Goal: Task Accomplishment & Management: Use online tool/utility

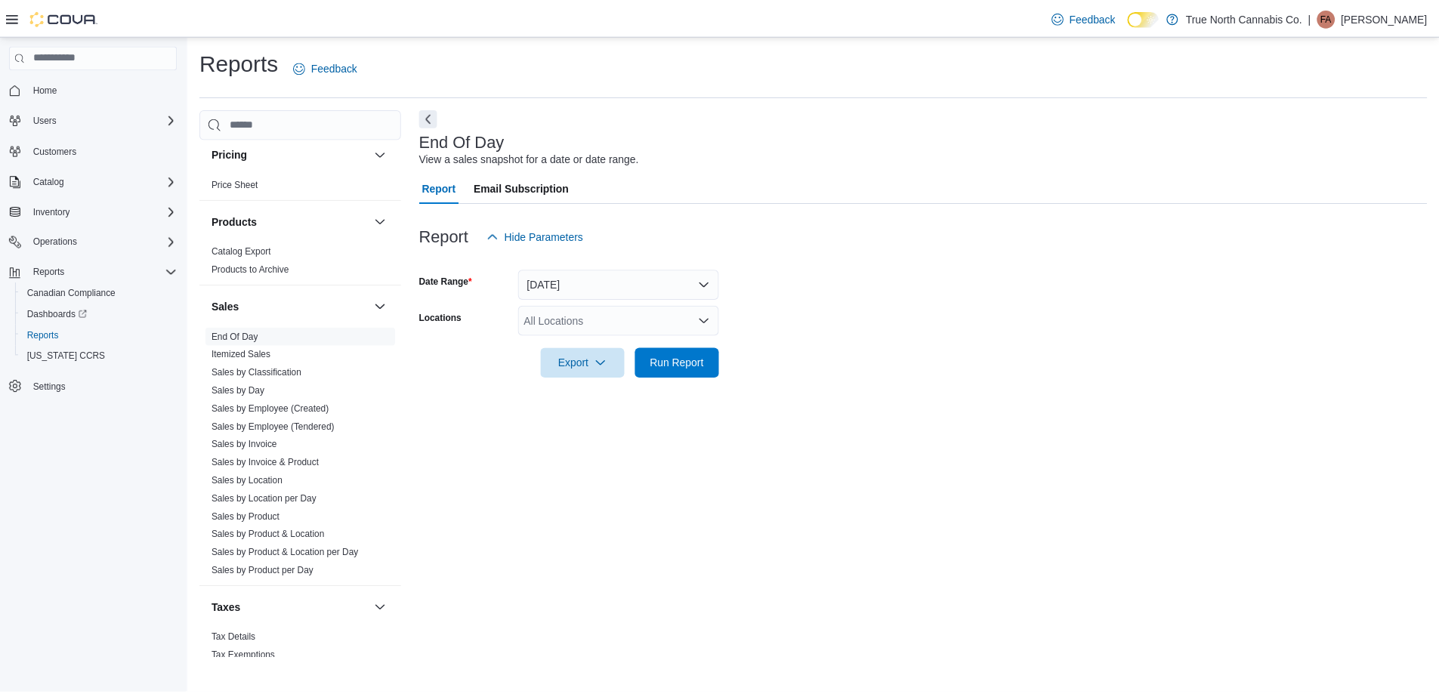
scroll to position [936, 0]
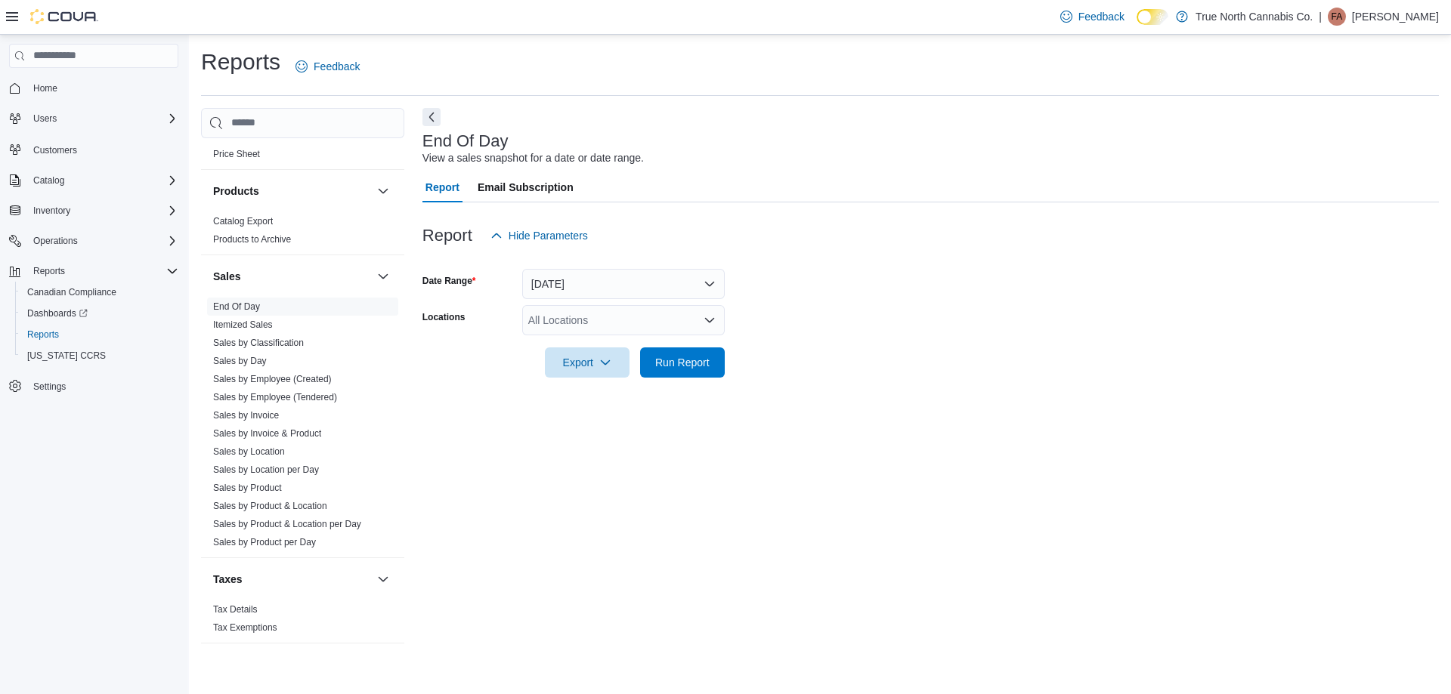
click at [562, 316] on div "All Locations" at bounding box center [623, 320] width 202 height 30
type input "***"
click at [576, 348] on span "Chatham - [STREET_ADDRESS]" at bounding box center [633, 345] width 157 height 15
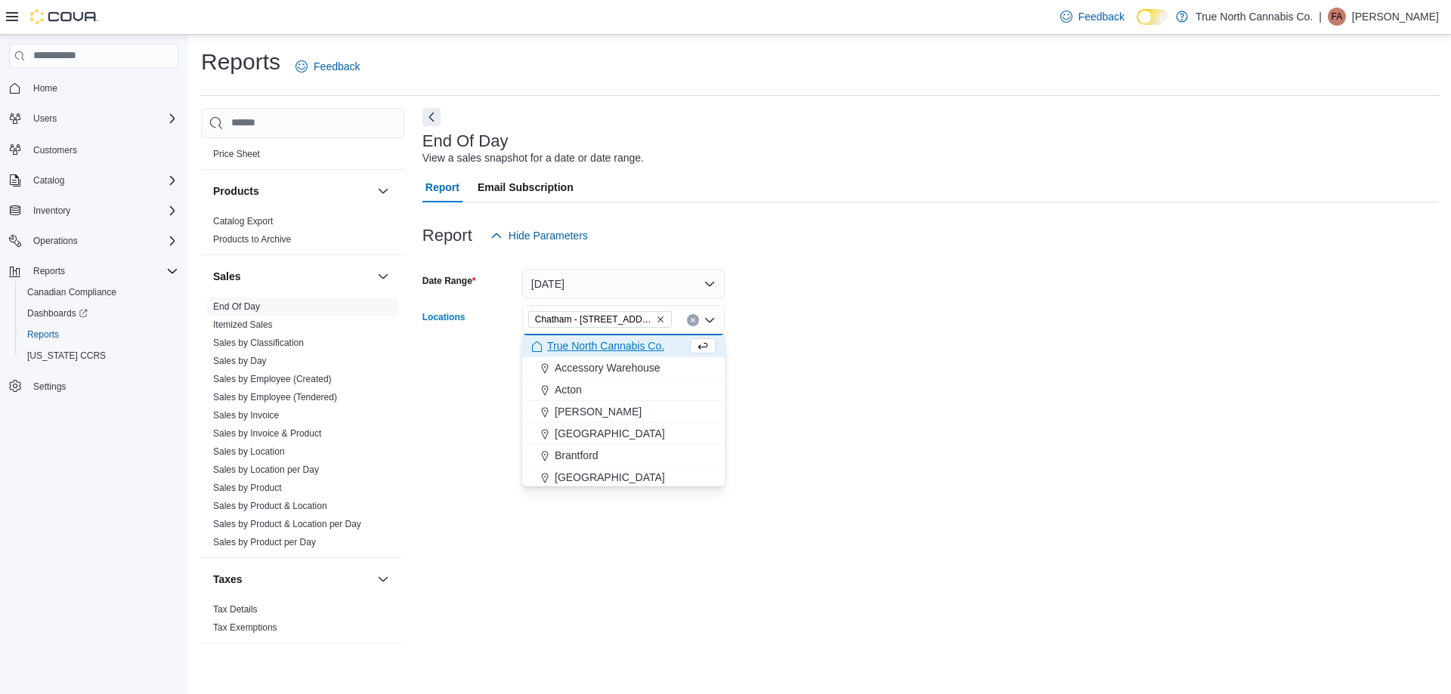
drag, startPoint x: 805, startPoint y: 311, endPoint x: 728, endPoint y: 356, distance: 89.4
click at [805, 312] on form "Date Range [DATE] Locations [GEOGRAPHIC_DATA] - [STREET_ADDRESS] Combo box. Sel…" at bounding box center [930, 314] width 1016 height 127
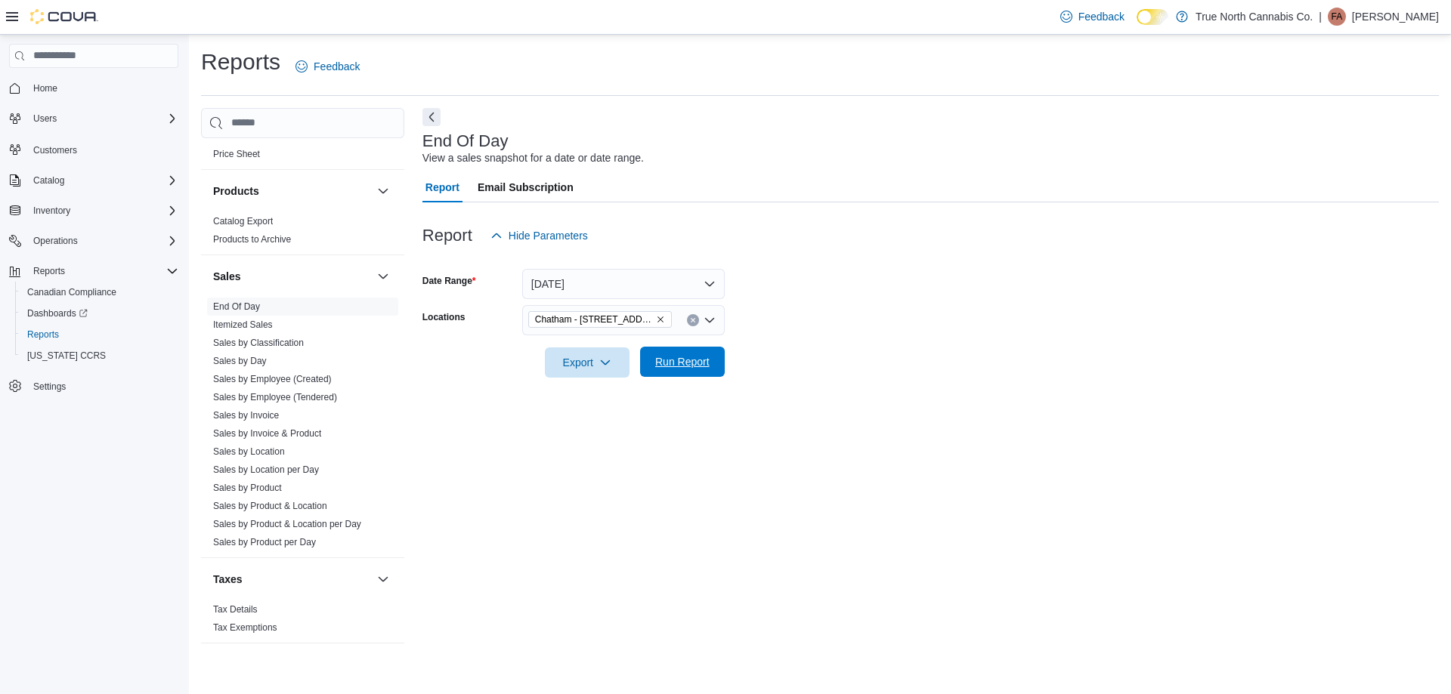
click at [692, 371] on span "Run Report" at bounding box center [682, 362] width 66 height 30
click at [762, 325] on form "Date Range [DATE] Locations [GEOGRAPHIC_DATA] - [STREET_ADDRESS] Export Run Rep…" at bounding box center [924, 314] width 1005 height 127
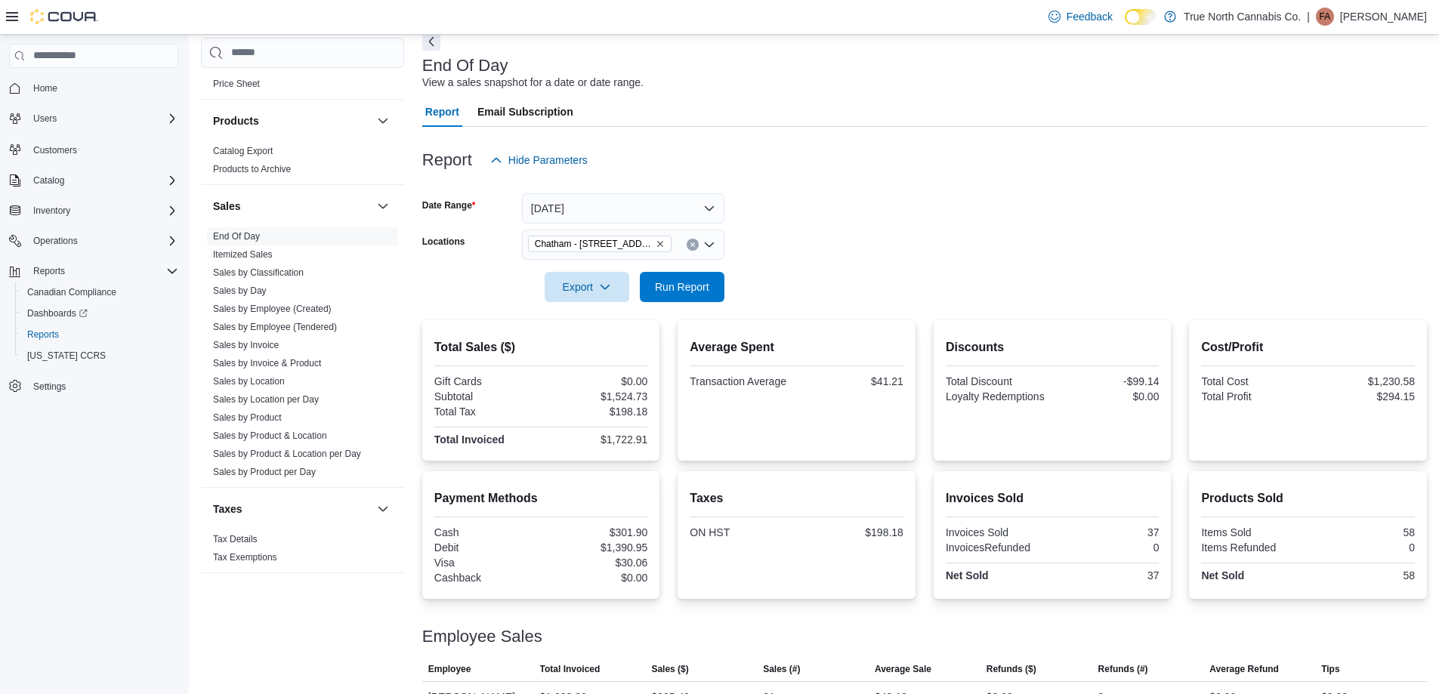
scroll to position [156, 0]
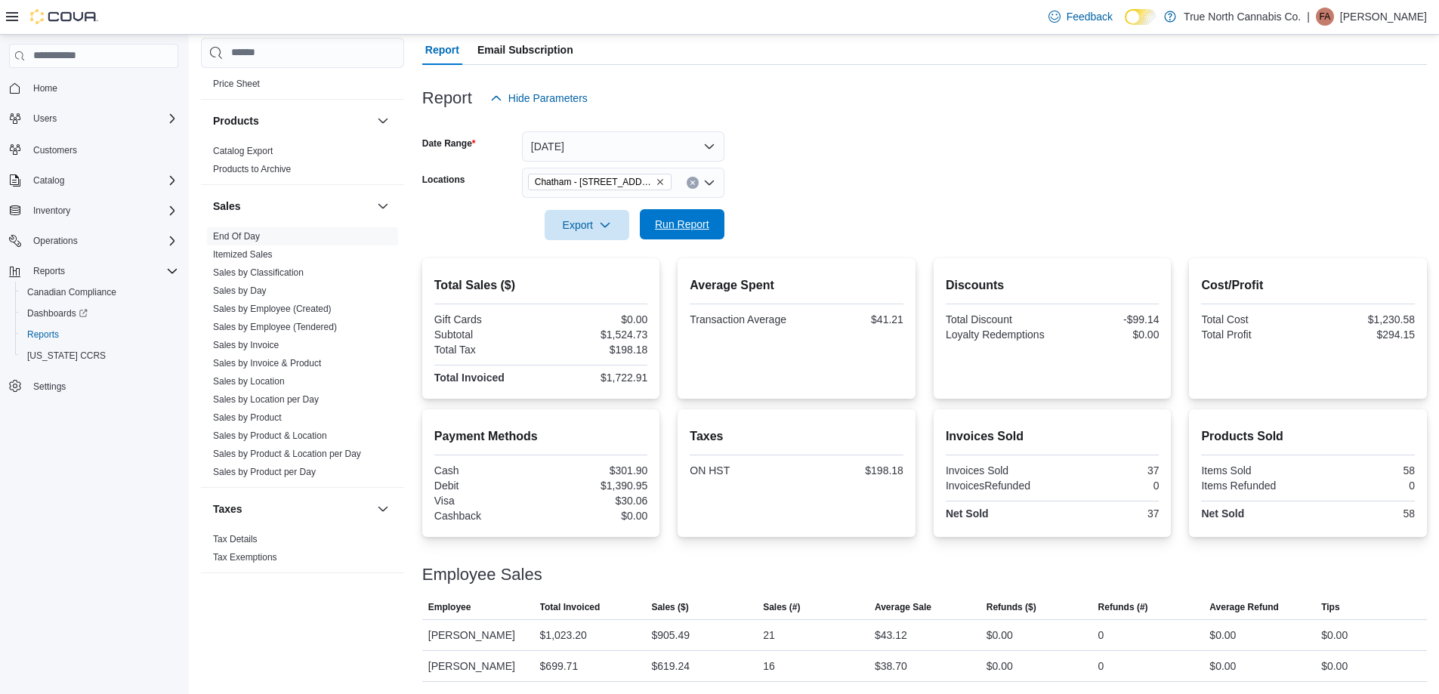
click at [703, 215] on span "Run Report" at bounding box center [682, 224] width 66 height 30
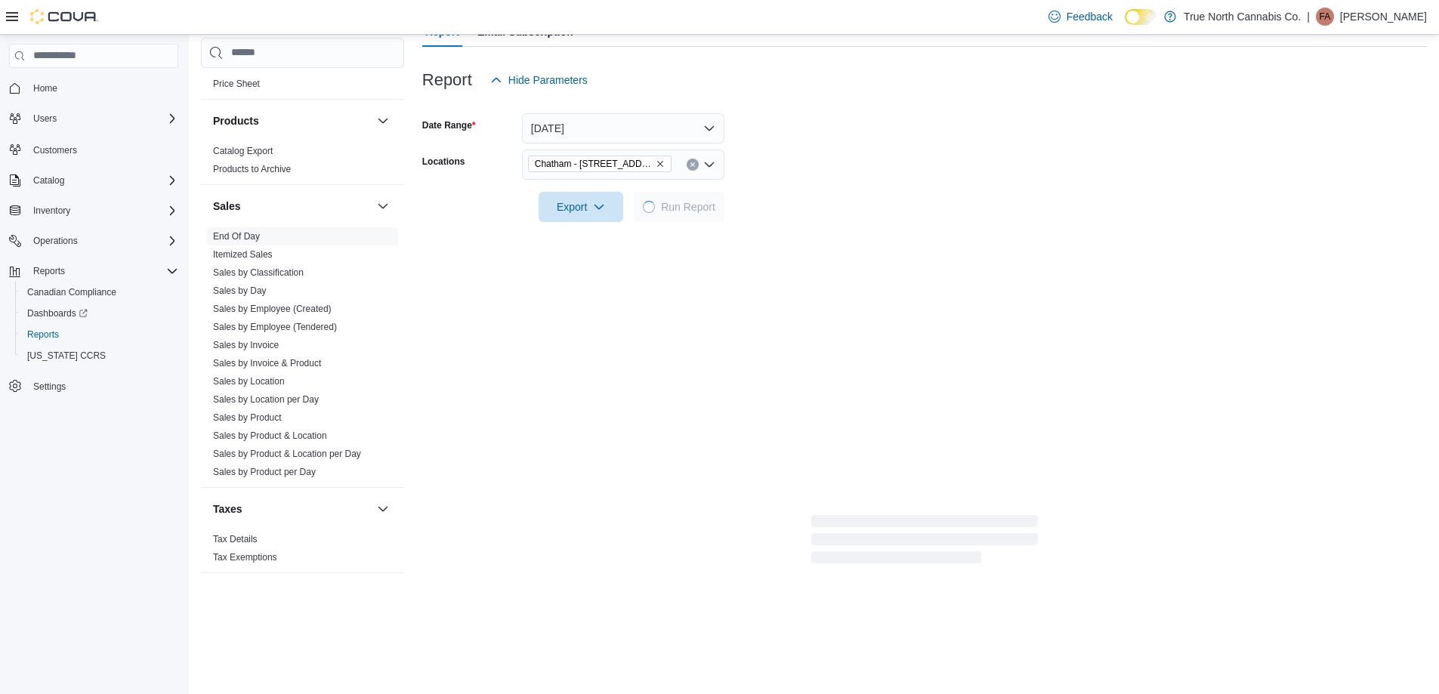
click at [788, 195] on form "Date Range [DATE] Locations [GEOGRAPHIC_DATA] - [STREET_ADDRESS] Export Run Rep…" at bounding box center [924, 158] width 1005 height 127
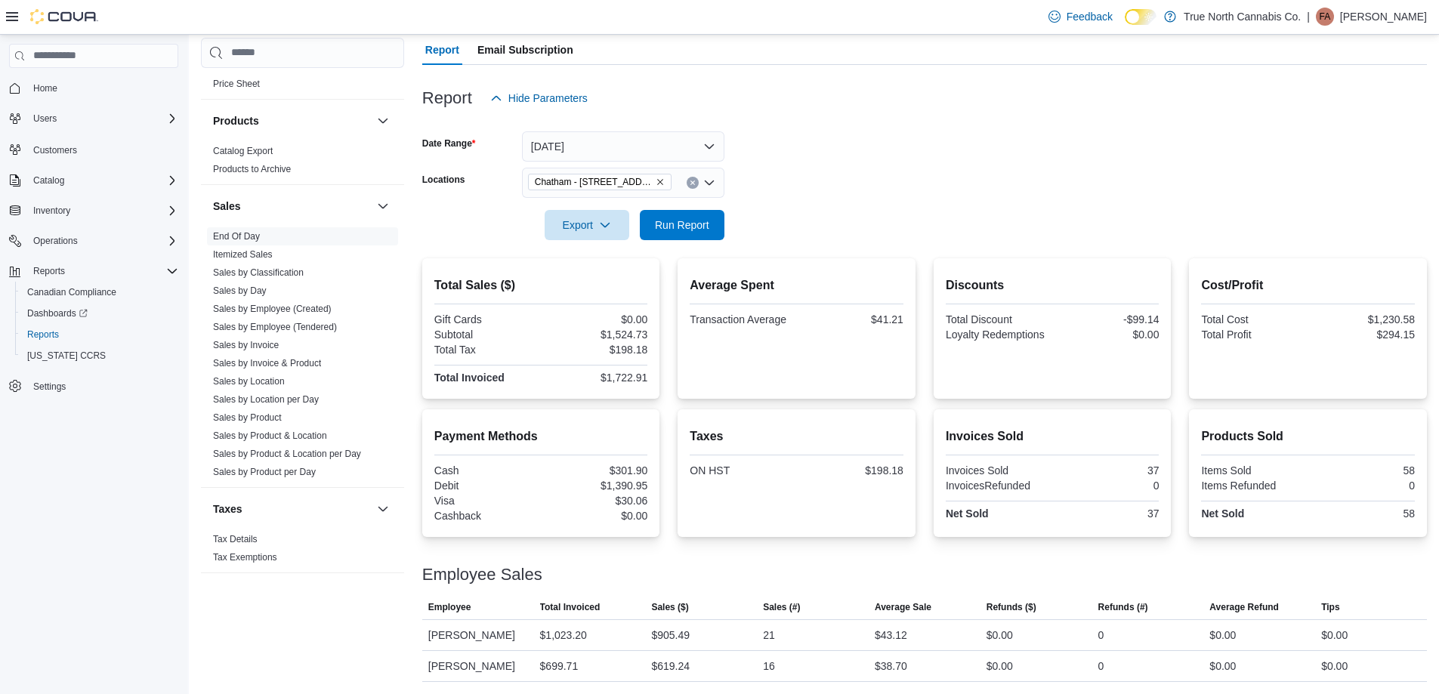
click at [792, 192] on form "Date Range [DATE] Locations [GEOGRAPHIC_DATA] - [STREET_ADDRESS] Export Run Rep…" at bounding box center [924, 176] width 1005 height 127
click at [690, 180] on icon "Clear input" at bounding box center [693, 183] width 6 height 6
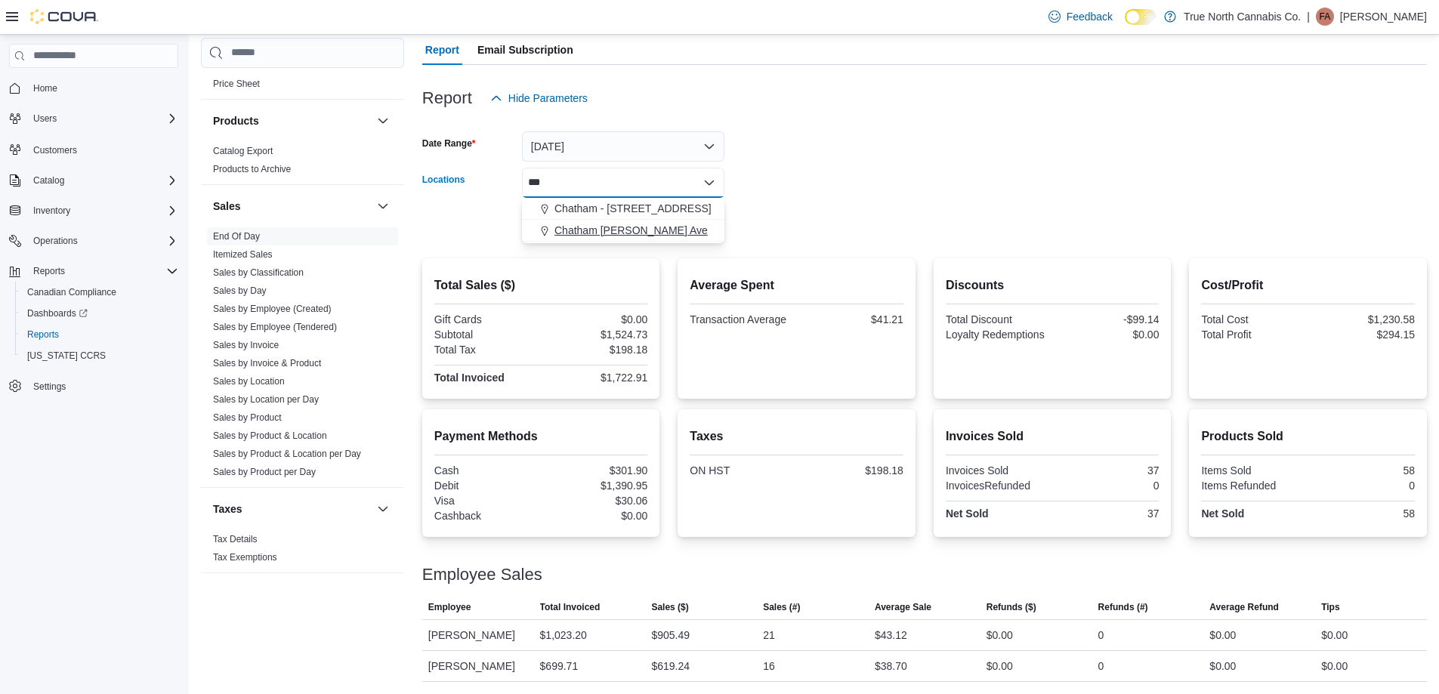
type input "***"
click at [685, 223] on div "Chatham [PERSON_NAME] Ave" at bounding box center [623, 230] width 184 height 15
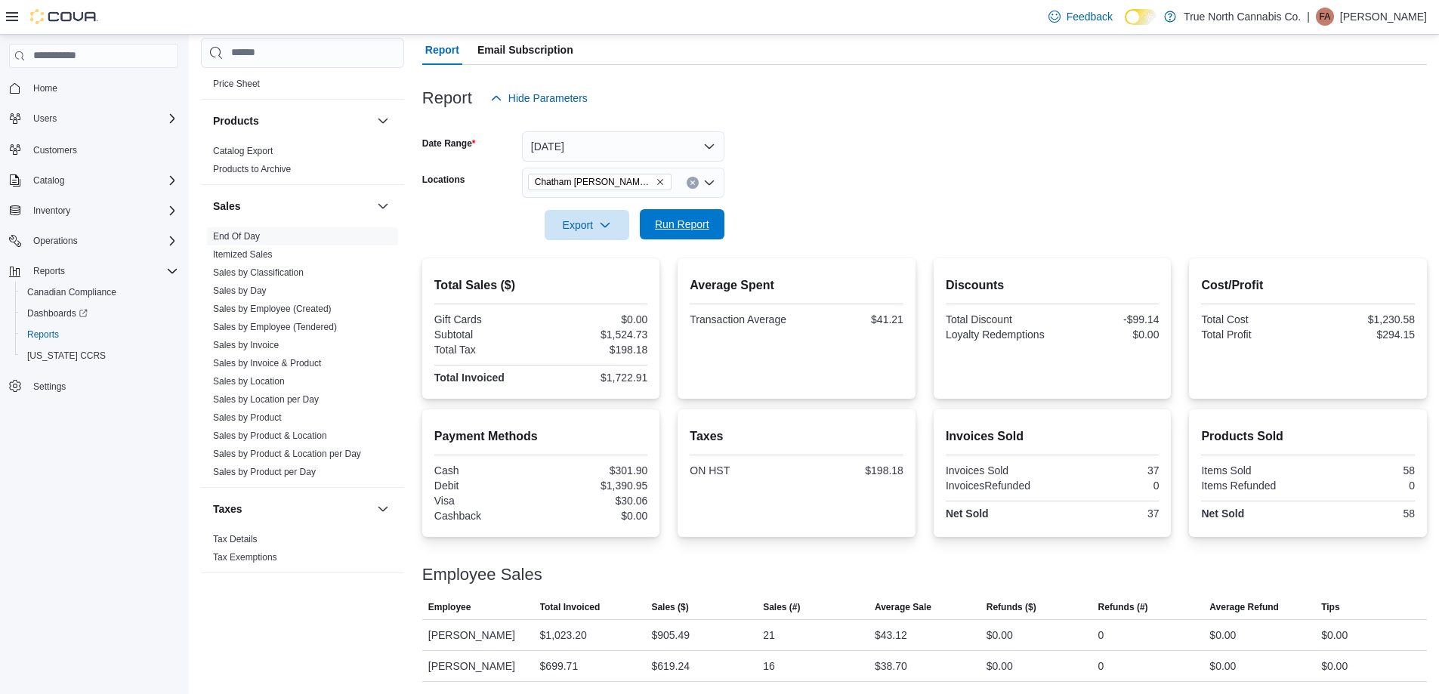
drag, startPoint x: 783, startPoint y: 183, endPoint x: 714, endPoint y: 204, distance: 71.9
click at [783, 198] on div at bounding box center [924, 204] width 1005 height 12
click at [706, 217] on span "Run Report" at bounding box center [682, 224] width 54 height 15
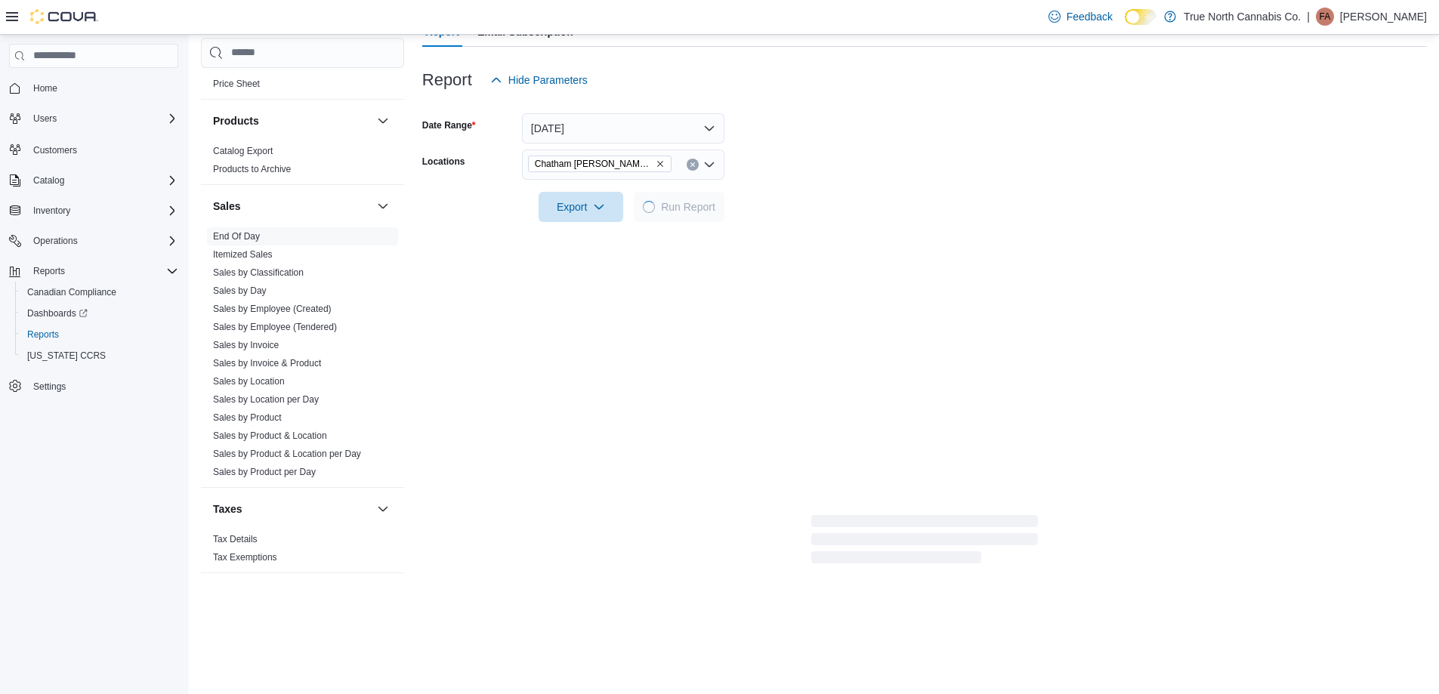
click at [799, 193] on form "Date Range [DATE] Locations [GEOGRAPHIC_DATA] [PERSON_NAME] Ave Export Run Repo…" at bounding box center [924, 158] width 1005 height 127
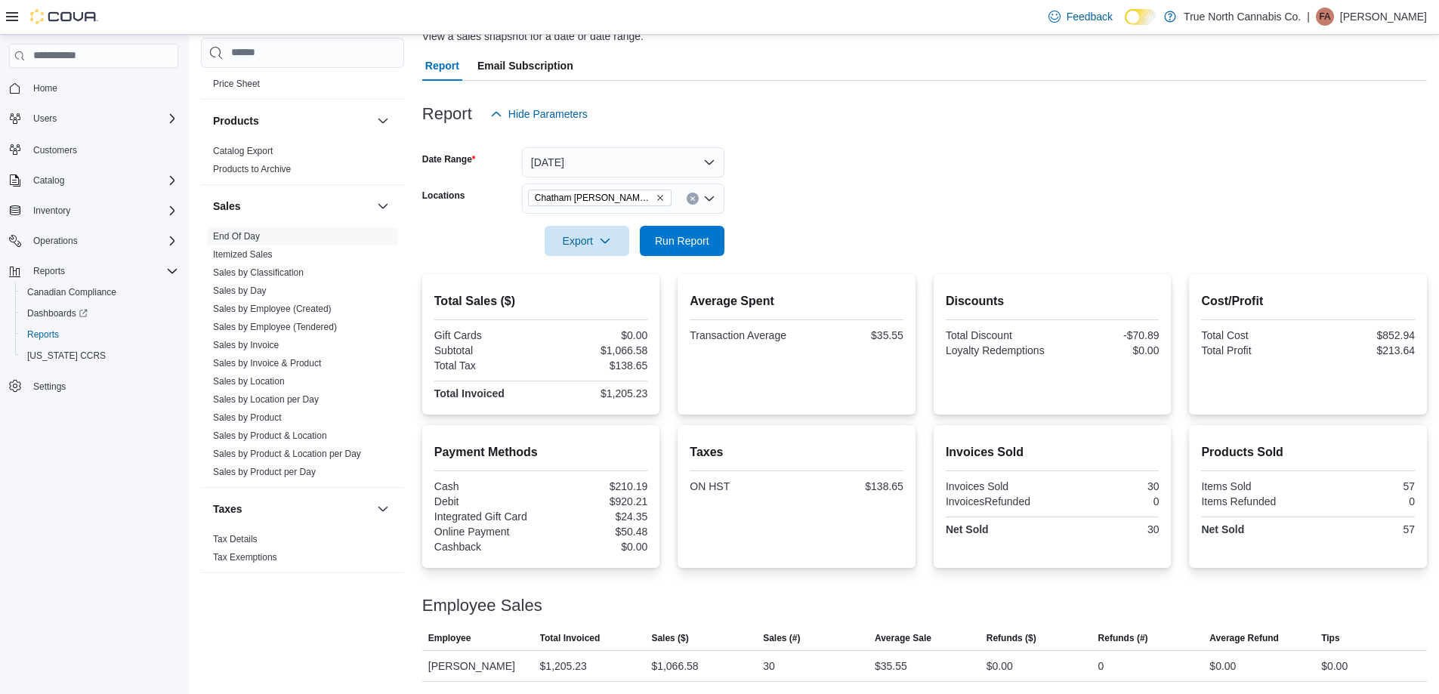
click at [692, 201] on icon "Clear input" at bounding box center [693, 199] width 6 height 6
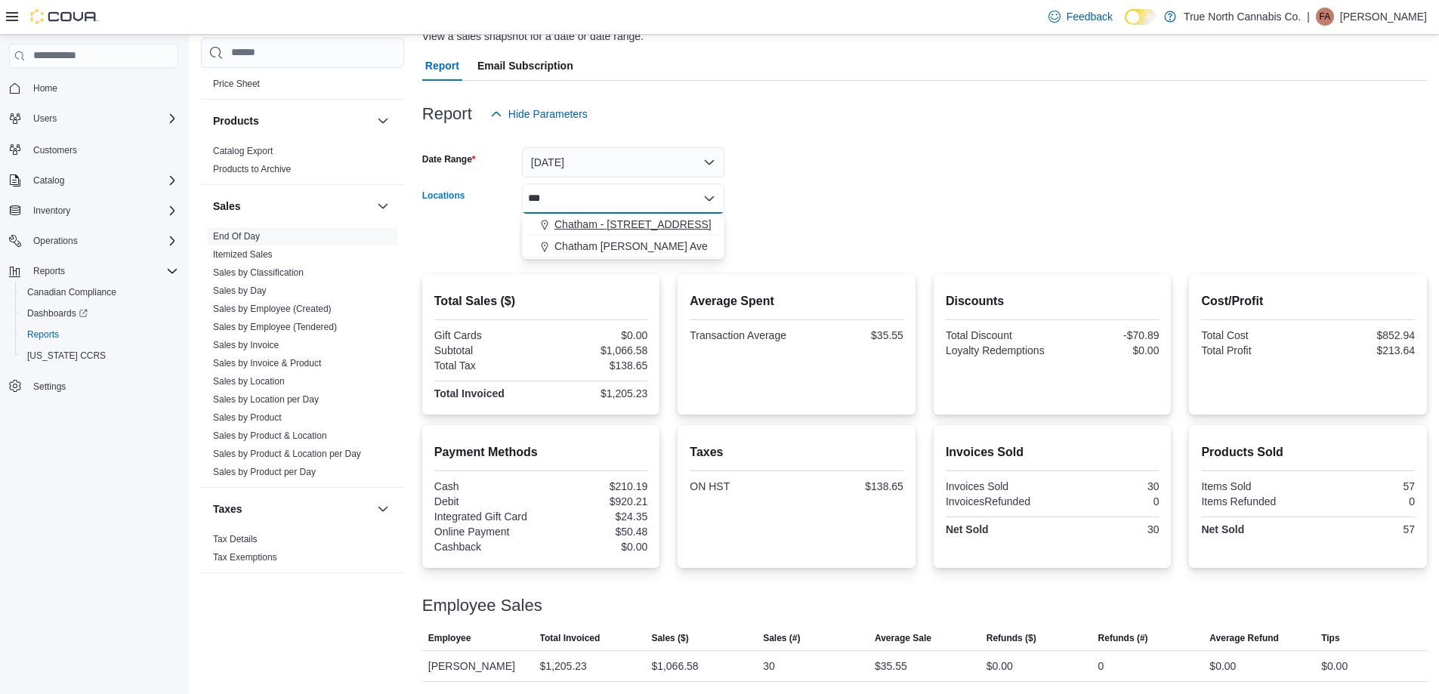
type input "***"
click at [672, 219] on div "Chatham - [STREET_ADDRESS]" at bounding box center [623, 224] width 184 height 15
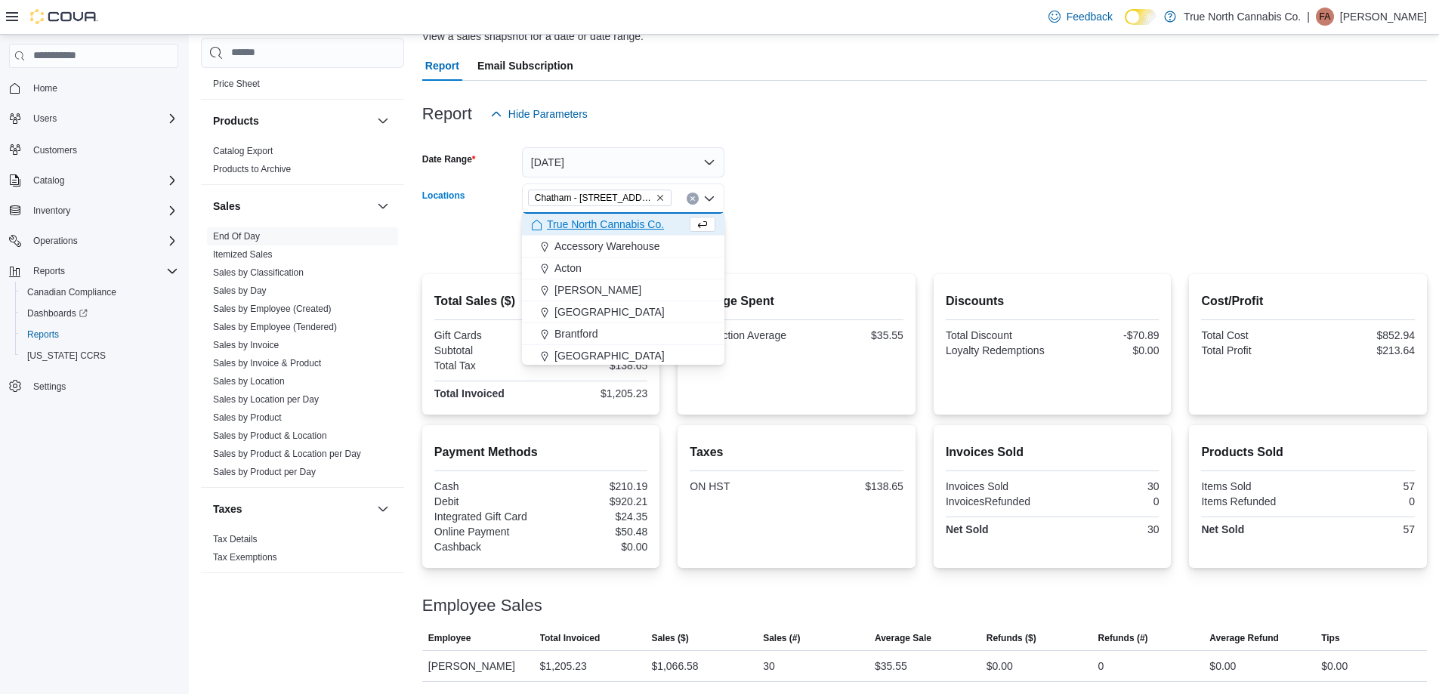
click at [774, 211] on form "Date Range [DATE] Locations [GEOGRAPHIC_DATA] - [STREET_ADDRESS] Combo box. Sel…" at bounding box center [924, 192] width 1005 height 127
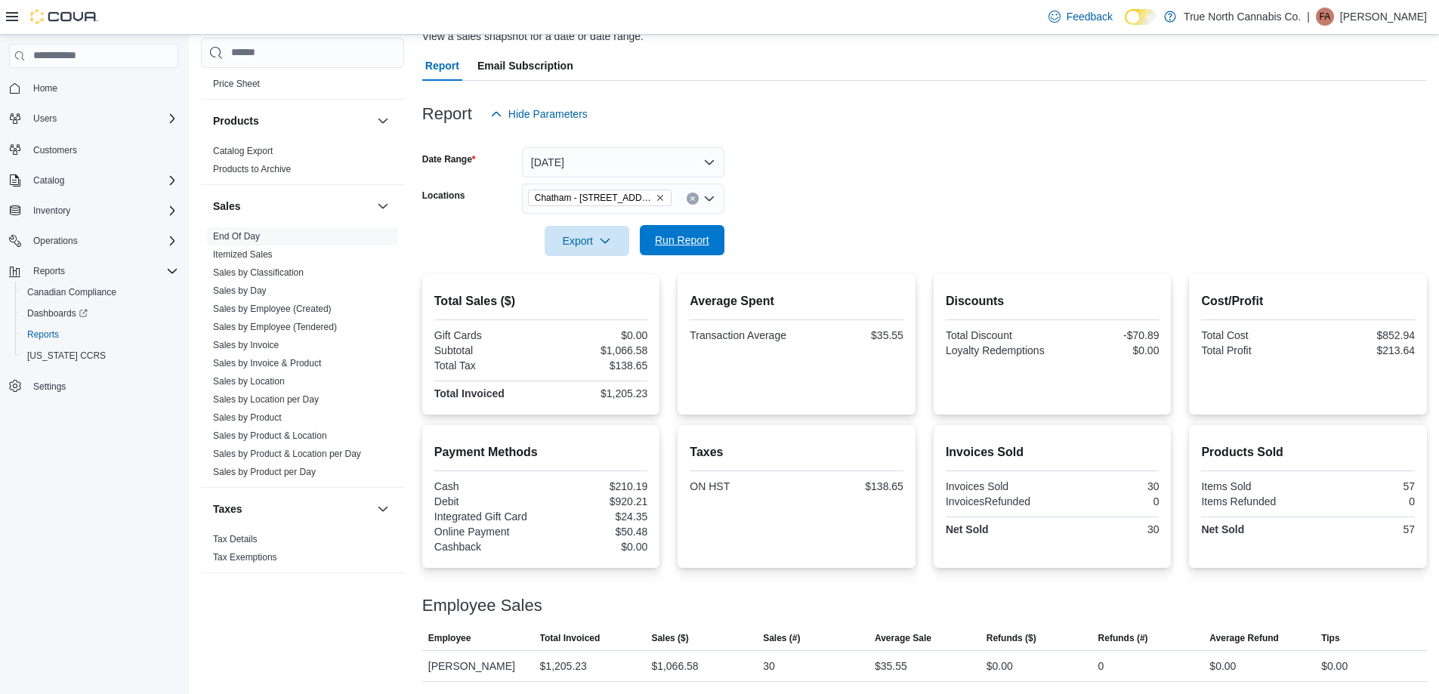
click at [721, 233] on button "Run Report" at bounding box center [682, 240] width 85 height 30
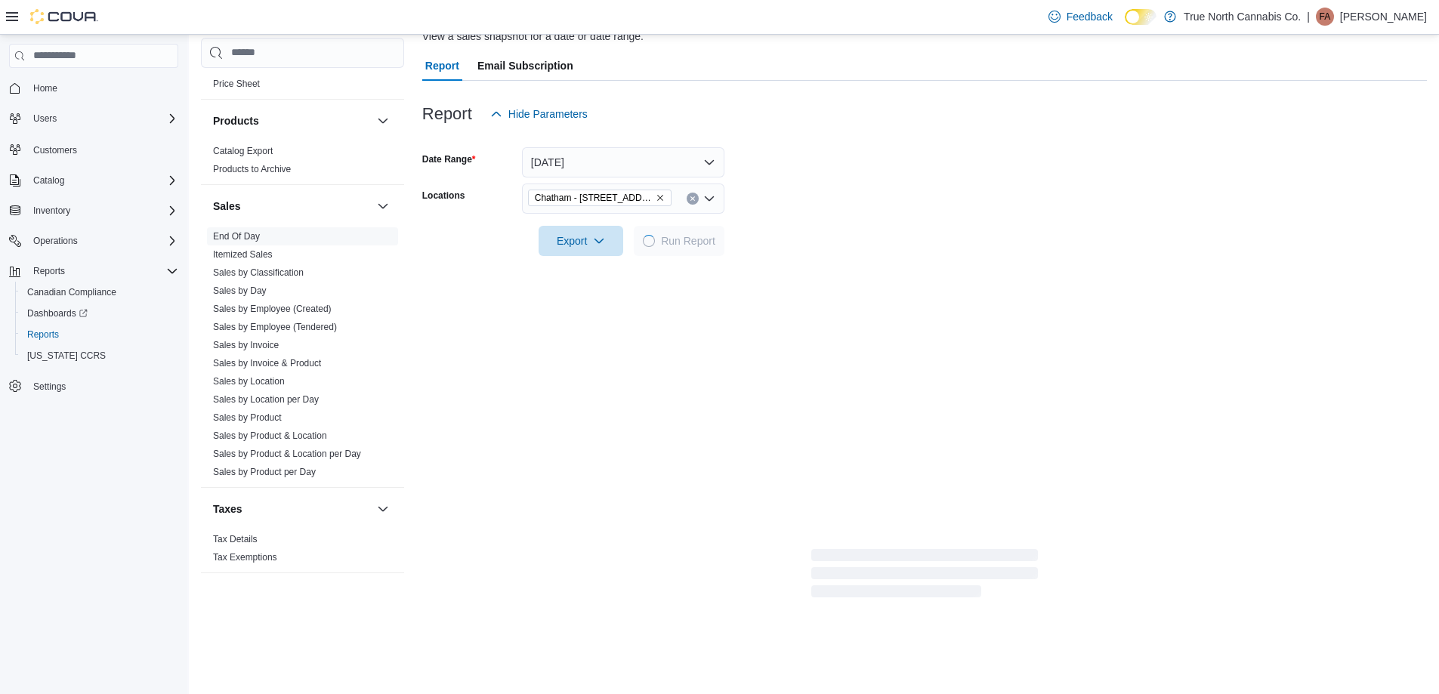
click at [841, 219] on div at bounding box center [924, 220] width 1005 height 12
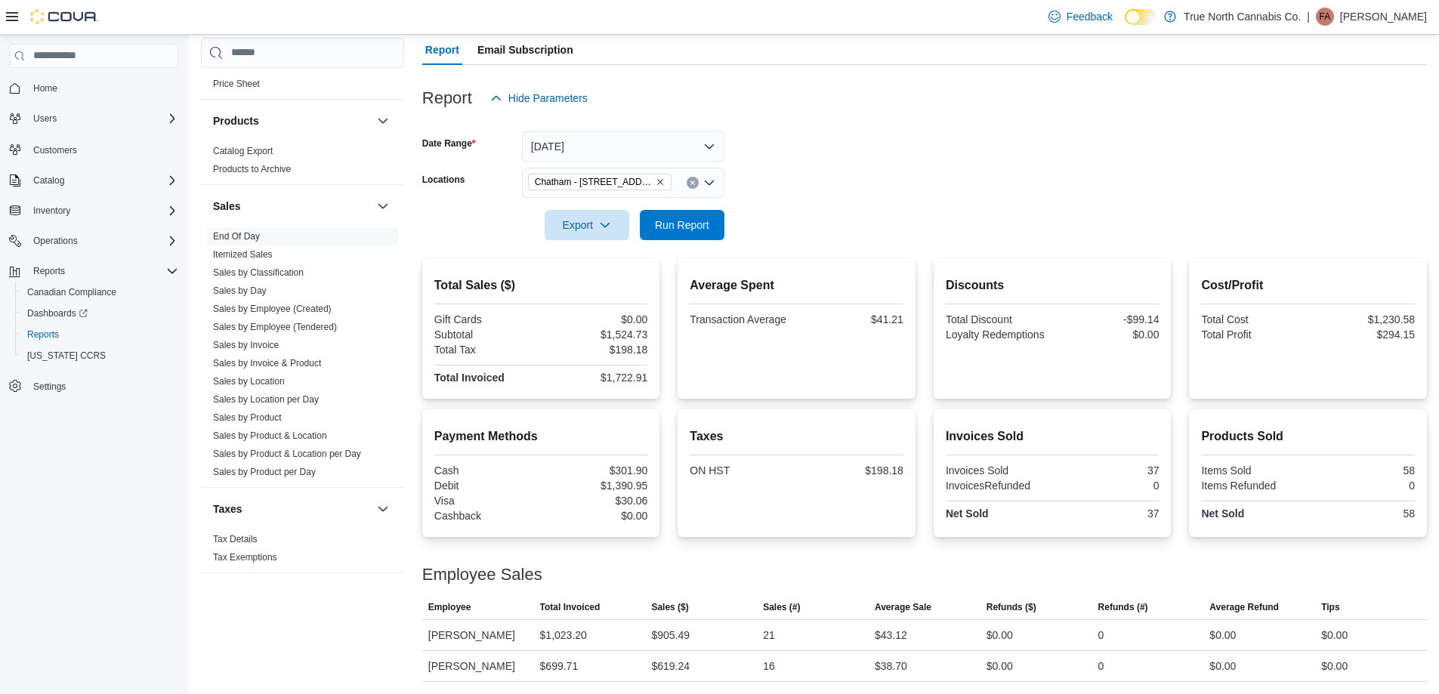
scroll to position [156, 0]
click at [792, 215] on form "Date Range [DATE] Locations [GEOGRAPHIC_DATA] - [STREET_ADDRESS] Export Run Rep…" at bounding box center [924, 176] width 1005 height 127
click at [673, 217] on span "Run Report" at bounding box center [682, 224] width 54 height 15
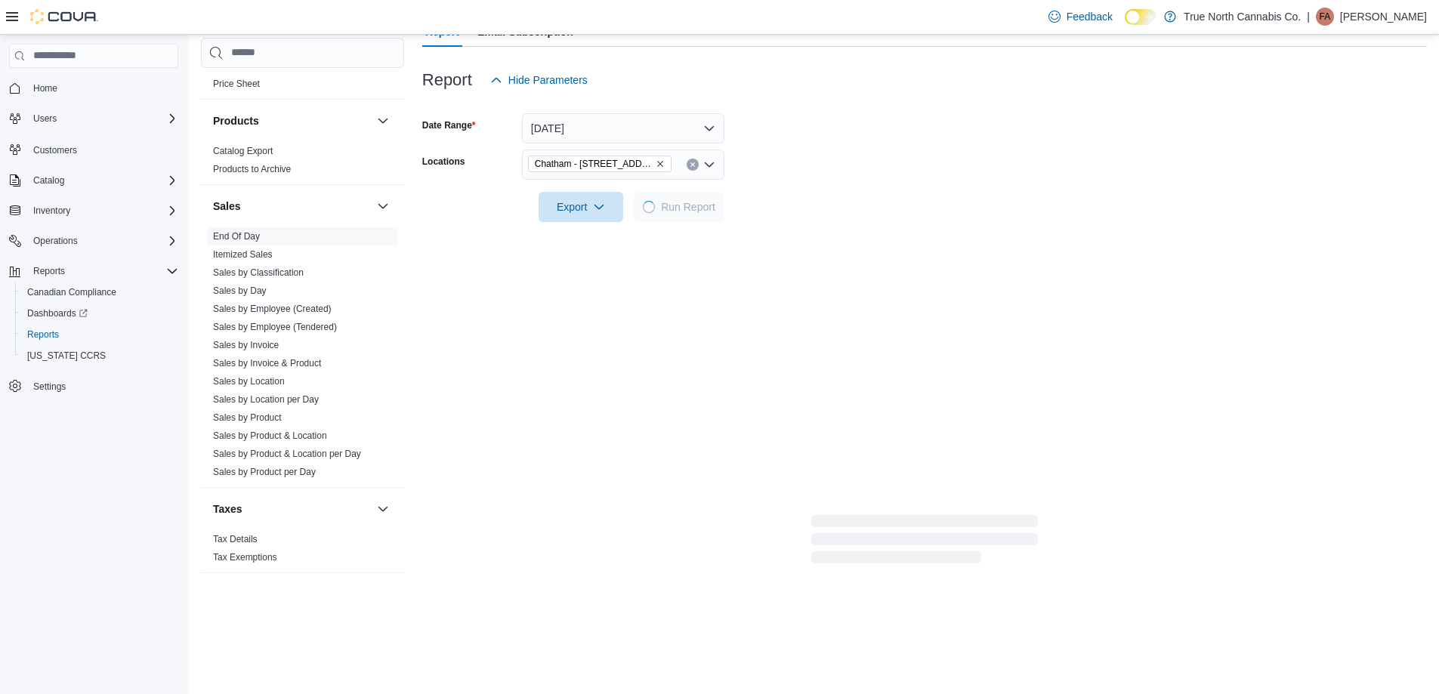
click at [804, 201] on form "Date Range [DATE] Locations [GEOGRAPHIC_DATA] - [STREET_ADDRESS] Export Run Rep…" at bounding box center [924, 158] width 1005 height 127
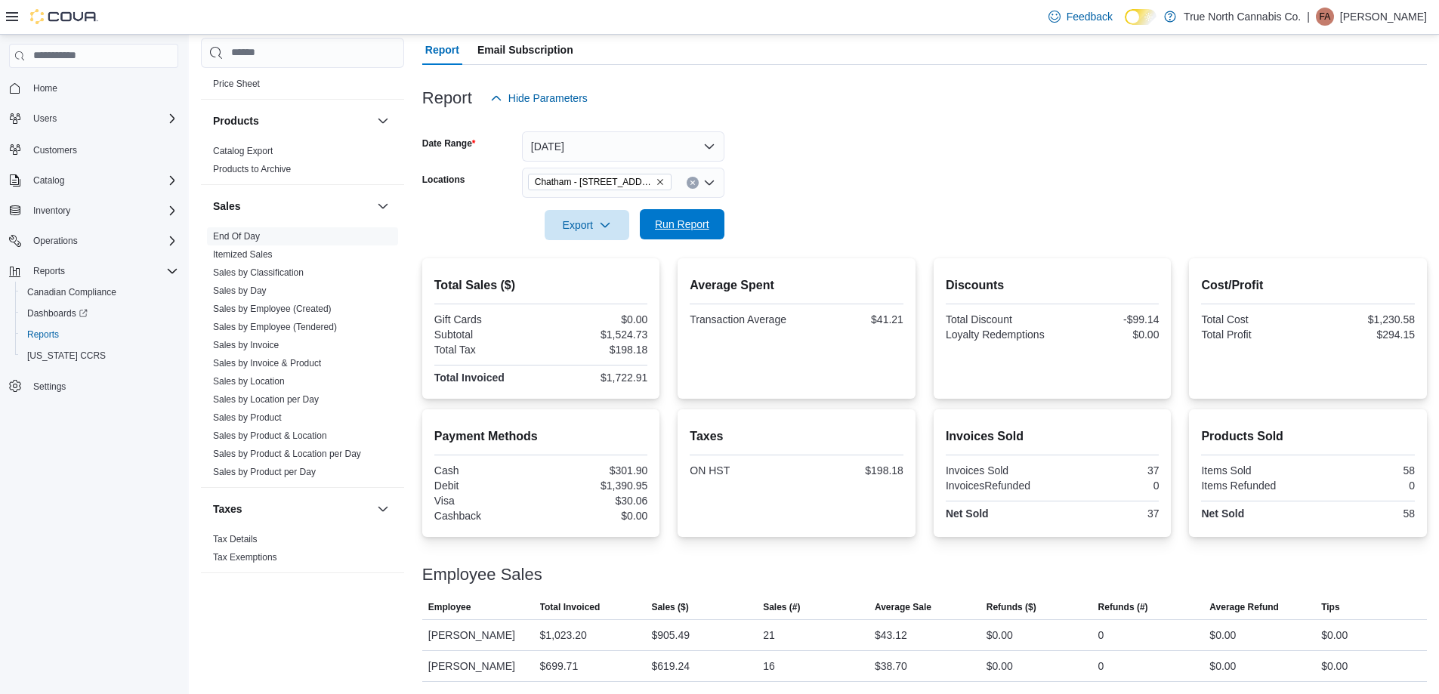
click at [688, 217] on span "Run Report" at bounding box center [682, 224] width 54 height 15
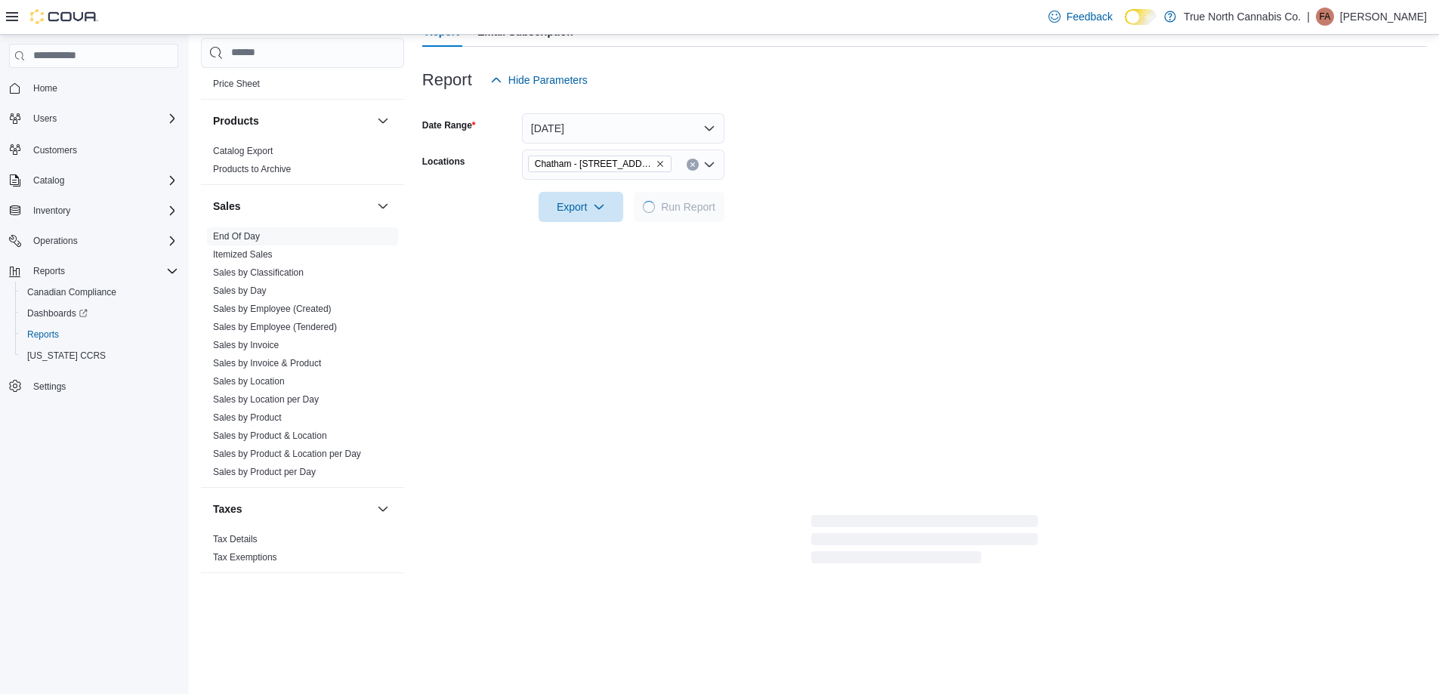
click at [780, 188] on div at bounding box center [924, 186] width 1005 height 12
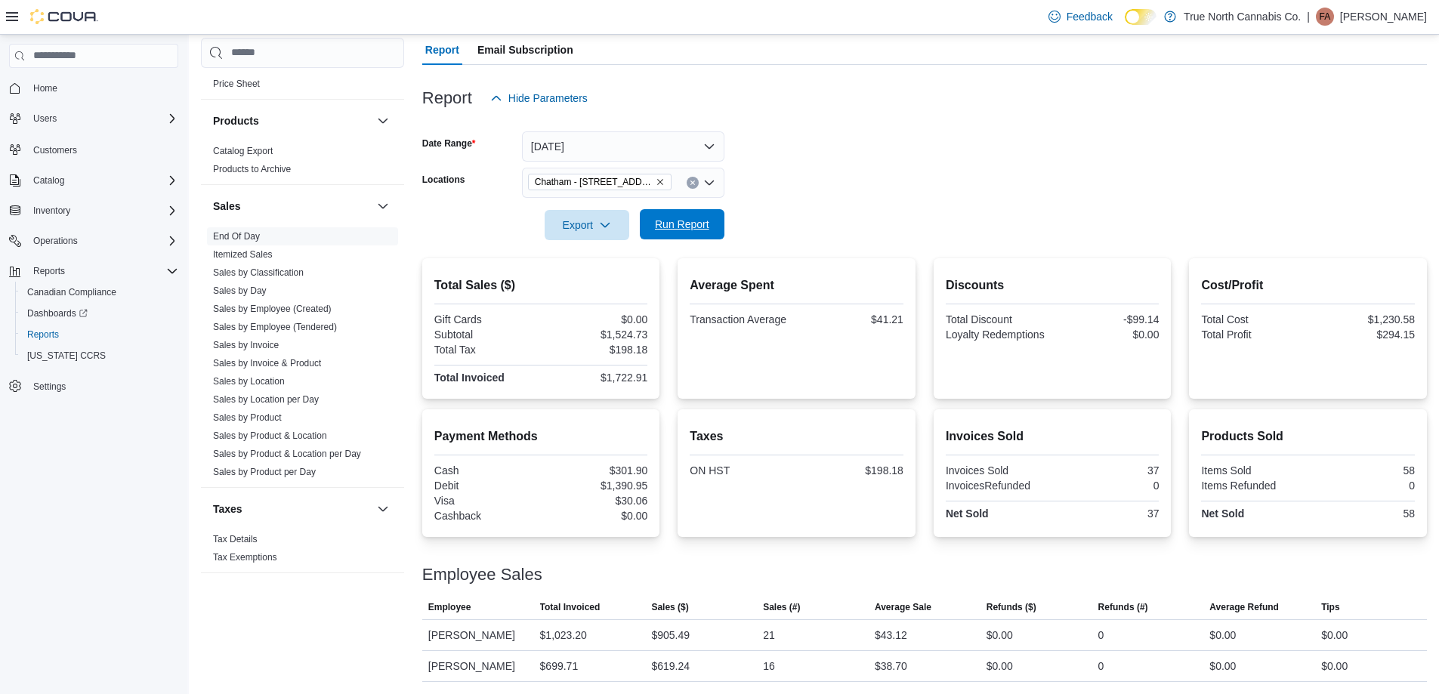
click at [711, 209] on span "Run Report" at bounding box center [682, 224] width 66 height 30
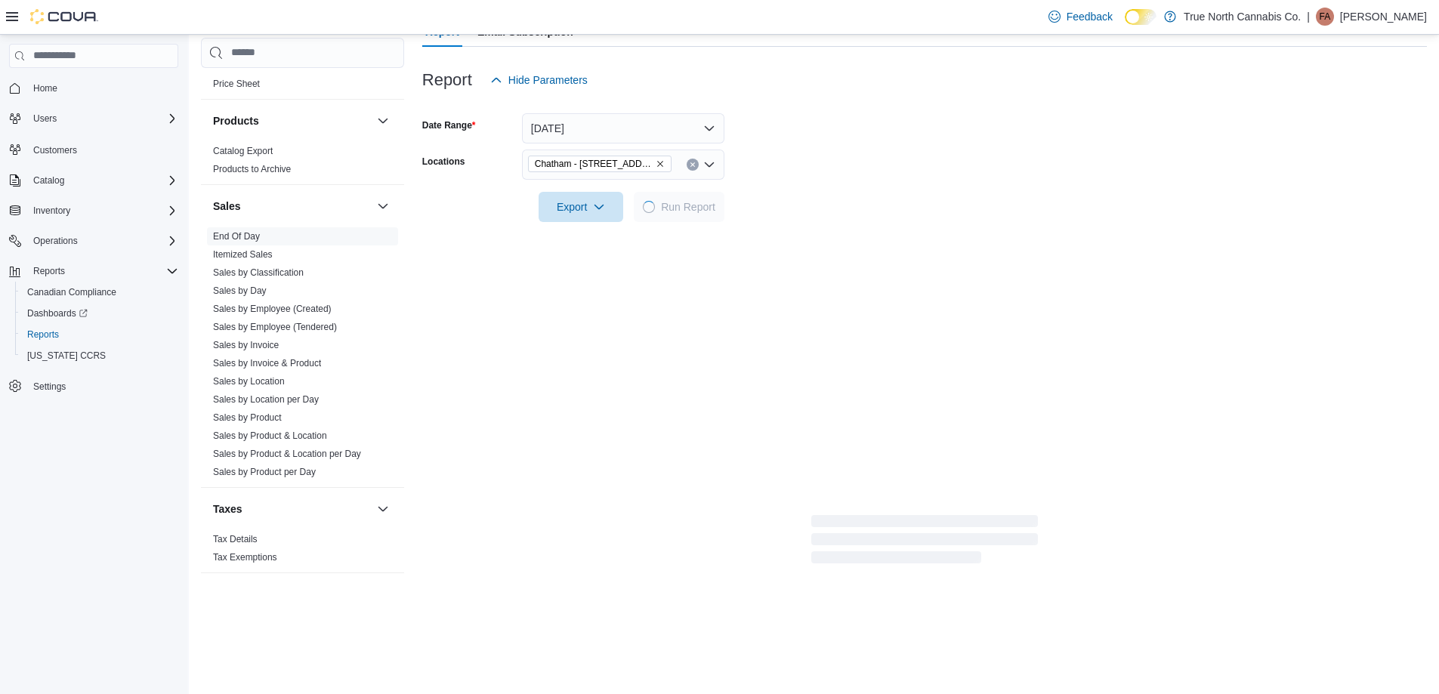
click at [783, 180] on div at bounding box center [924, 186] width 1005 height 12
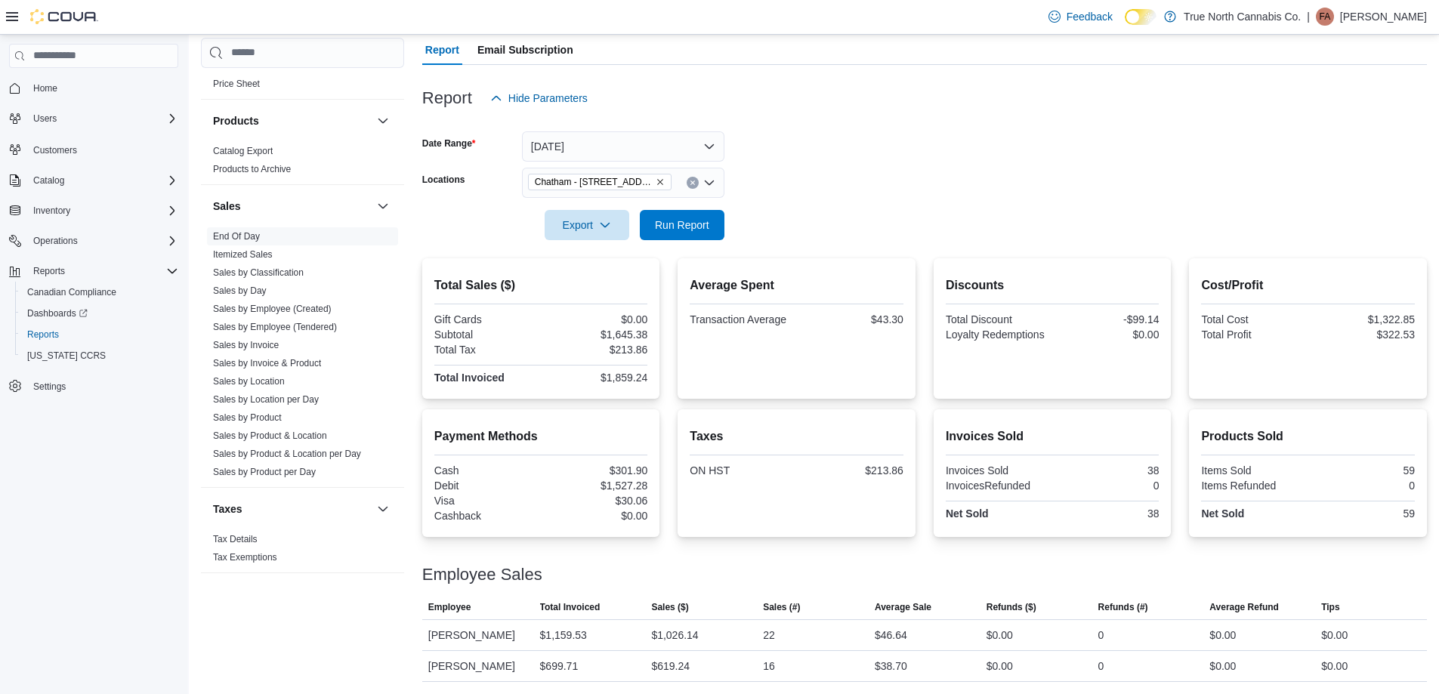
click at [805, 177] on form "Date Range [DATE] Locations [GEOGRAPHIC_DATA] - [STREET_ADDRESS] Export Run Rep…" at bounding box center [924, 176] width 1005 height 127
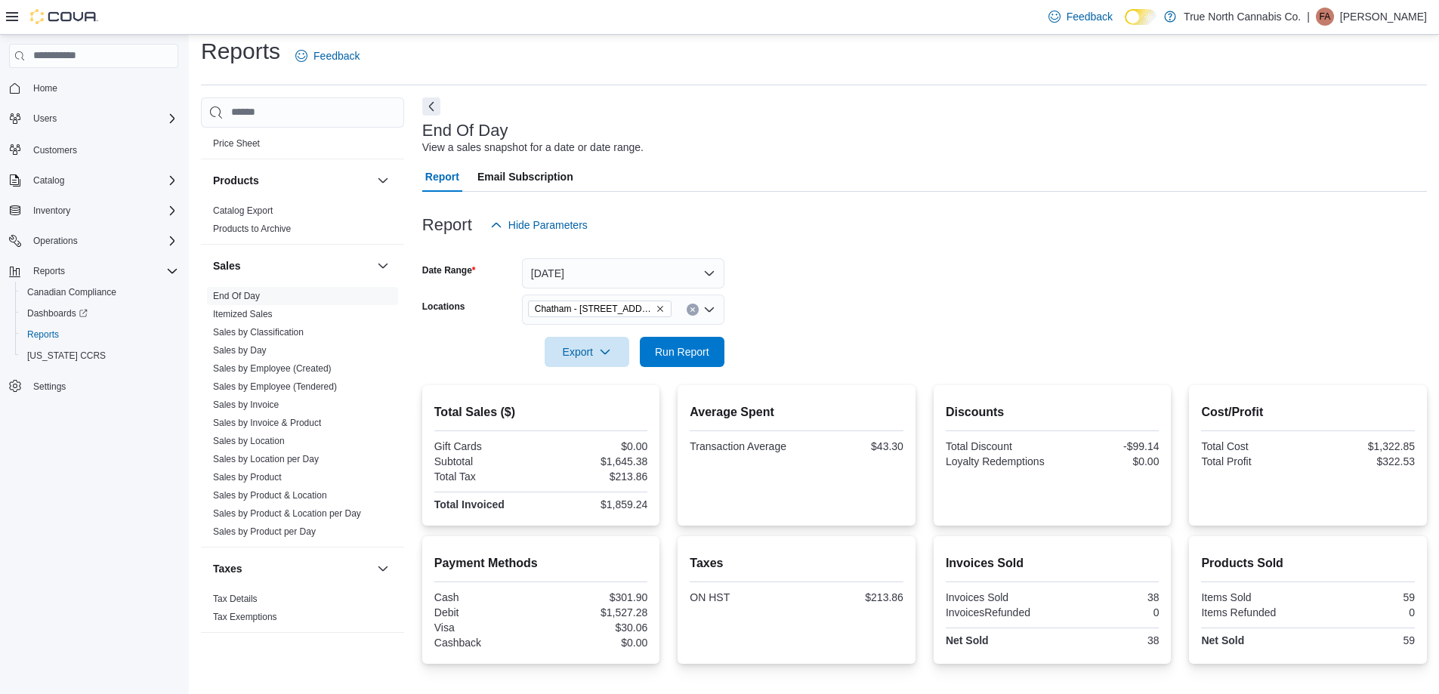
scroll to position [0, 0]
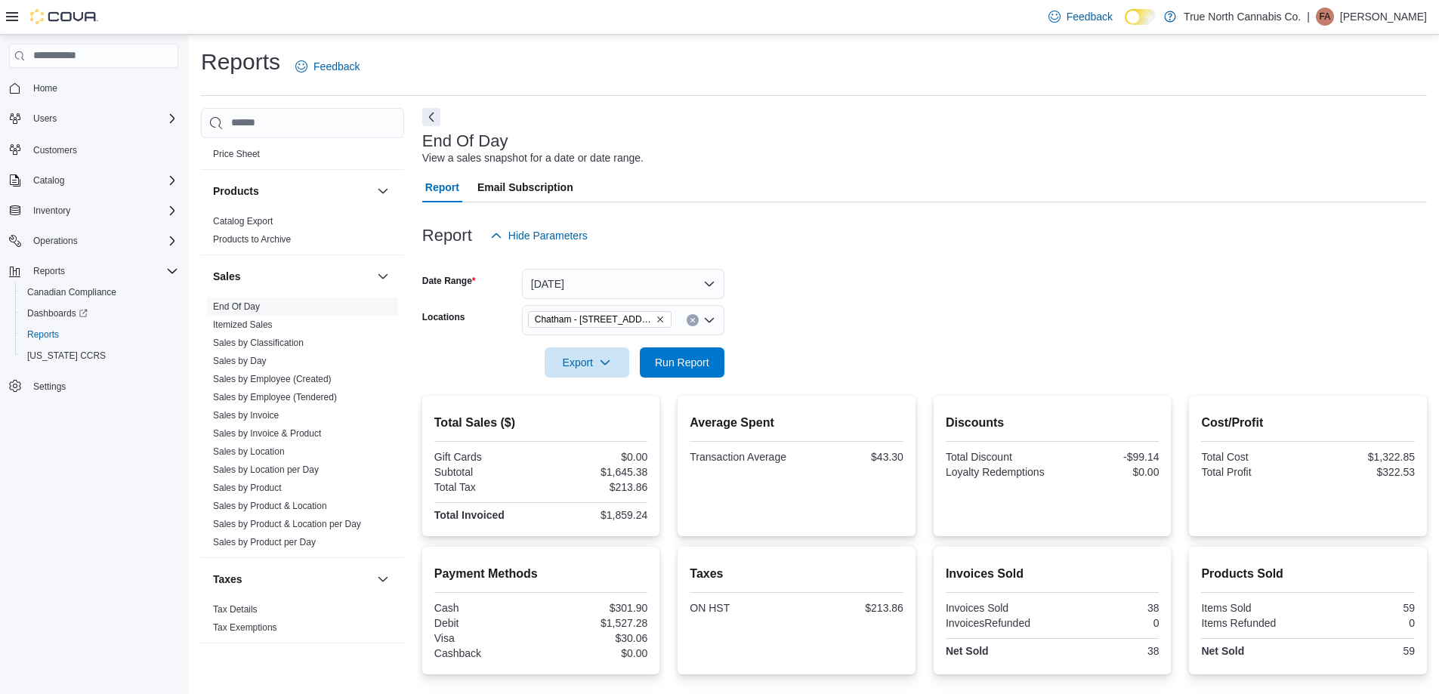
click at [1392, 23] on p "[PERSON_NAME]" at bounding box center [1383, 17] width 87 height 18
click at [1124, 249] on div "Report Hide Parameters" at bounding box center [924, 236] width 1005 height 30
click at [796, 293] on form "Date Range [DATE] Locations [GEOGRAPHIC_DATA] - [STREET_ADDRESS] Export Run Rep…" at bounding box center [924, 314] width 1005 height 127
click at [935, 261] on div at bounding box center [924, 260] width 1005 height 18
click at [685, 348] on span "Run Report" at bounding box center [682, 362] width 66 height 30
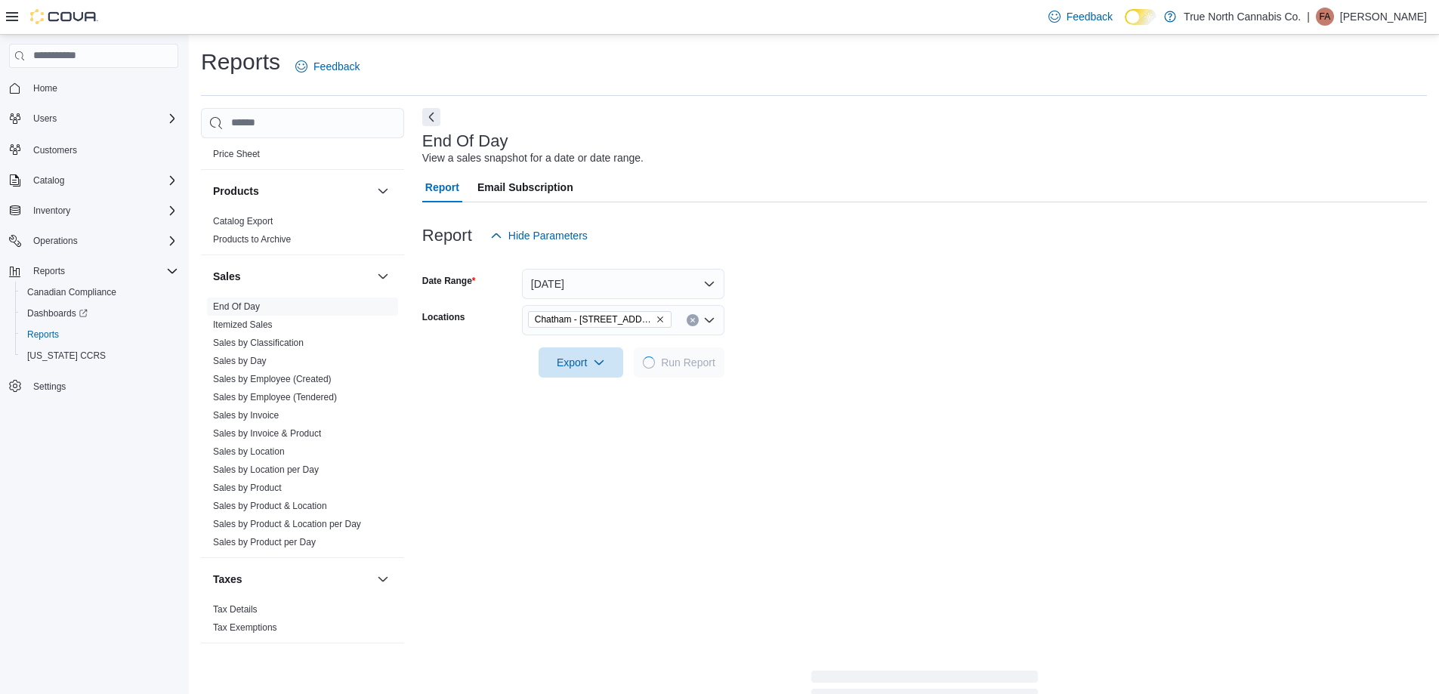
click at [810, 319] on form "Date Range [DATE] Locations [GEOGRAPHIC_DATA] - [STREET_ADDRESS] Export Run Rep…" at bounding box center [924, 314] width 1005 height 127
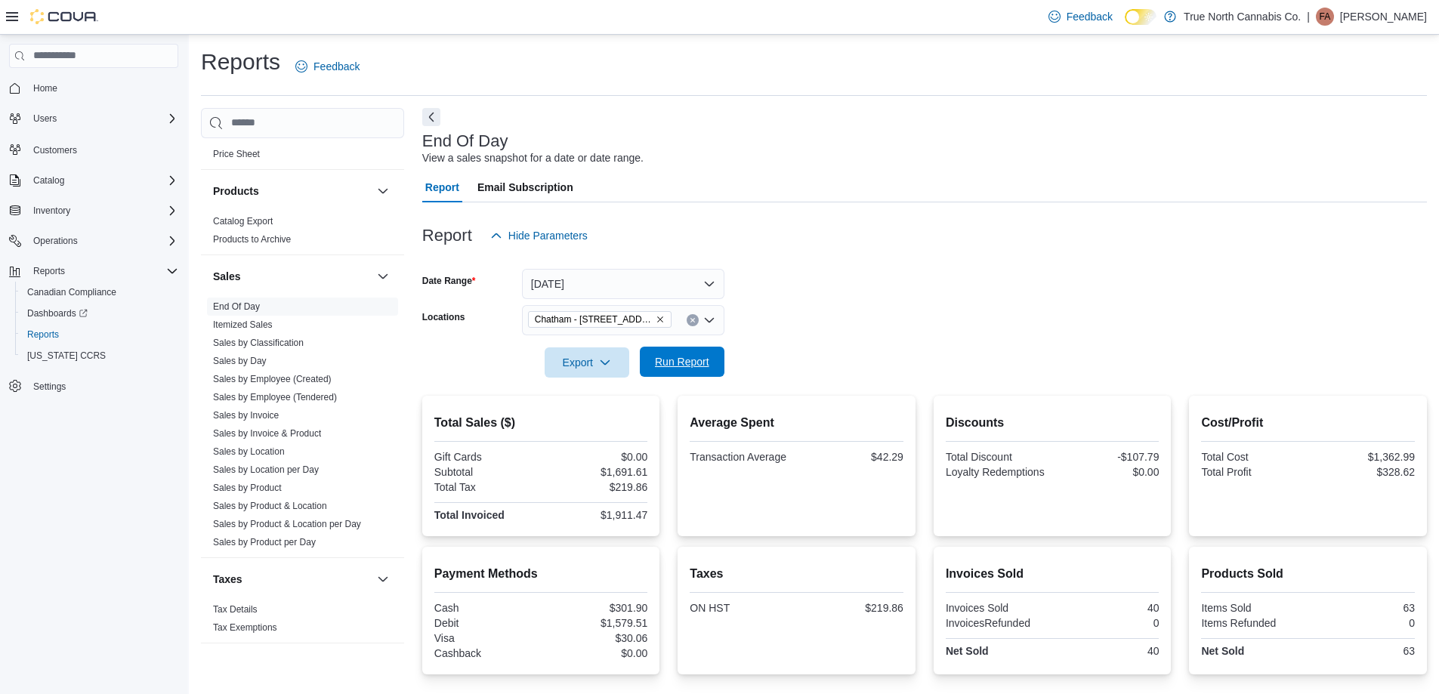
click at [698, 366] on span "Run Report" at bounding box center [682, 361] width 54 height 15
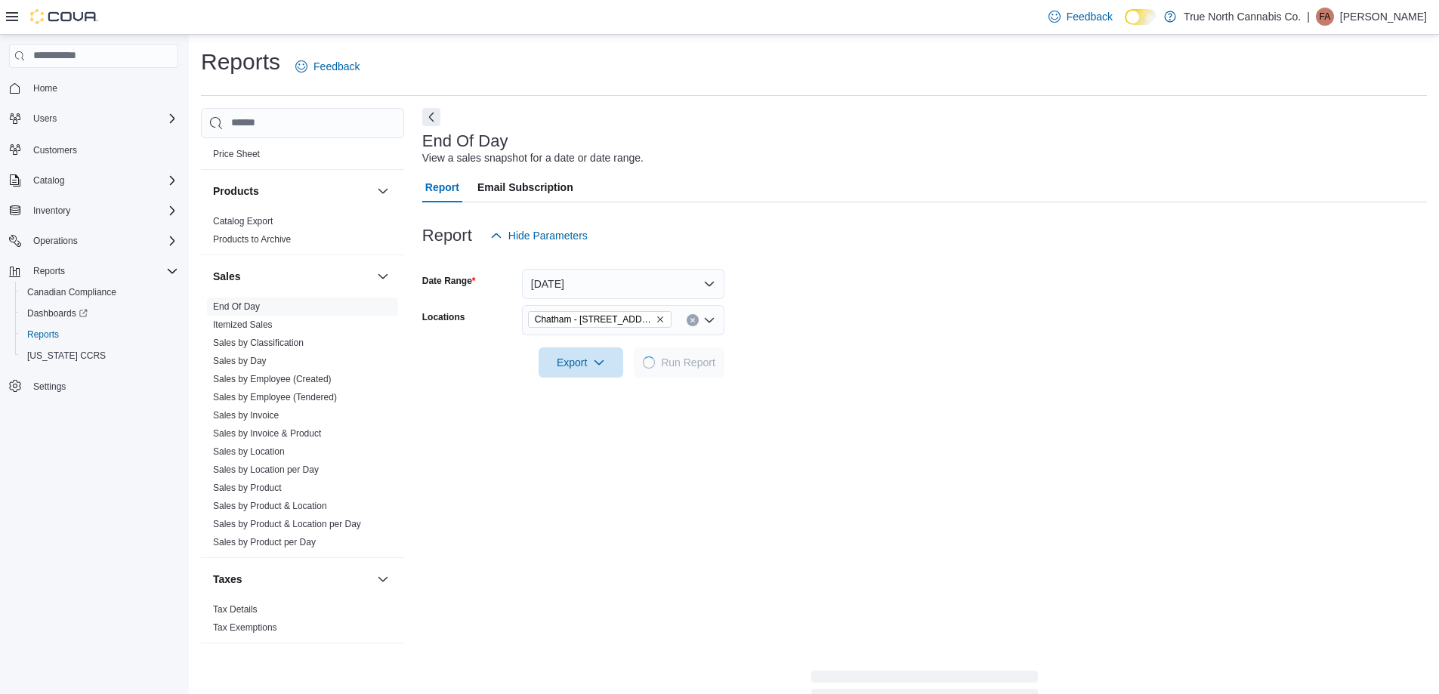
click at [796, 330] on form "Date Range [DATE] Locations [GEOGRAPHIC_DATA] - [STREET_ADDRESS] Export Run Rep…" at bounding box center [924, 314] width 1005 height 127
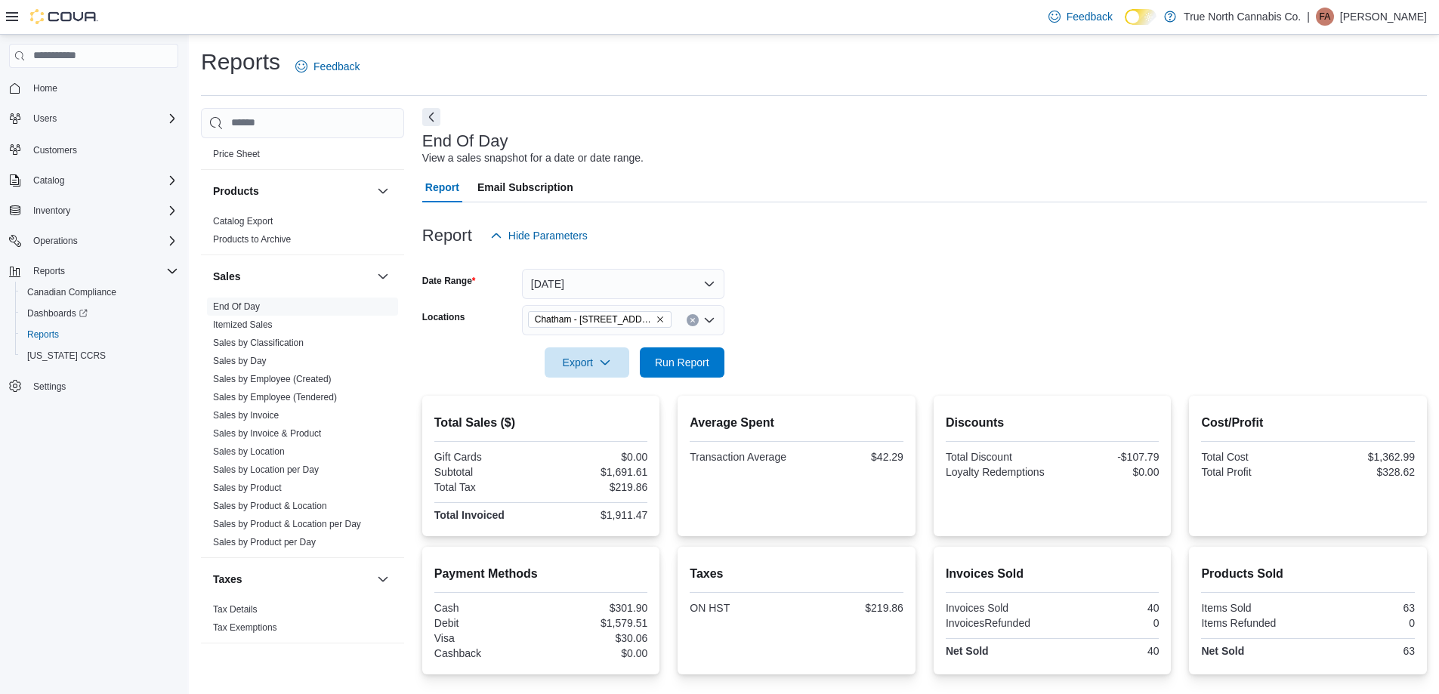
click at [822, 278] on form "Date Range [DATE] Locations [GEOGRAPHIC_DATA] - [STREET_ADDRESS] Export Run Rep…" at bounding box center [924, 314] width 1005 height 127
click at [697, 363] on span "Run Report" at bounding box center [682, 362] width 54 height 15
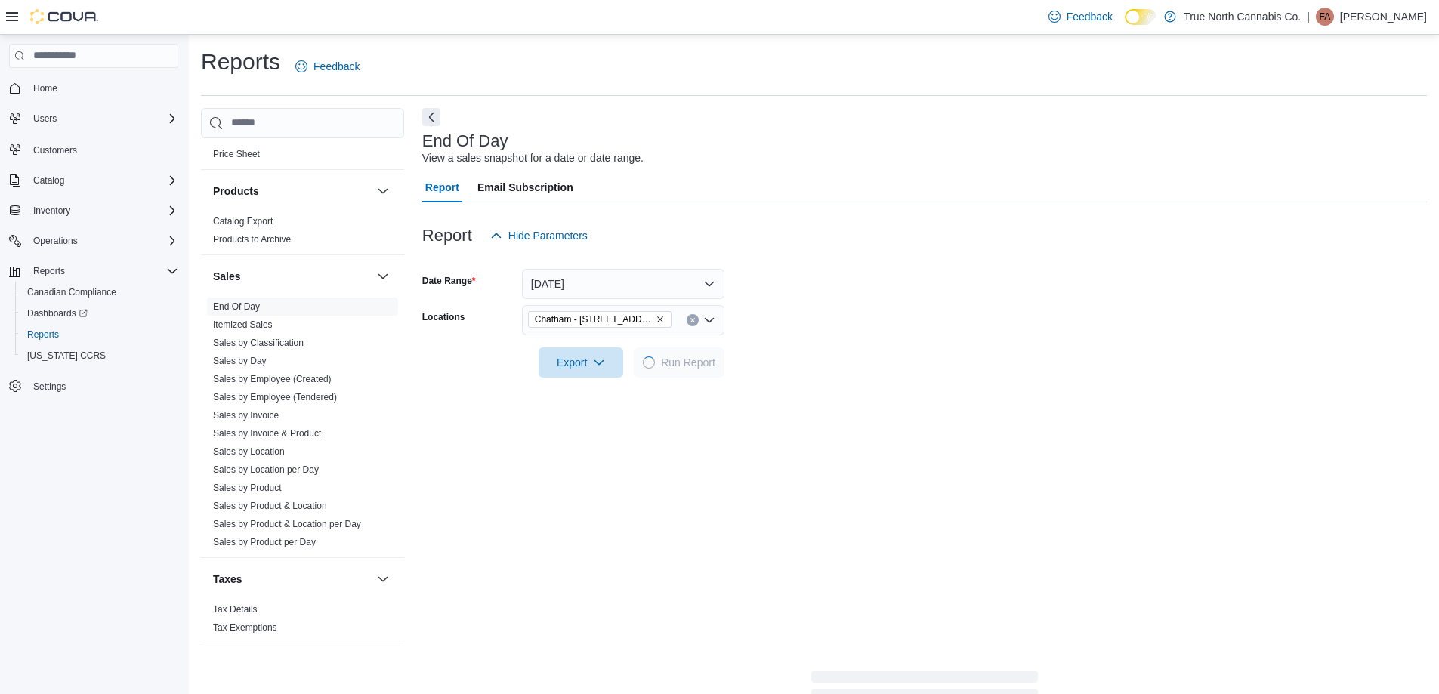
click at [842, 280] on form "Date Range [DATE] Locations [GEOGRAPHIC_DATA] - [STREET_ADDRESS] Export Run Rep…" at bounding box center [924, 314] width 1005 height 127
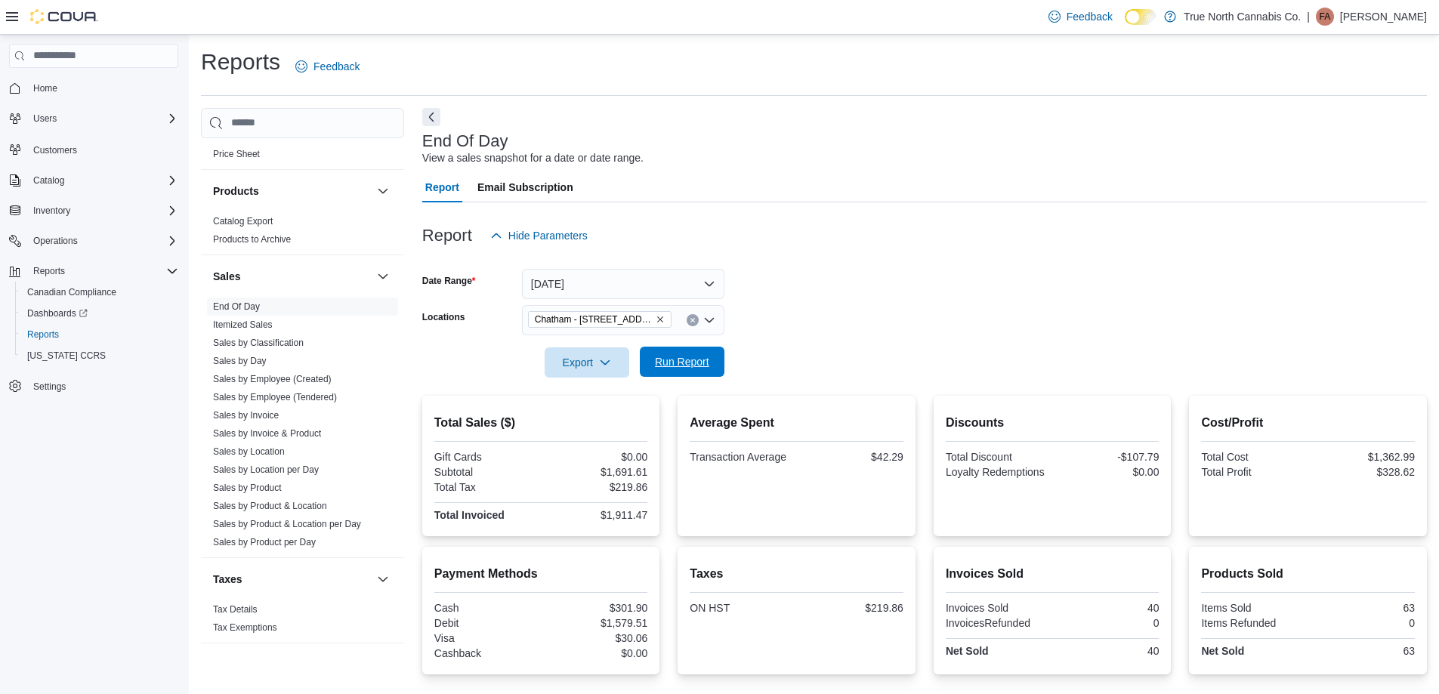
drag, startPoint x: 694, startPoint y: 354, endPoint x: 785, endPoint y: 306, distance: 103.1
click at [694, 354] on span "Run Report" at bounding box center [682, 362] width 66 height 30
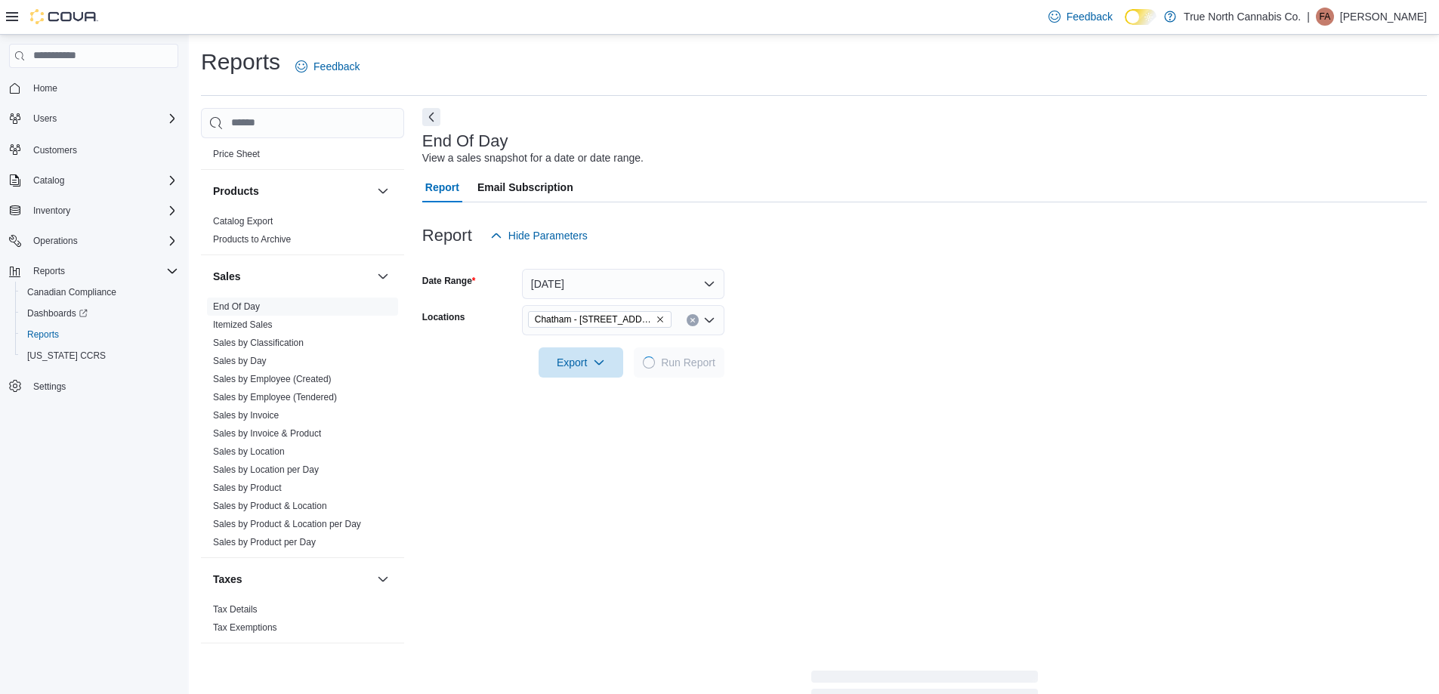
click at [785, 306] on form "Date Range [DATE] Locations [GEOGRAPHIC_DATA] - [STREET_ADDRESS] Export Run Rep…" at bounding box center [924, 314] width 1005 height 127
click at [822, 301] on form "Date Range [DATE] Locations [GEOGRAPHIC_DATA] - [STREET_ADDRESS] Export Run Rep…" at bounding box center [924, 314] width 1005 height 127
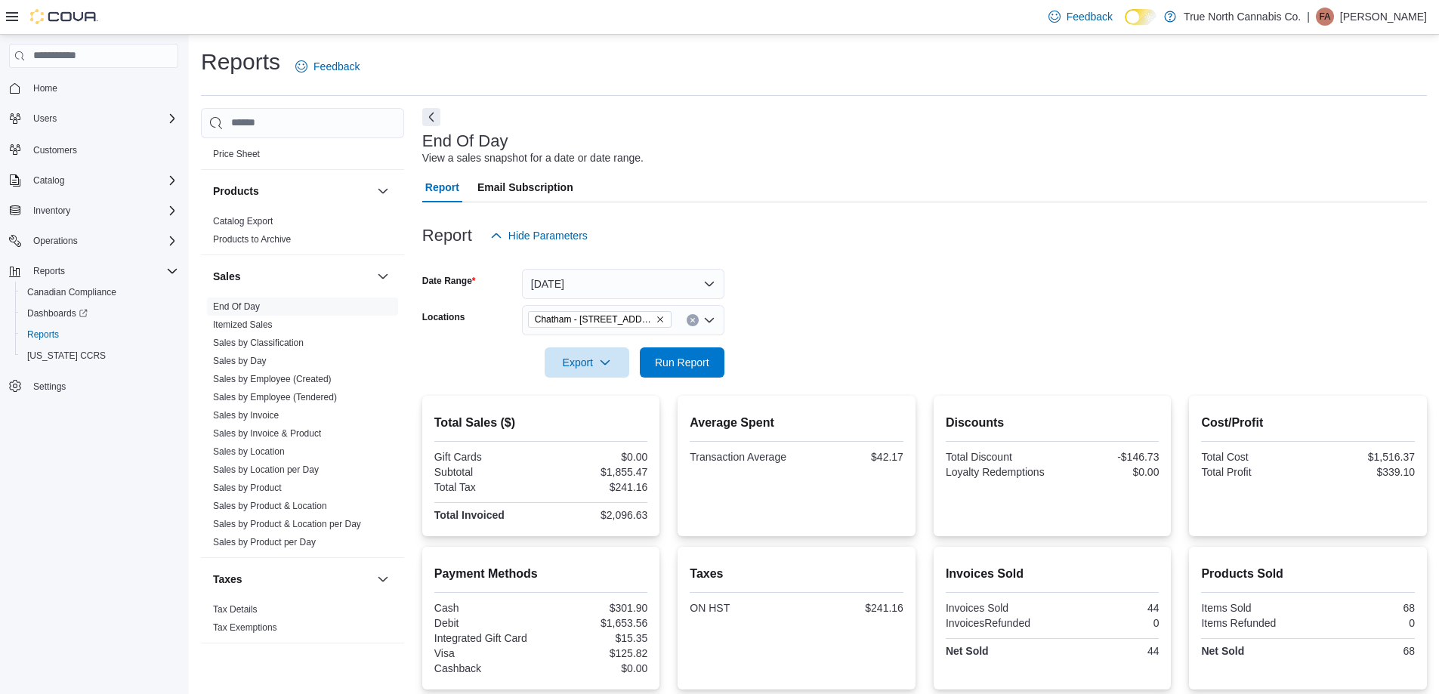
click at [692, 321] on icon "Clear input" at bounding box center [693, 320] width 4 height 4
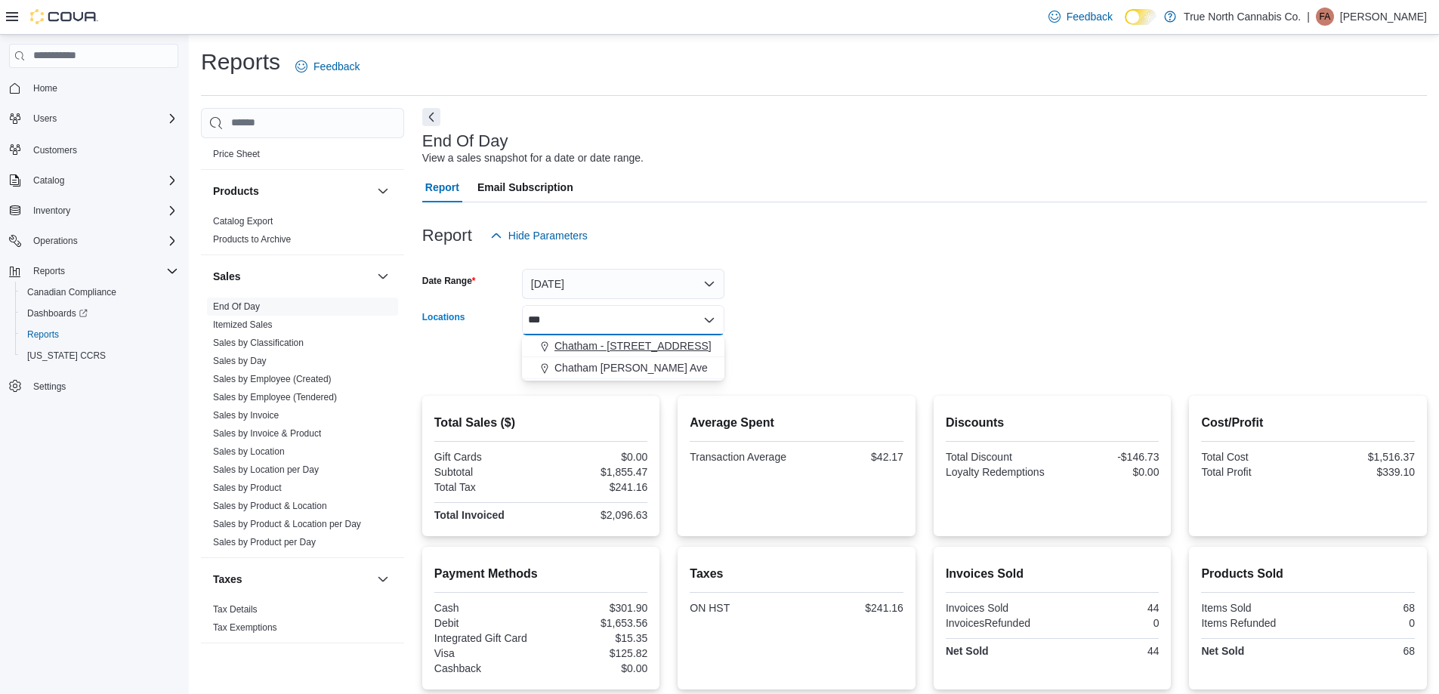
type input "***"
click at [638, 346] on span "Chatham - [STREET_ADDRESS]" at bounding box center [633, 345] width 157 height 15
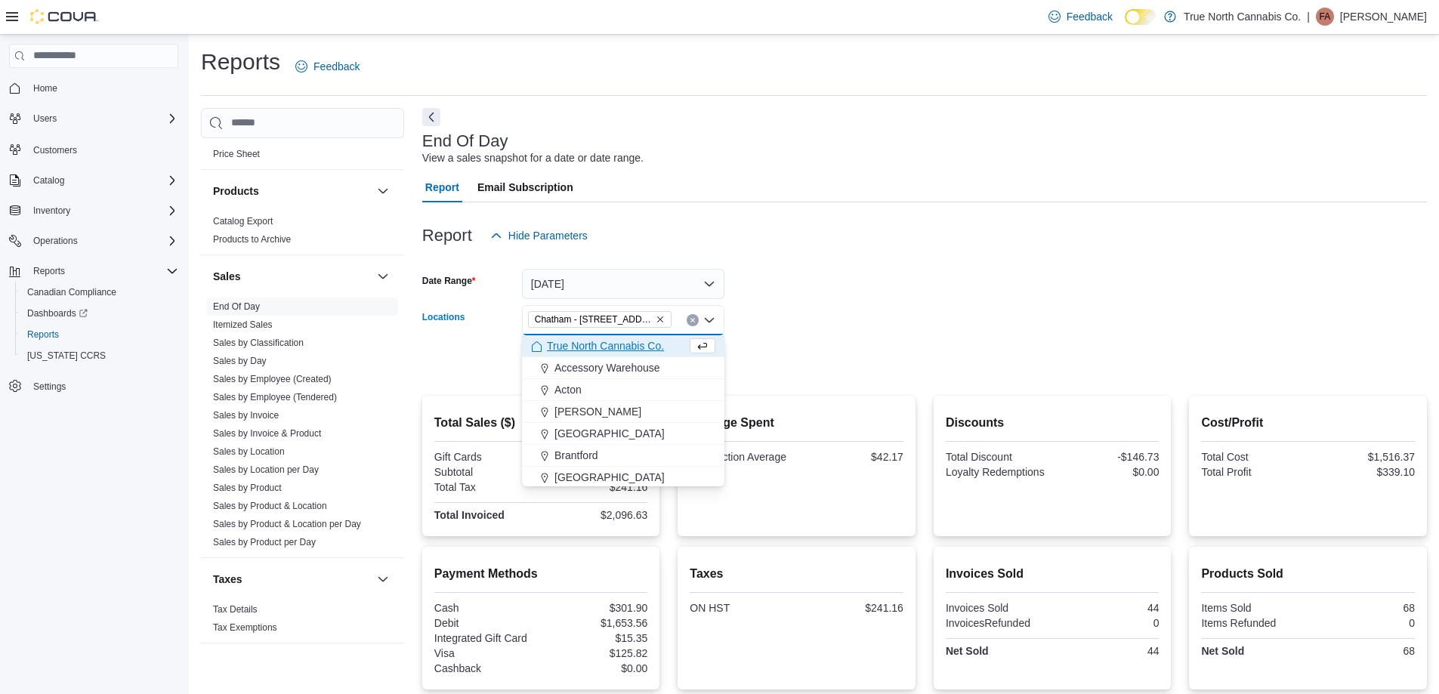
click at [696, 318] on button "Clear input" at bounding box center [693, 320] width 12 height 12
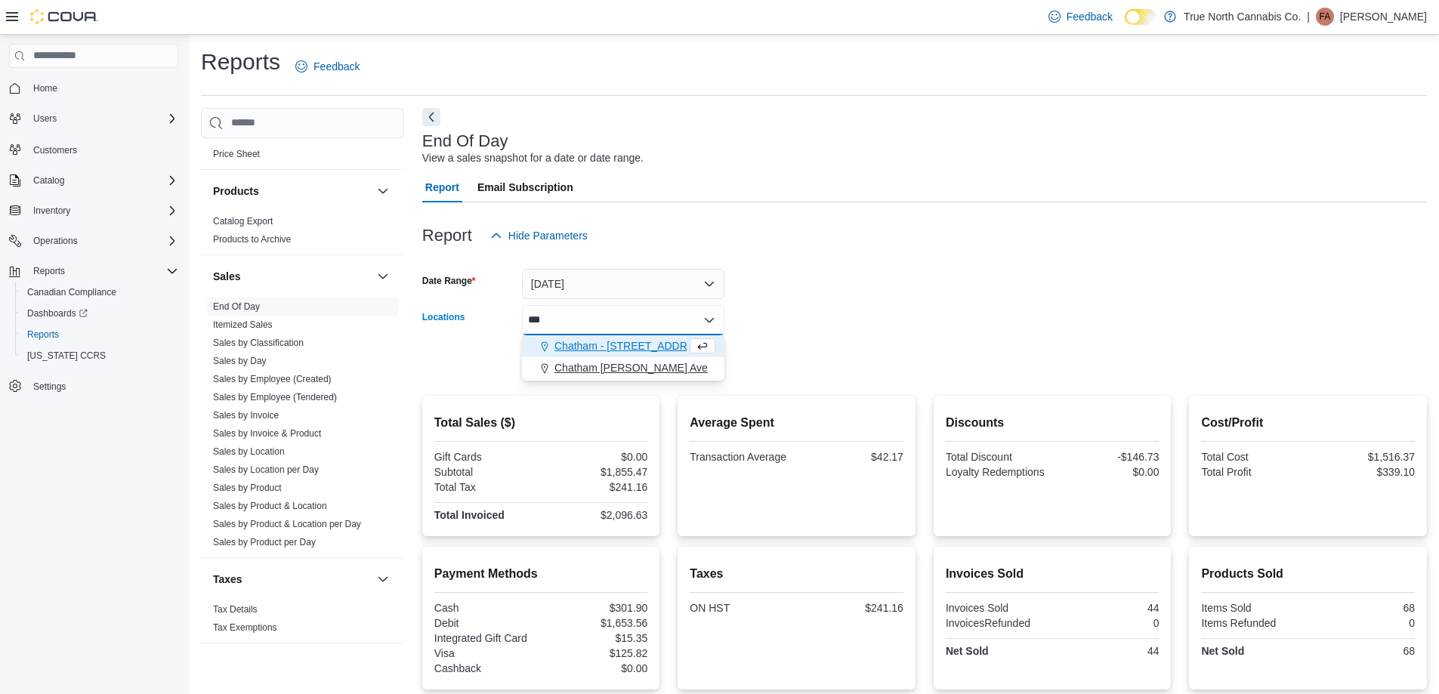
type input "***"
click at [635, 360] on button "Chatham [PERSON_NAME] Ave" at bounding box center [623, 368] width 202 height 22
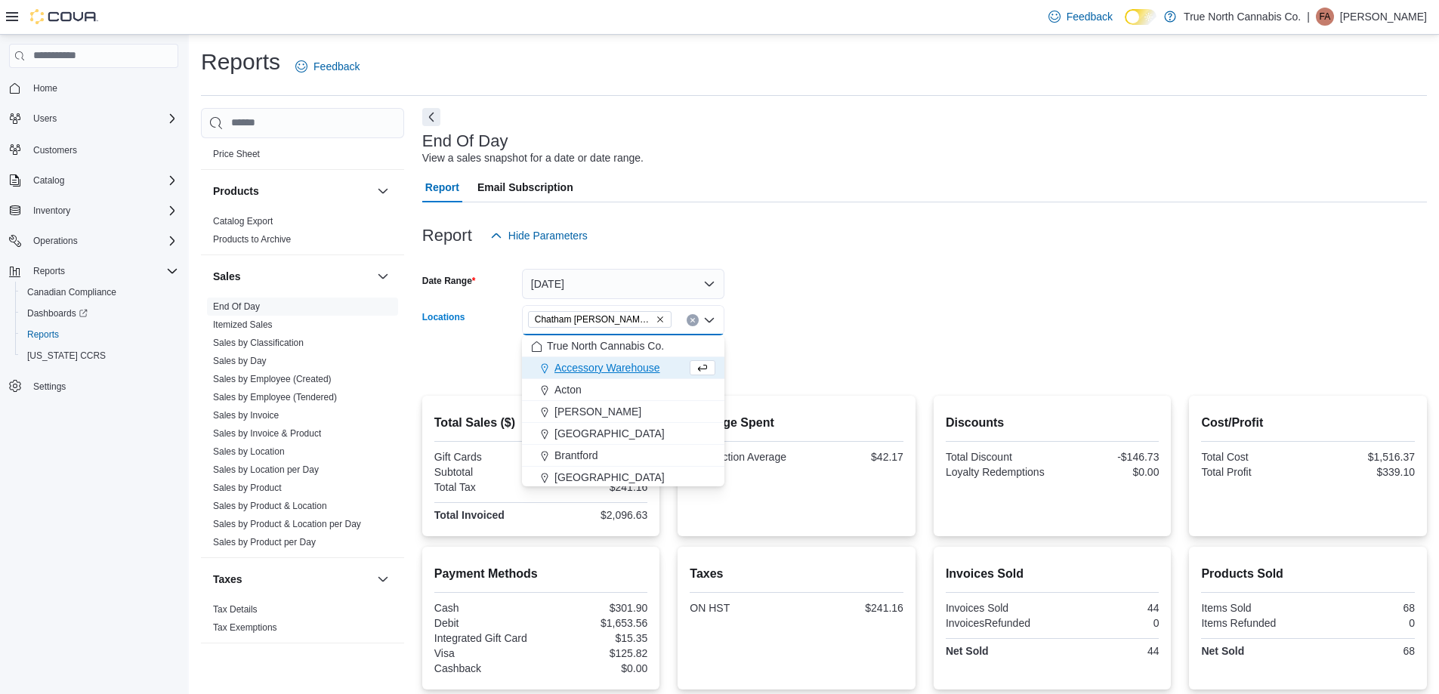
drag, startPoint x: 777, startPoint y: 333, endPoint x: 680, endPoint y: 360, distance: 100.5
click at [774, 333] on form "Date Range [DATE] Locations [GEOGRAPHIC_DATA] [PERSON_NAME] Ave Combo box. Sele…" at bounding box center [924, 314] width 1005 height 127
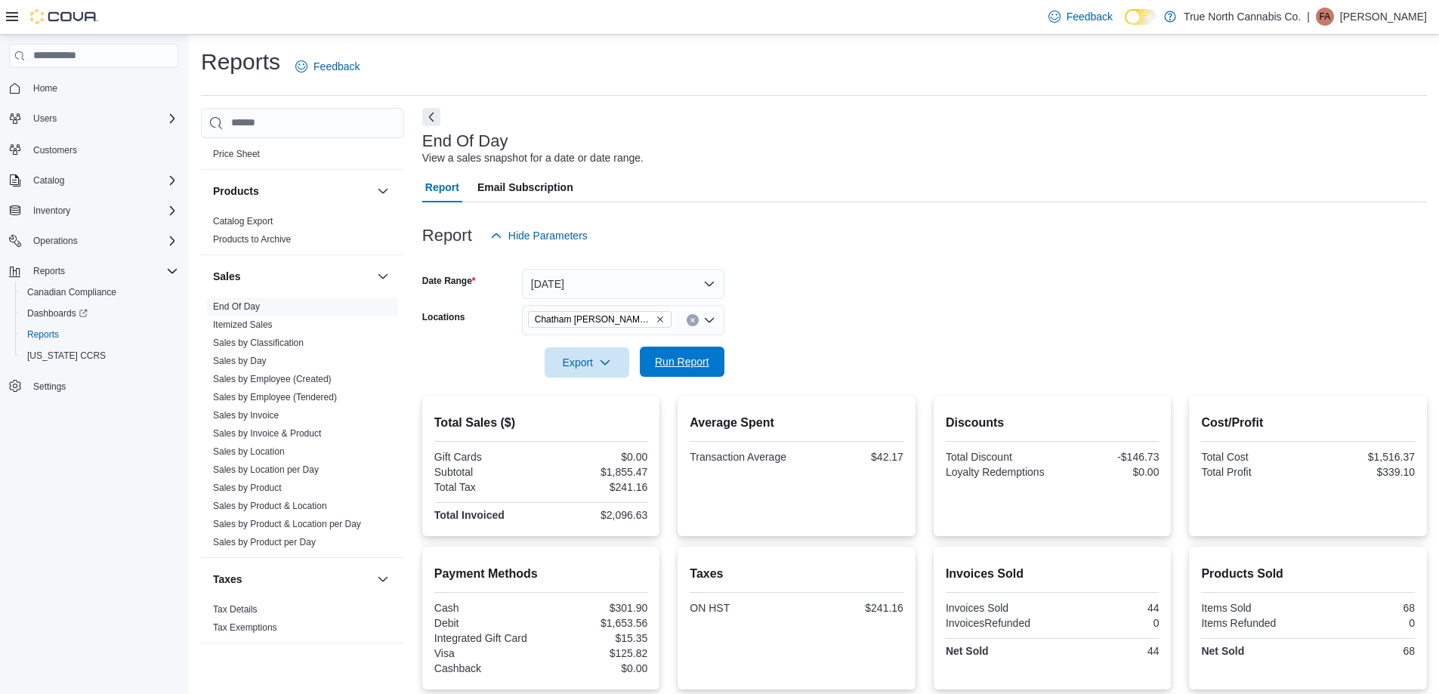
click at [680, 360] on span "Run Report" at bounding box center [682, 361] width 54 height 15
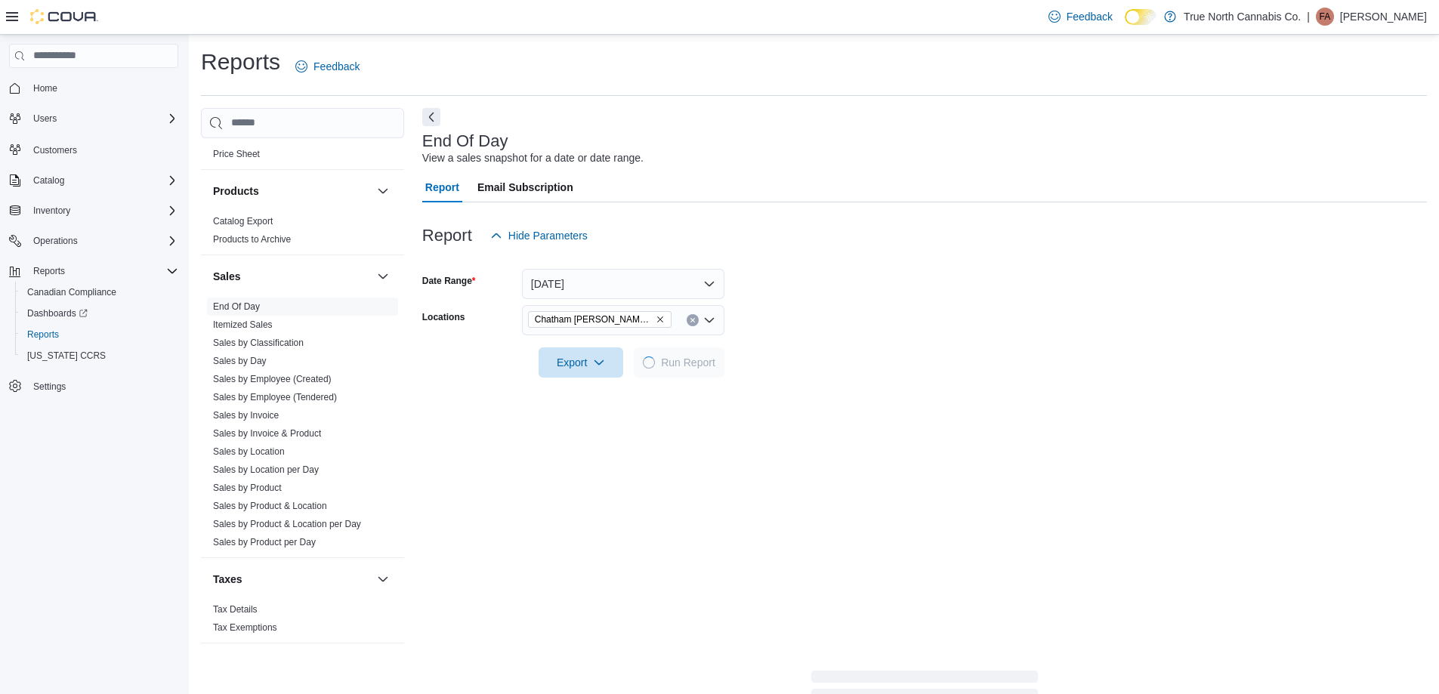
click at [821, 333] on form "Date Range [DATE] Locations [GEOGRAPHIC_DATA] [PERSON_NAME] Ave Export Run Repo…" at bounding box center [924, 314] width 1005 height 127
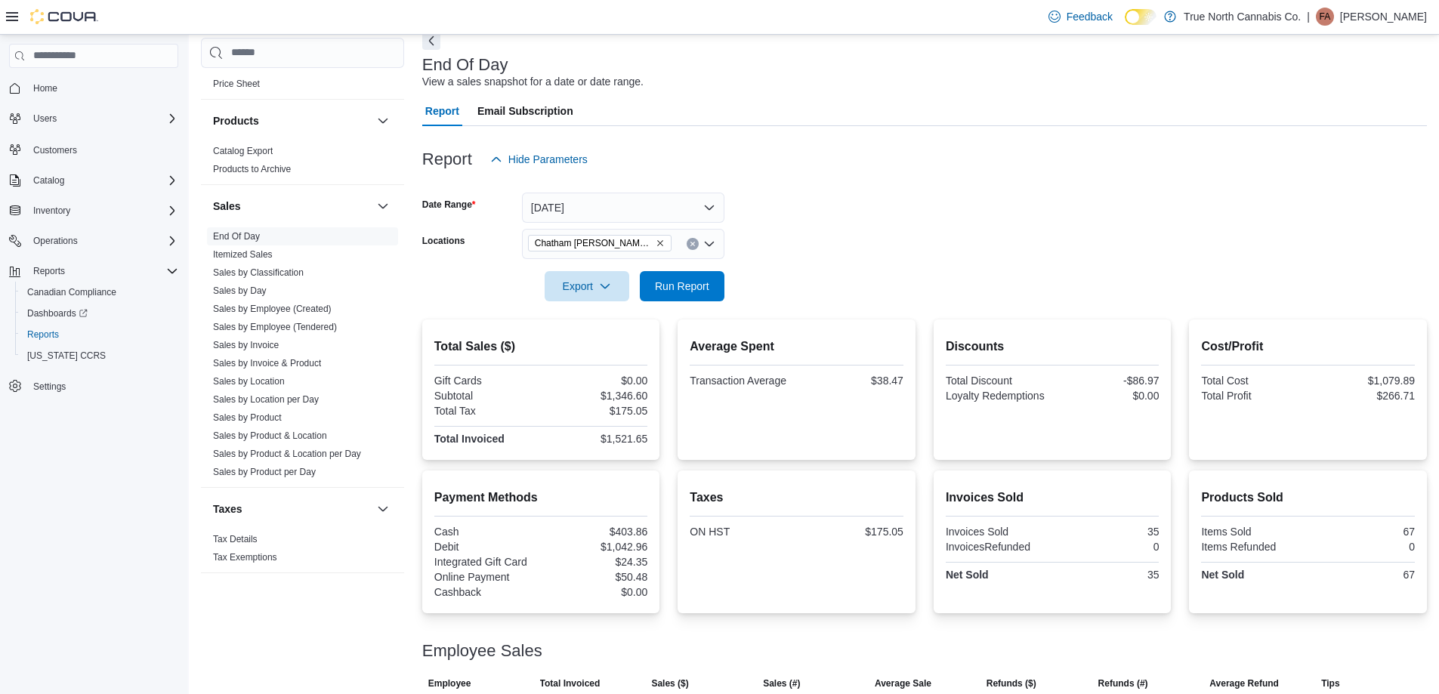
scroll to position [153, 0]
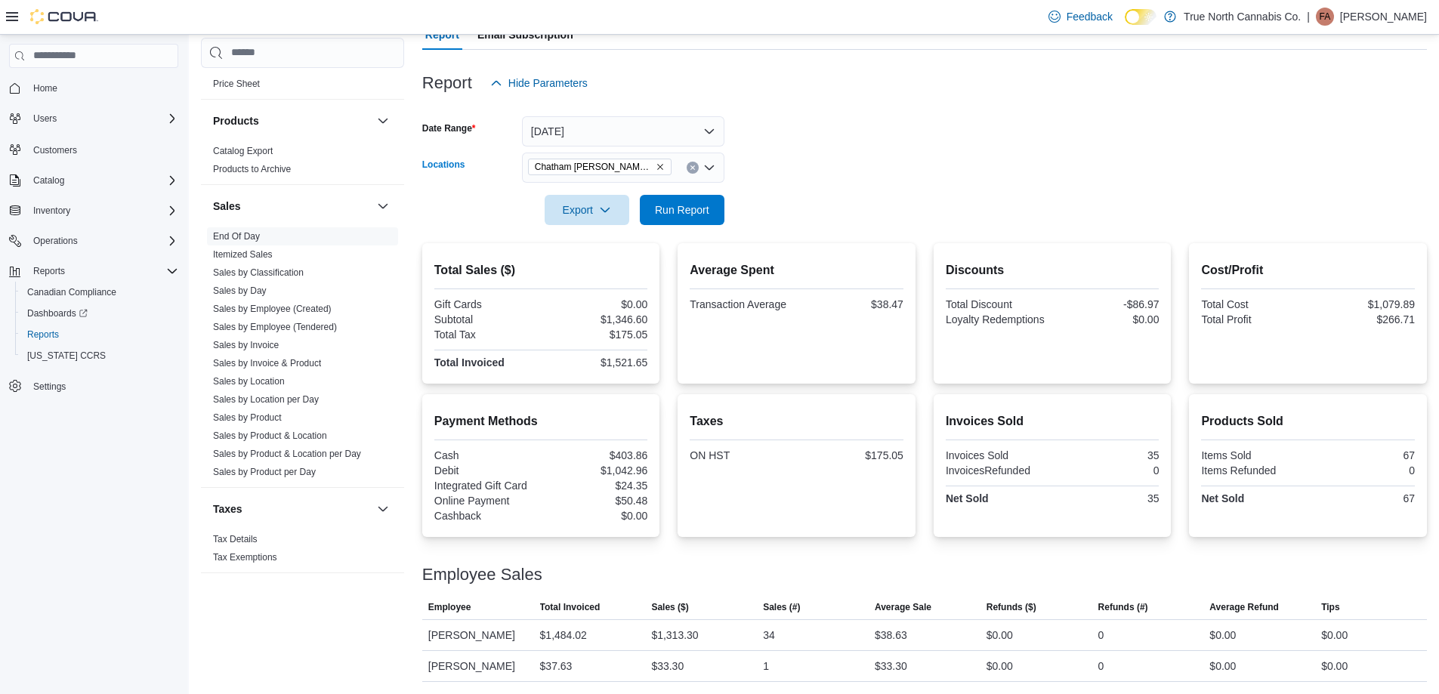
click at [697, 165] on button "Clear input" at bounding box center [693, 168] width 12 height 12
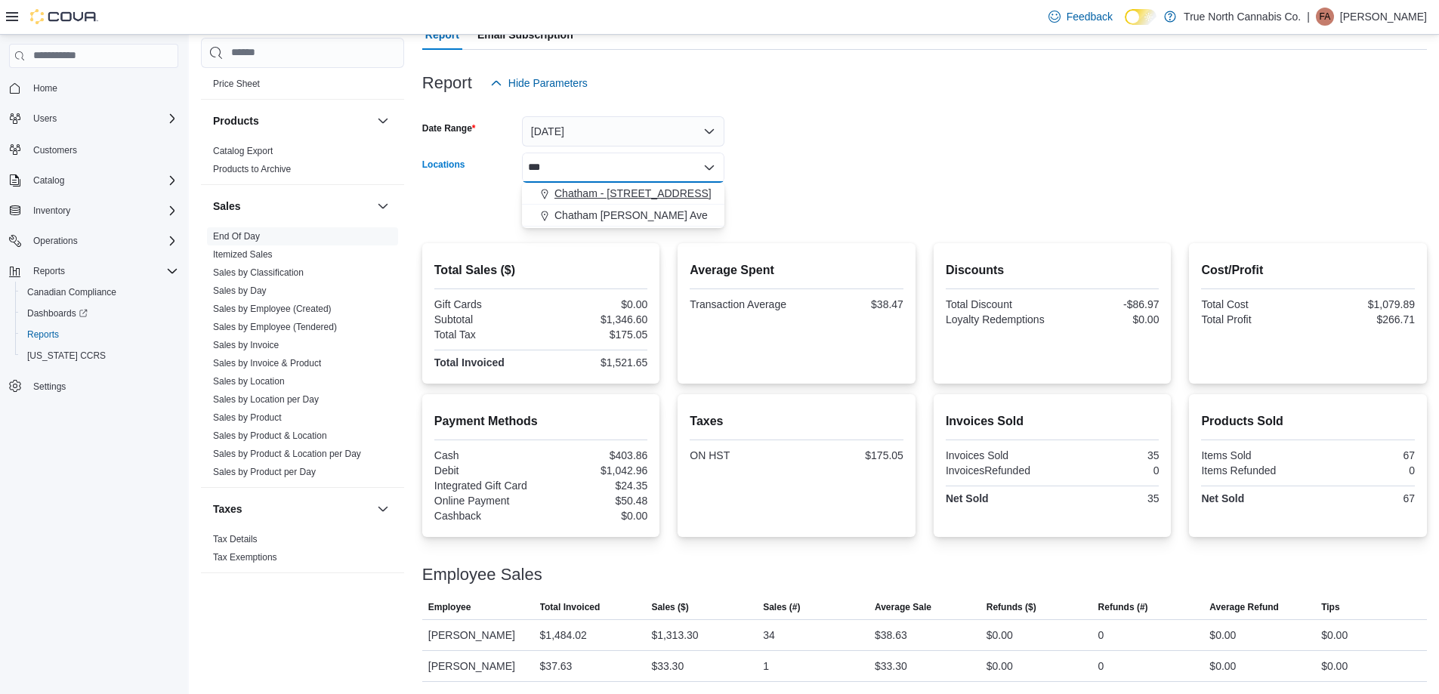
type input "***"
click at [663, 187] on span "Chatham - [STREET_ADDRESS]" at bounding box center [633, 193] width 157 height 15
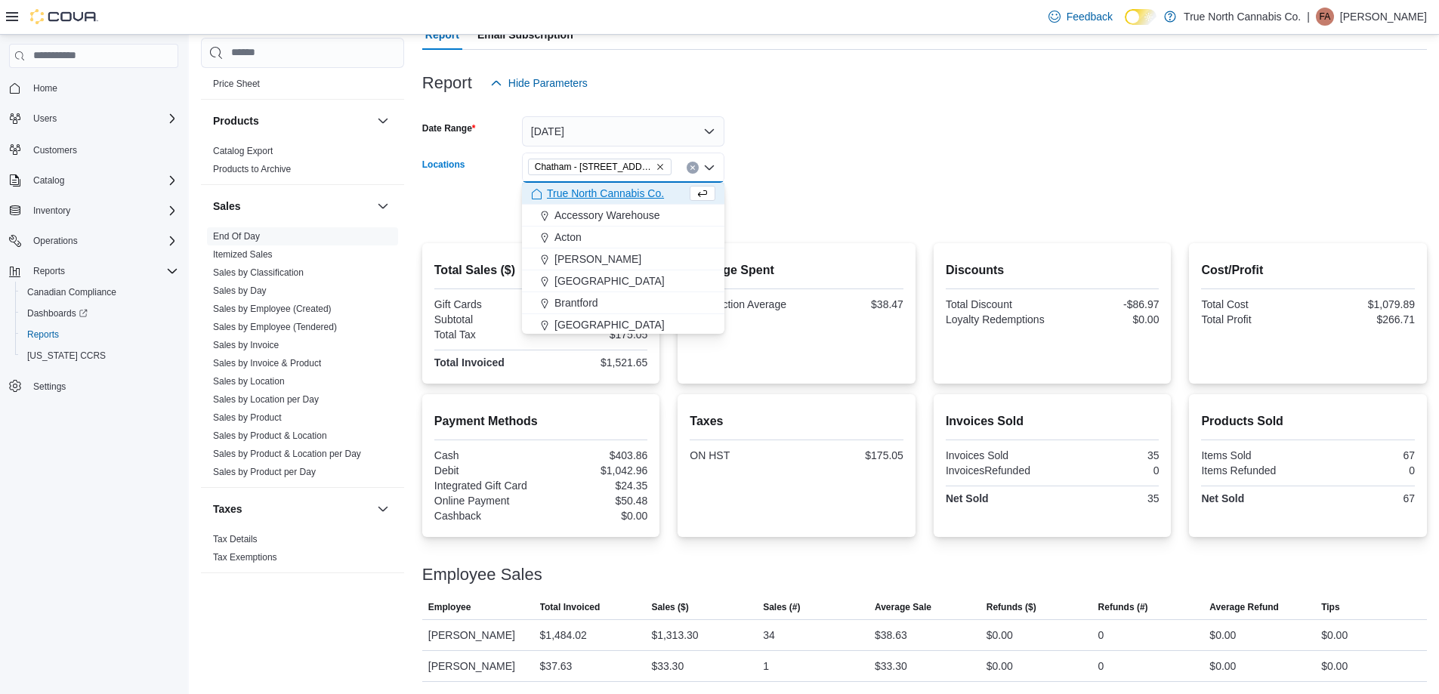
drag, startPoint x: 759, startPoint y: 198, endPoint x: 715, endPoint y: 205, distance: 44.3
click at [752, 202] on form "Date Range [DATE] Locations [GEOGRAPHIC_DATA] - [STREET_ADDRESS] Combo box. Sel…" at bounding box center [924, 161] width 1005 height 127
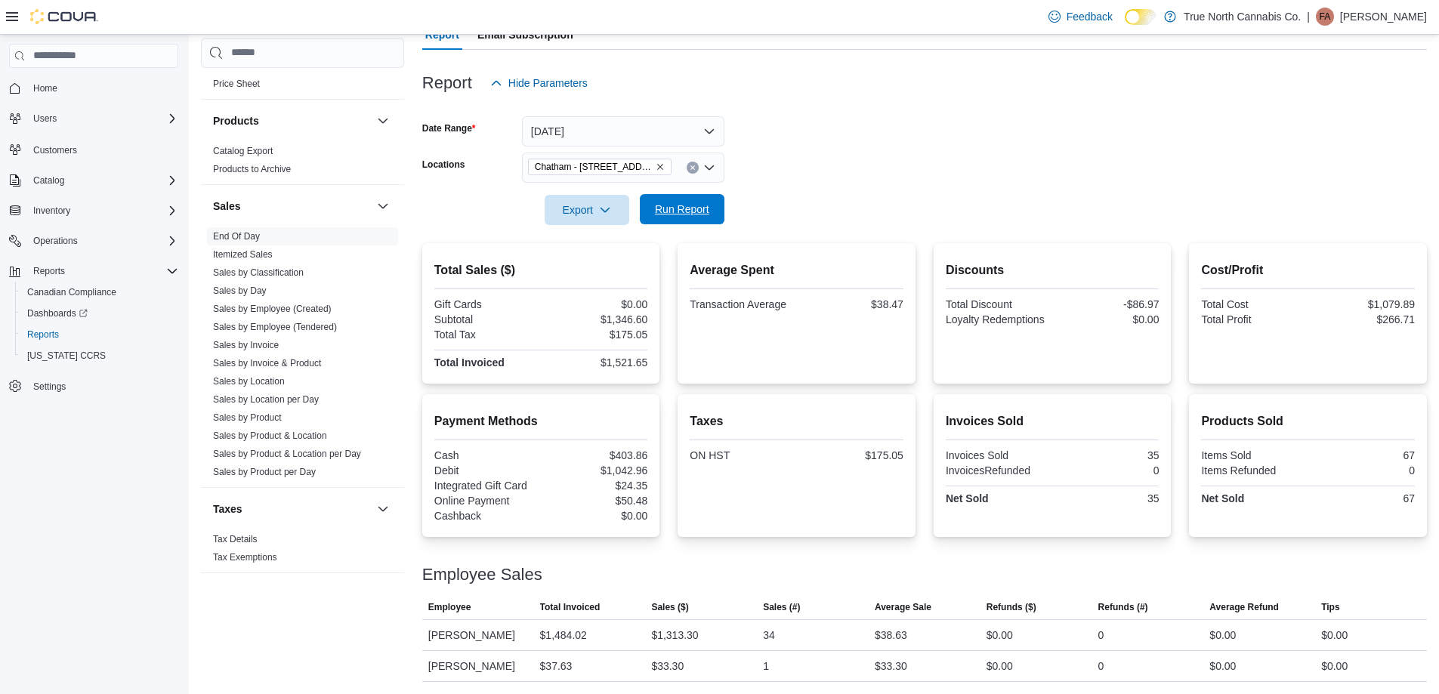
click at [702, 206] on span "Run Report" at bounding box center [682, 209] width 54 height 15
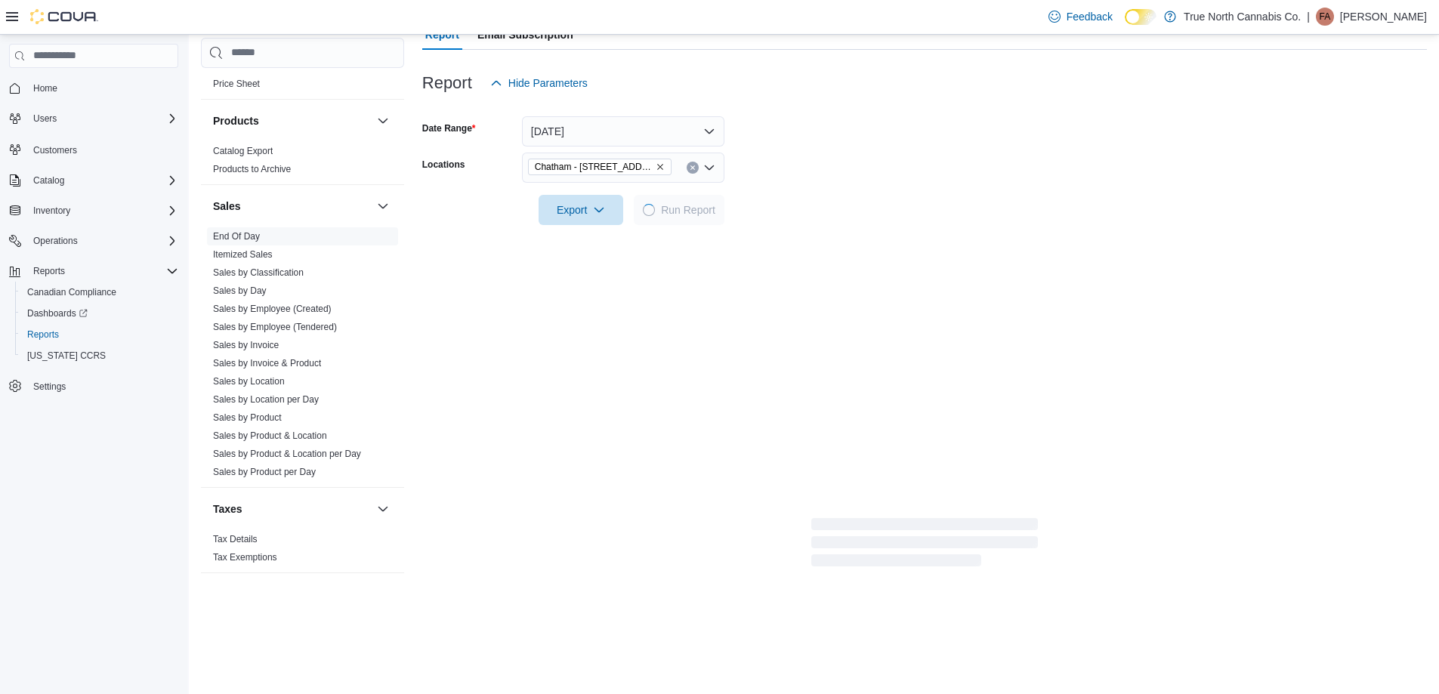
click at [819, 195] on form "Date Range [DATE] Locations [GEOGRAPHIC_DATA] - [STREET_ADDRESS] Export Run Rep…" at bounding box center [924, 161] width 1005 height 127
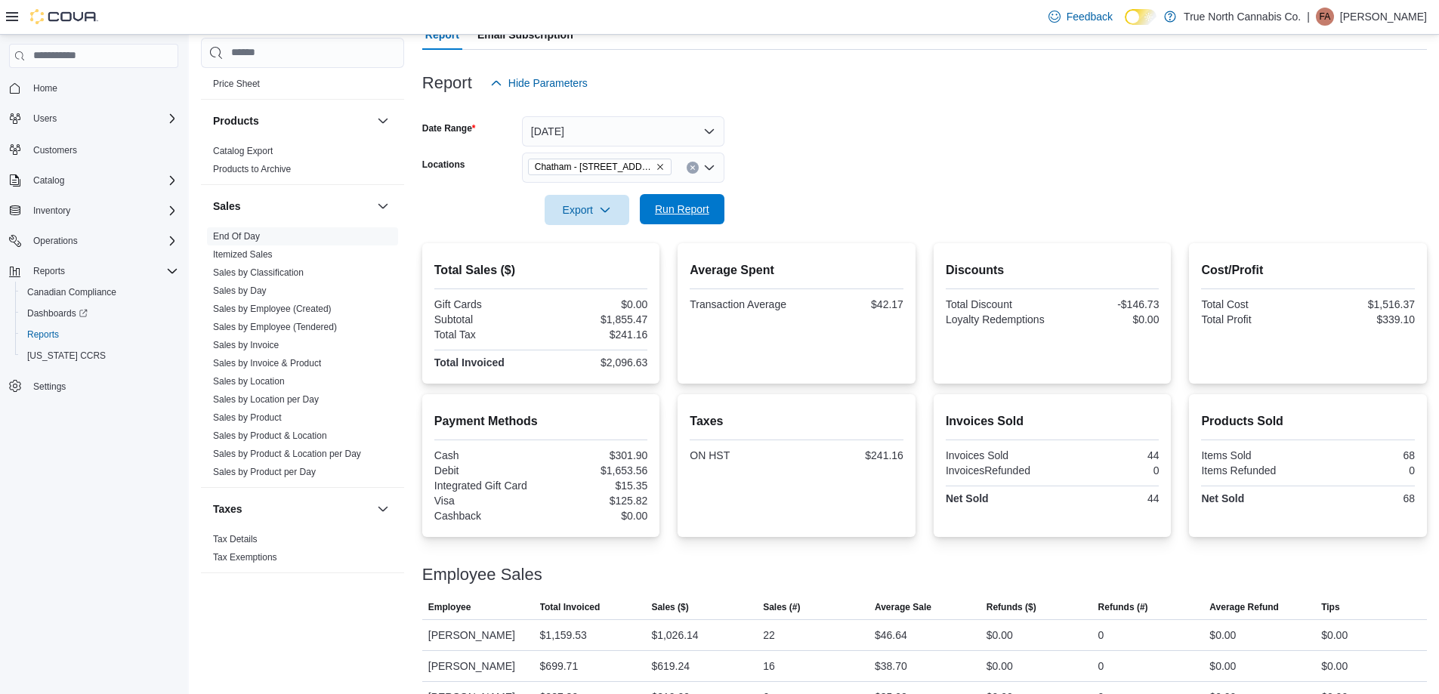
click at [680, 214] on span "Run Report" at bounding box center [682, 209] width 54 height 15
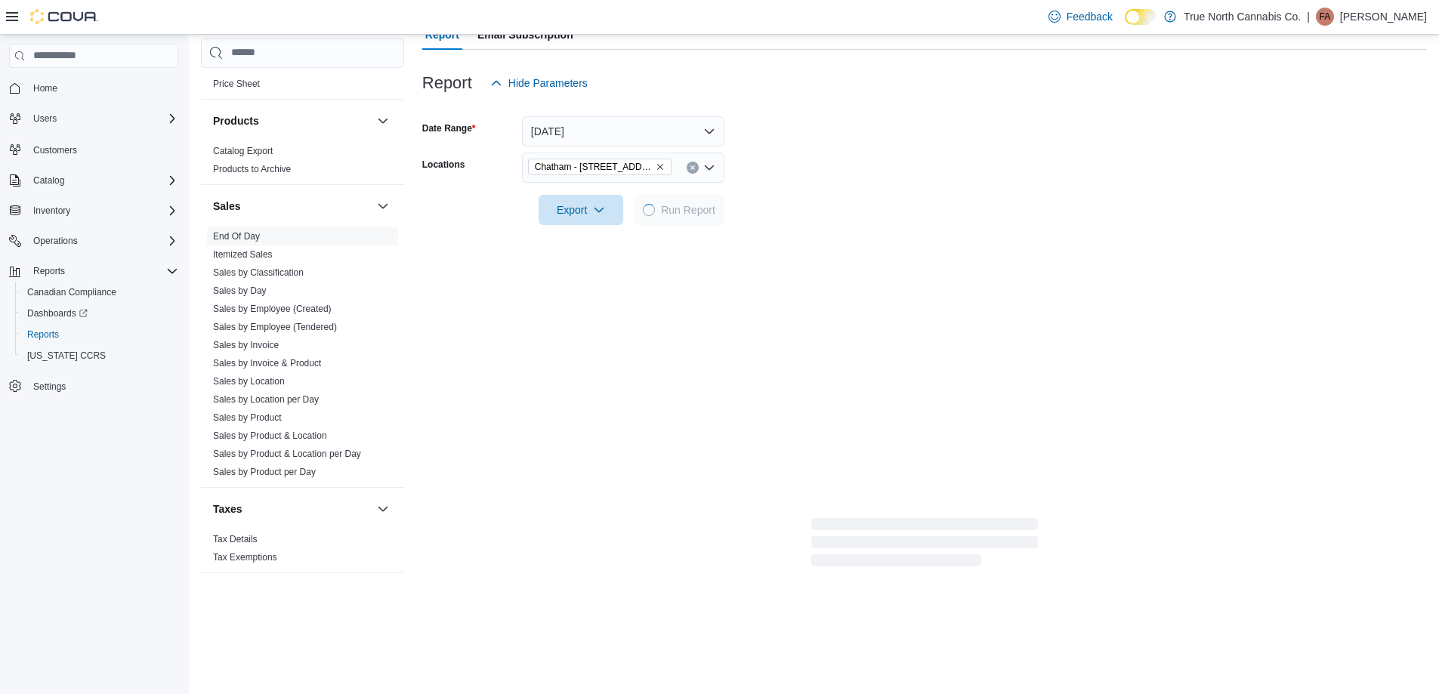
click at [788, 190] on div at bounding box center [924, 189] width 1005 height 12
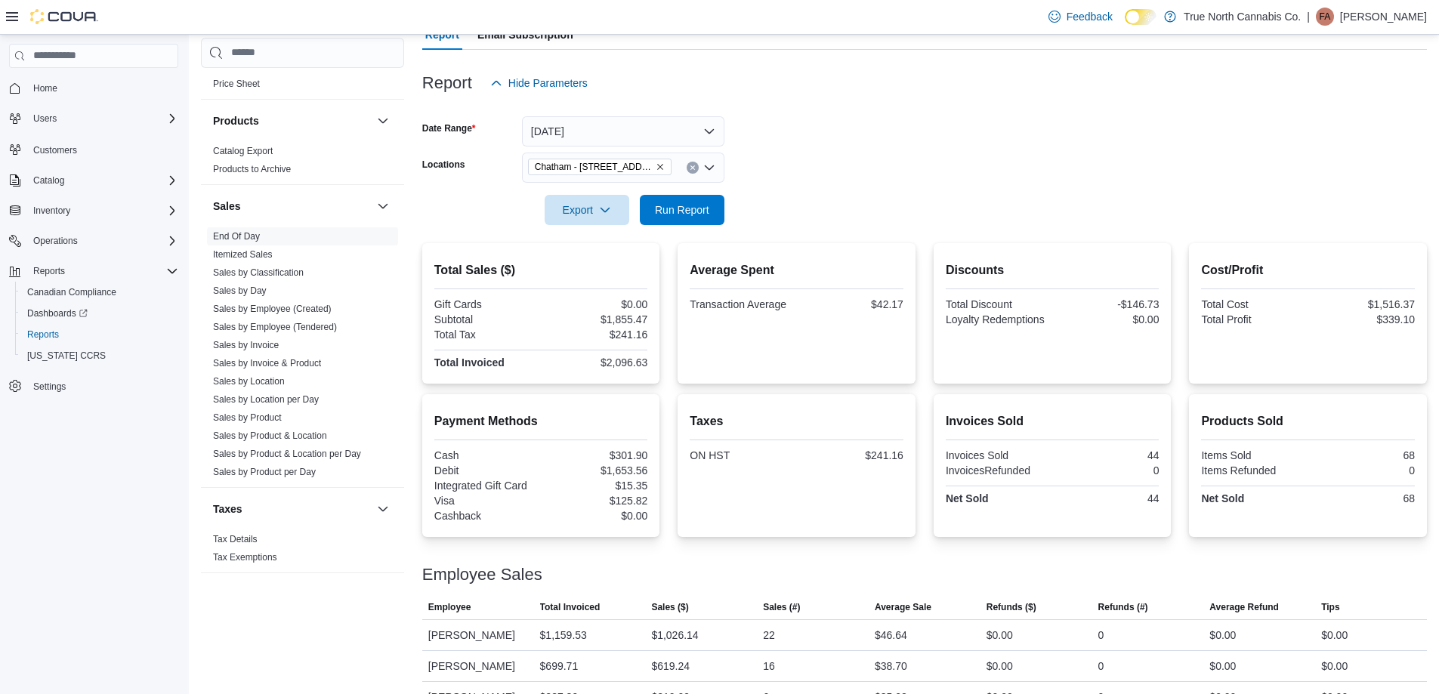
click at [788, 190] on div at bounding box center [924, 189] width 1005 height 12
click at [671, 133] on button "[DATE]" at bounding box center [623, 131] width 202 height 30
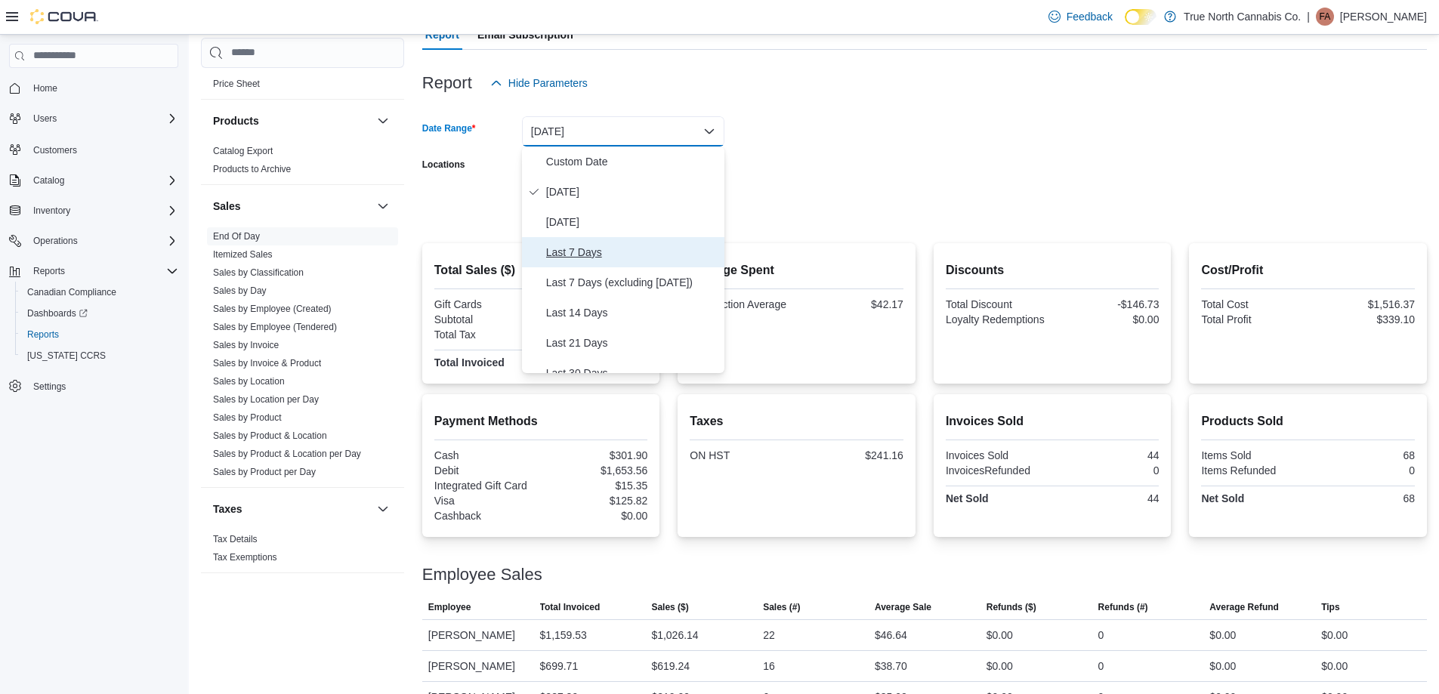
click at [595, 254] on span "Last 7 Days" at bounding box center [632, 252] width 172 height 18
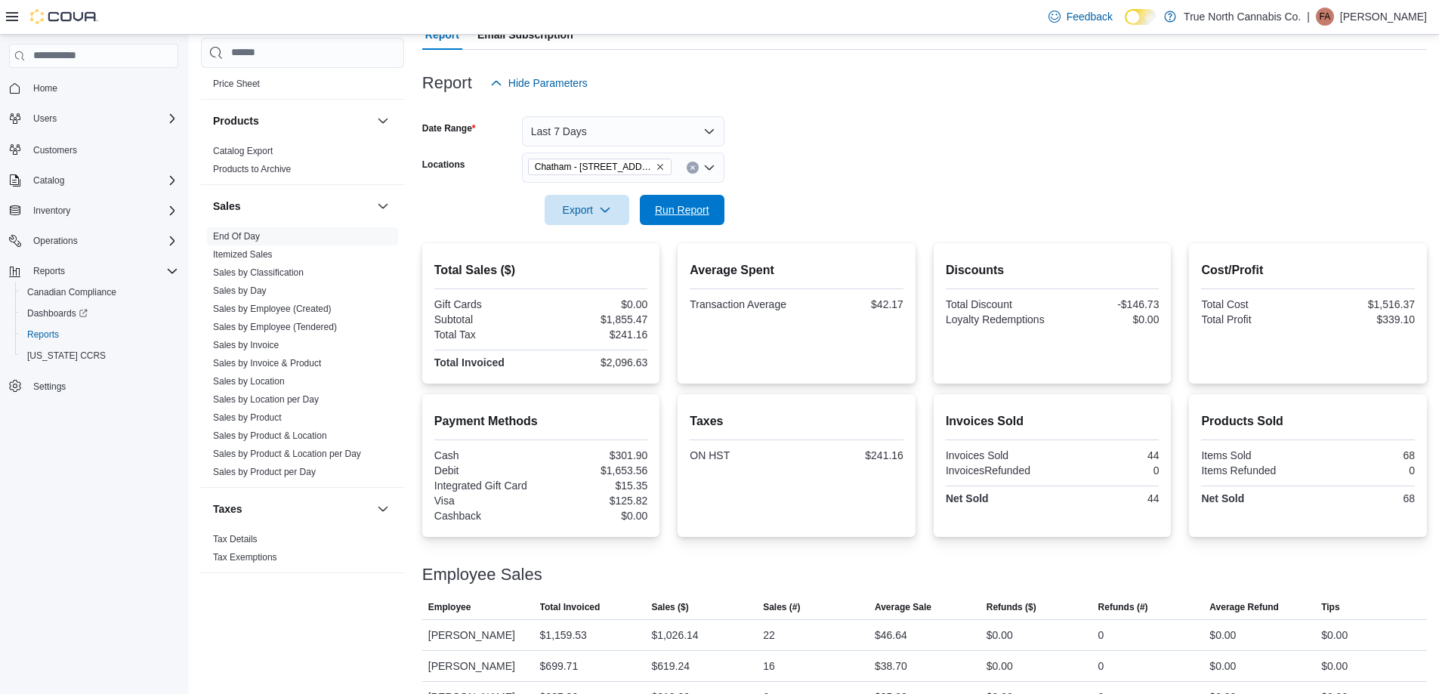
drag, startPoint x: 673, startPoint y: 220, endPoint x: 796, endPoint y: 204, distance: 124.2
click at [674, 218] on span "Run Report" at bounding box center [682, 210] width 66 height 30
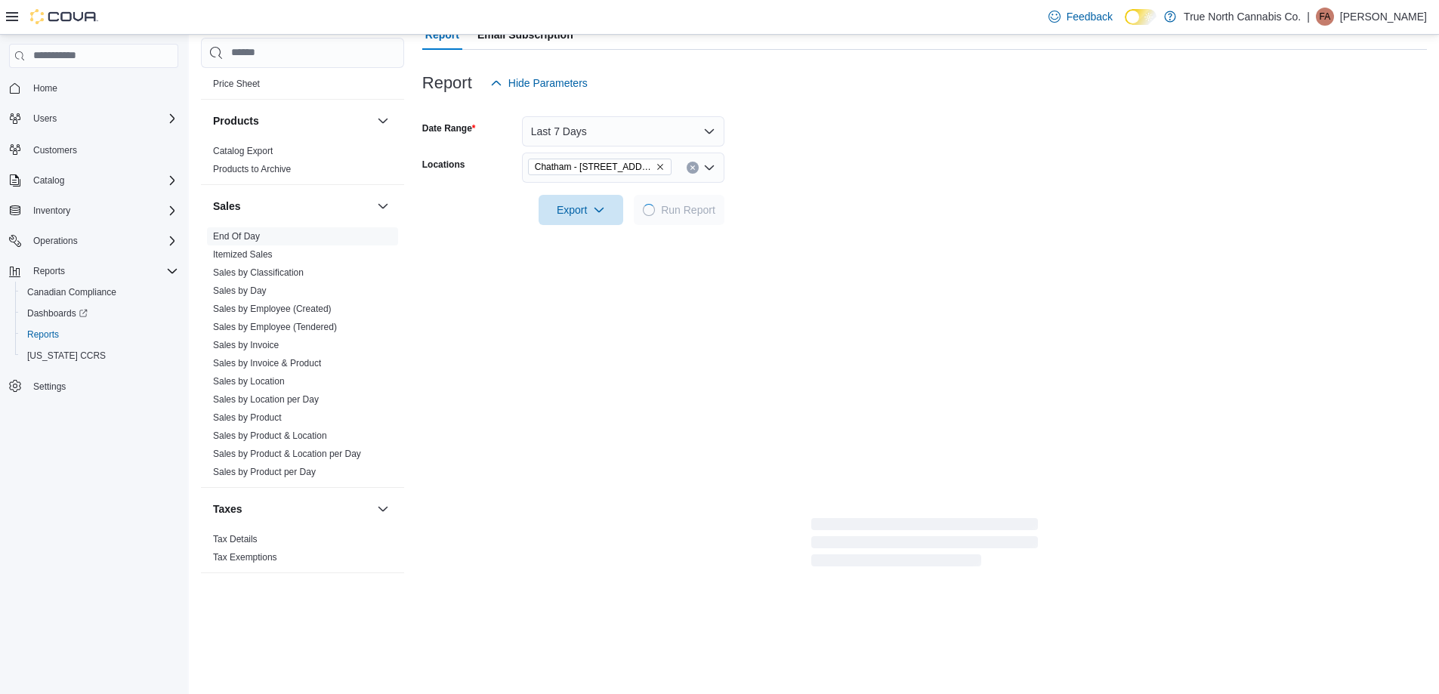
click at [864, 190] on div at bounding box center [924, 189] width 1005 height 12
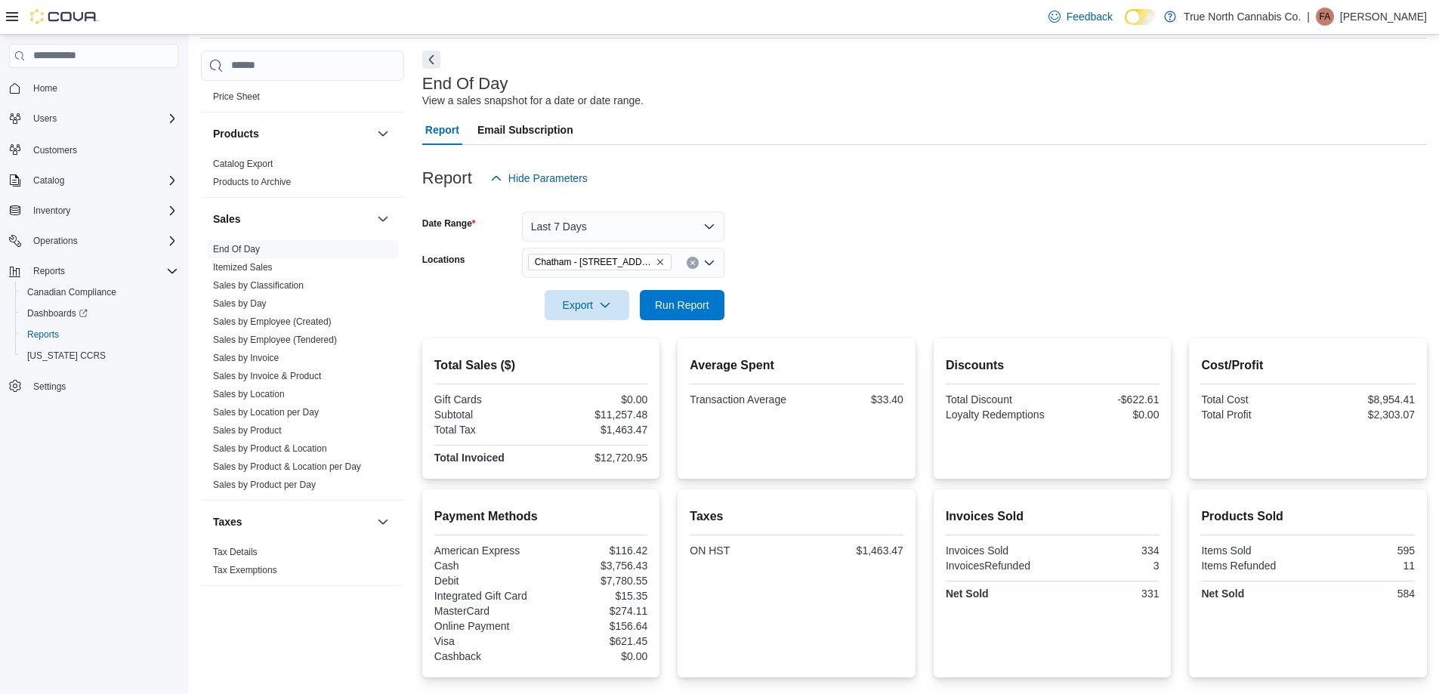
scroll to position [51, 0]
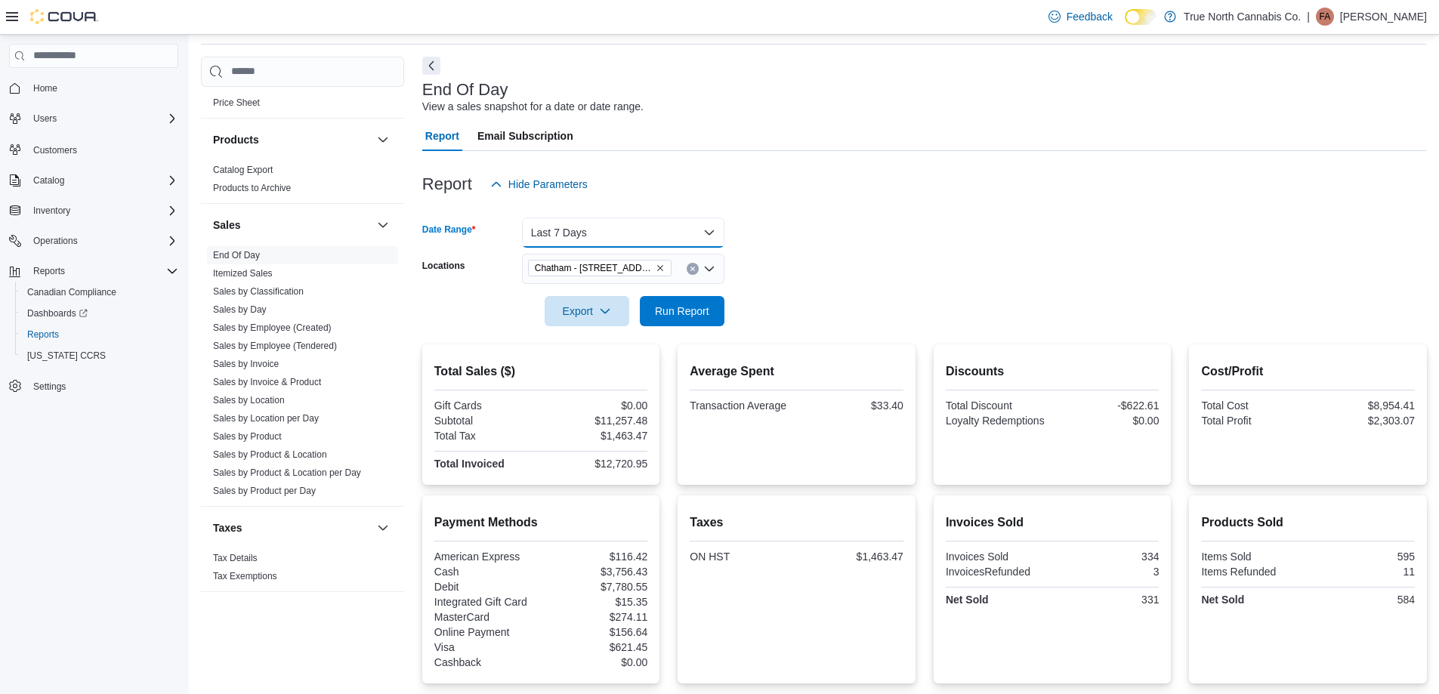
click at [639, 237] on button "Last 7 Days" at bounding box center [623, 233] width 202 height 30
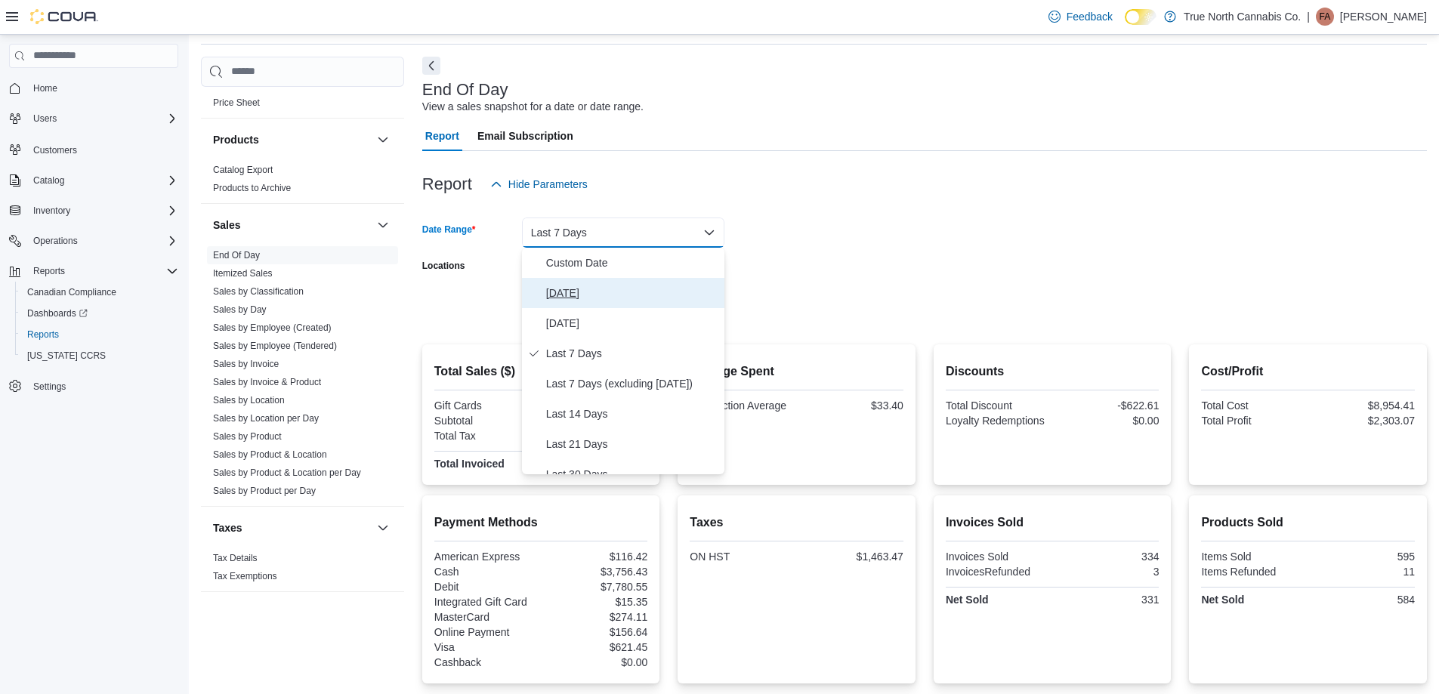
click at [598, 285] on span "[DATE]" at bounding box center [632, 293] width 172 height 18
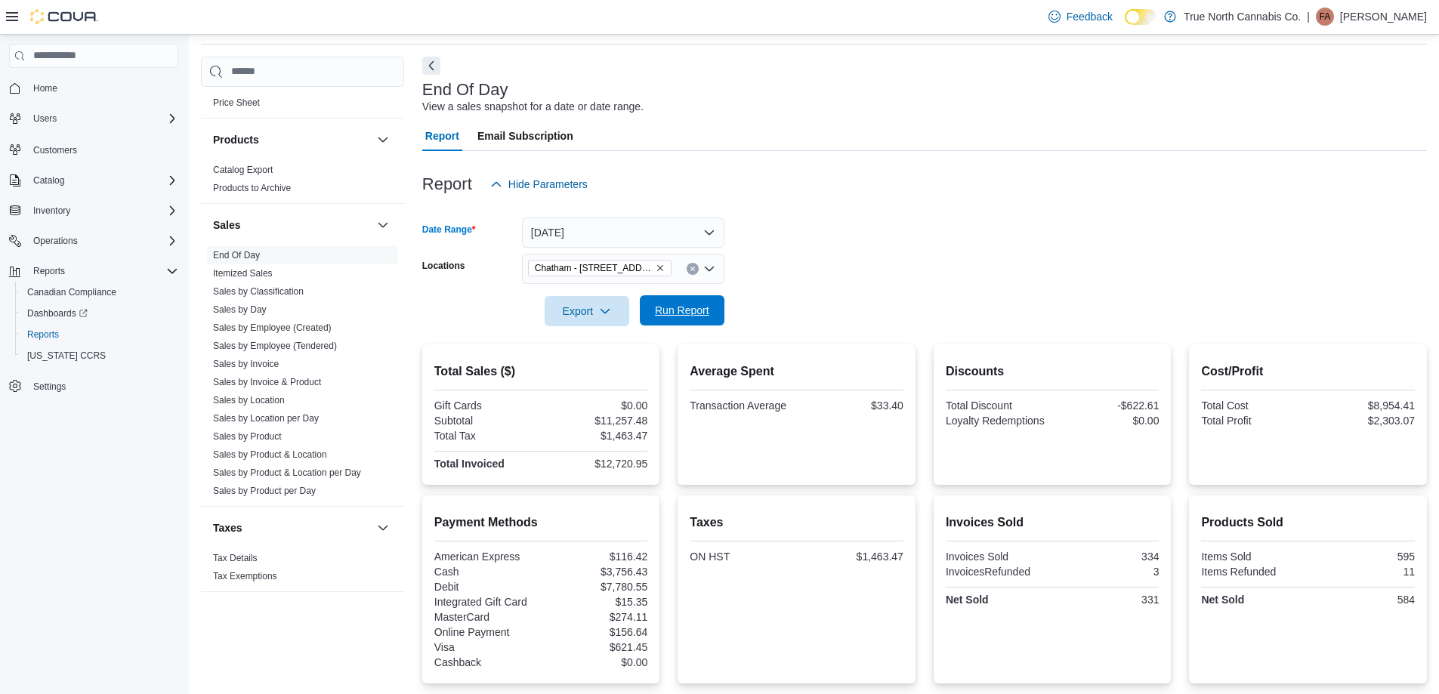
click at [683, 308] on span "Run Report" at bounding box center [682, 310] width 54 height 15
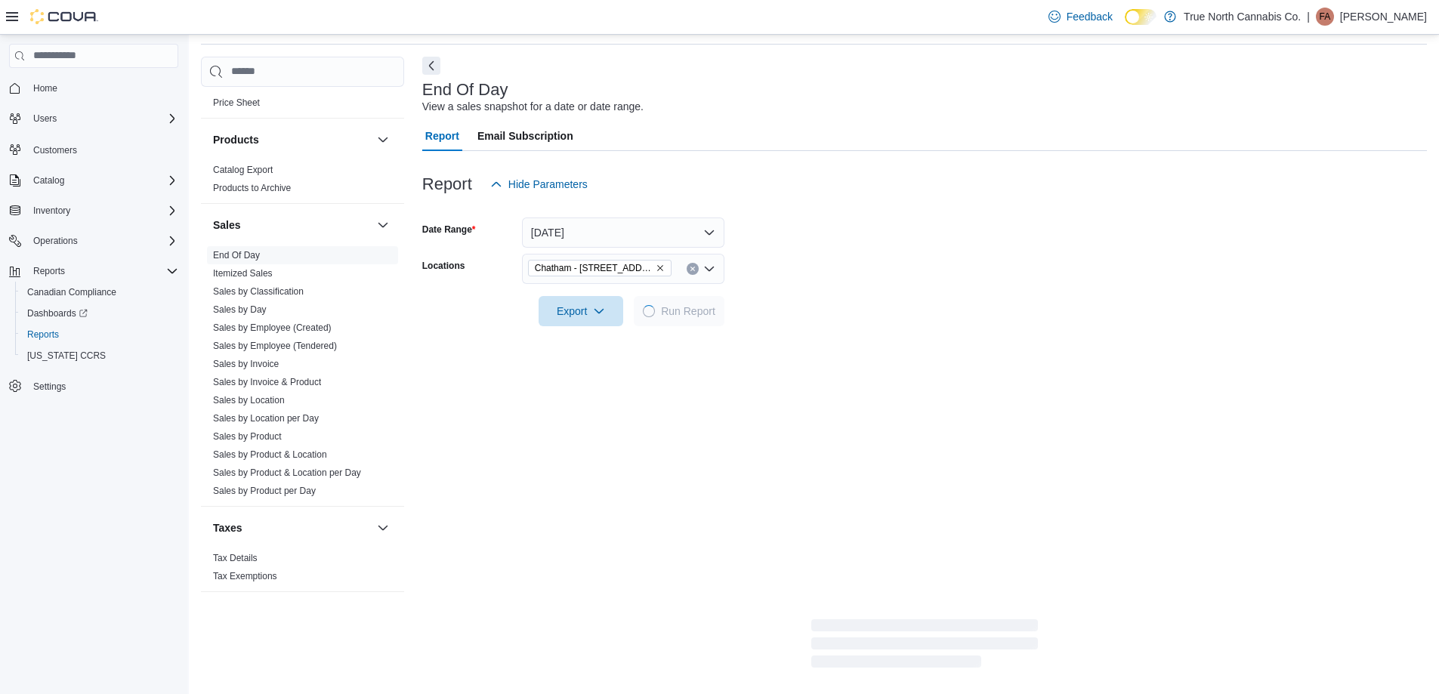
click at [870, 267] on form "Date Range [DATE] Locations [GEOGRAPHIC_DATA] - [STREET_ADDRESS] Export Run Rep…" at bounding box center [924, 262] width 1005 height 127
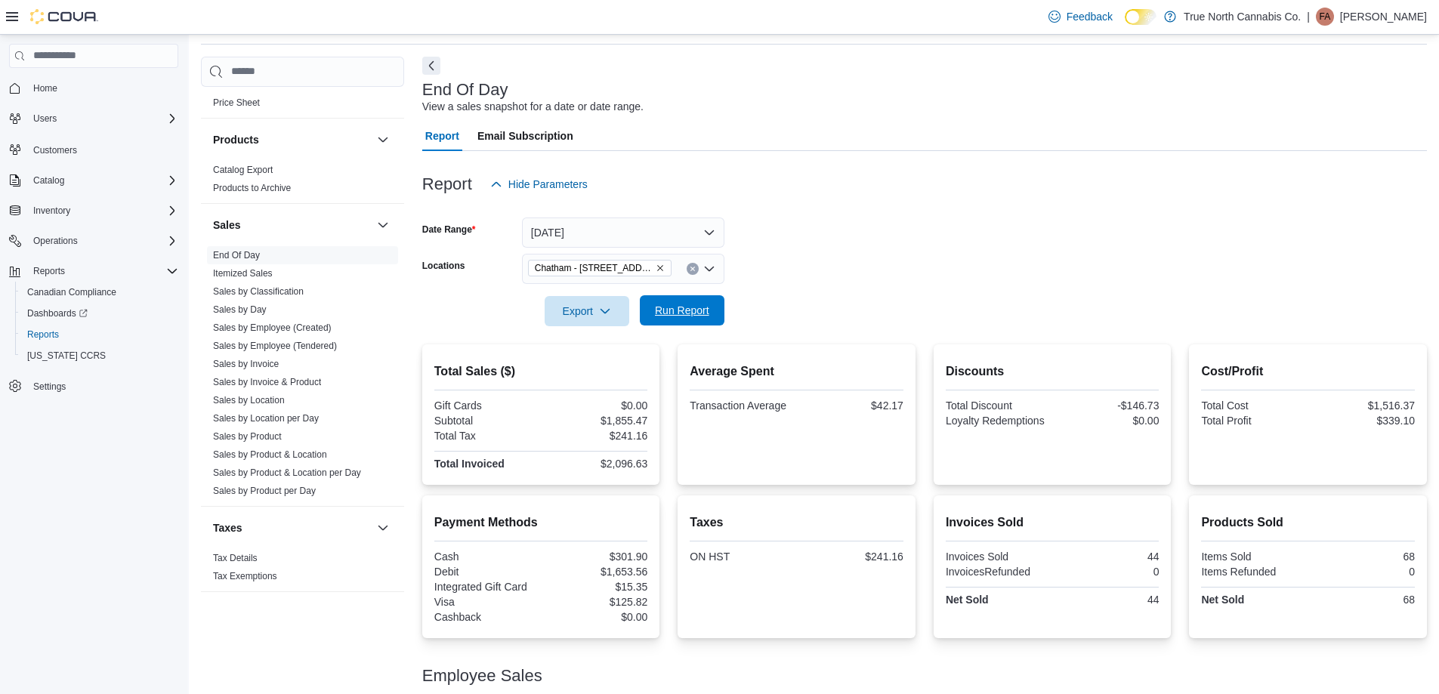
click at [710, 318] on span "Run Report" at bounding box center [682, 310] width 66 height 30
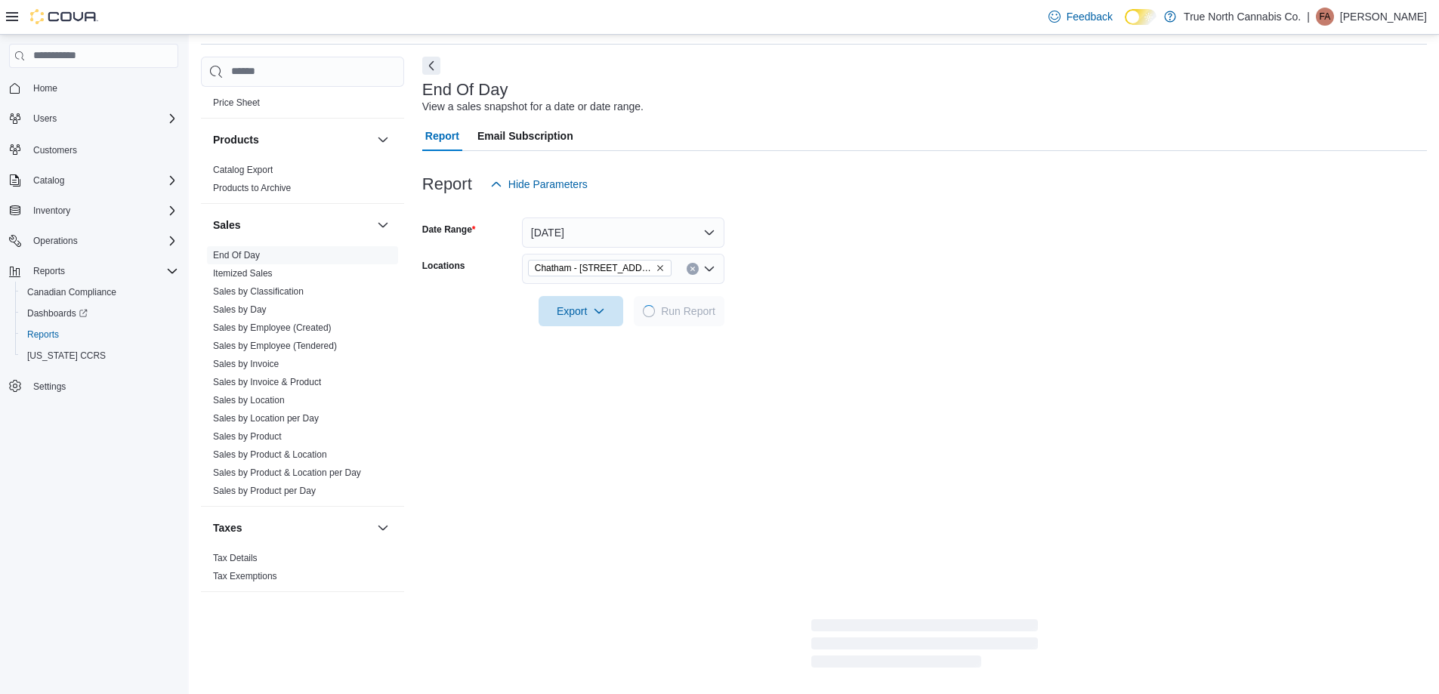
click at [817, 264] on form "Date Range [DATE] Locations [GEOGRAPHIC_DATA] - [STREET_ADDRESS] Export Run Rep…" at bounding box center [924, 262] width 1005 height 127
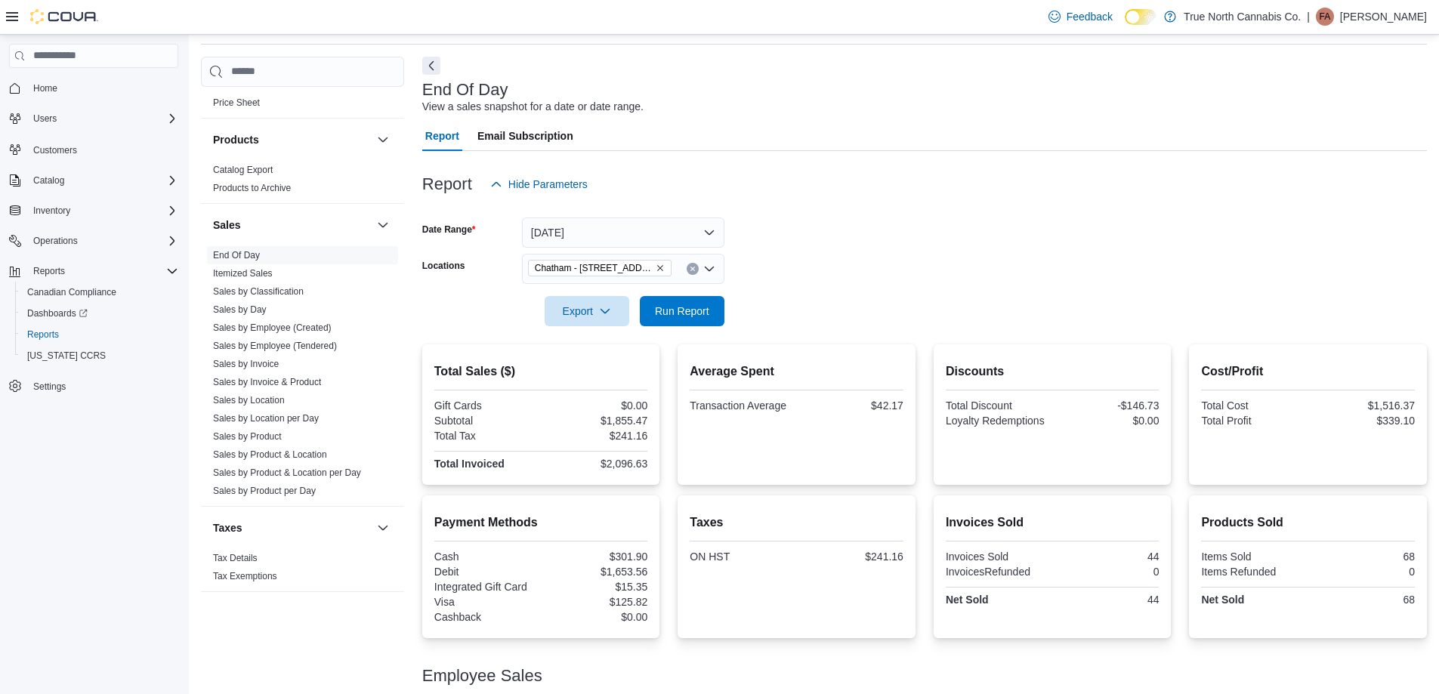
click at [759, 258] on form "Date Range [DATE] Locations [GEOGRAPHIC_DATA] - [STREET_ADDRESS] Export Run Rep…" at bounding box center [924, 262] width 1005 height 127
click at [714, 314] on span "Run Report" at bounding box center [682, 310] width 66 height 30
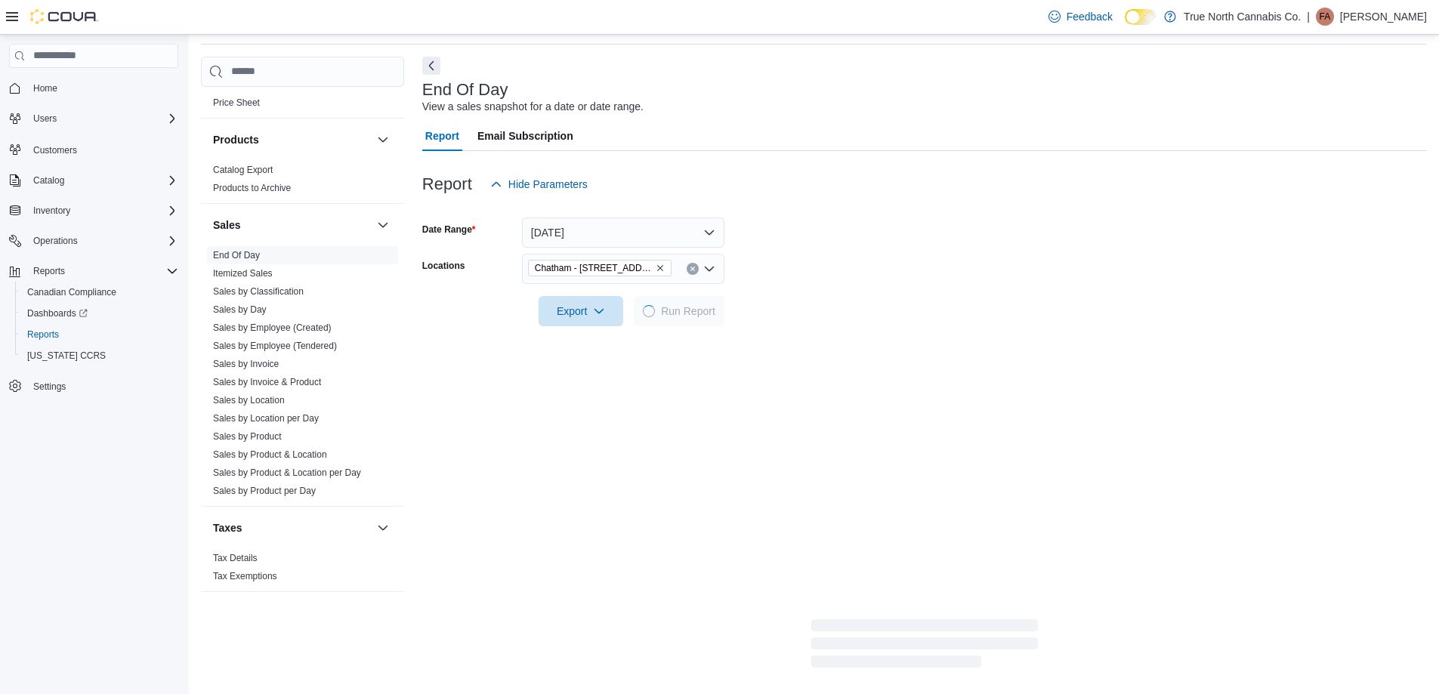
click at [802, 264] on form "Date Range [DATE] Locations [GEOGRAPHIC_DATA] - [STREET_ADDRESS] Export Run Rep…" at bounding box center [924, 262] width 1005 height 127
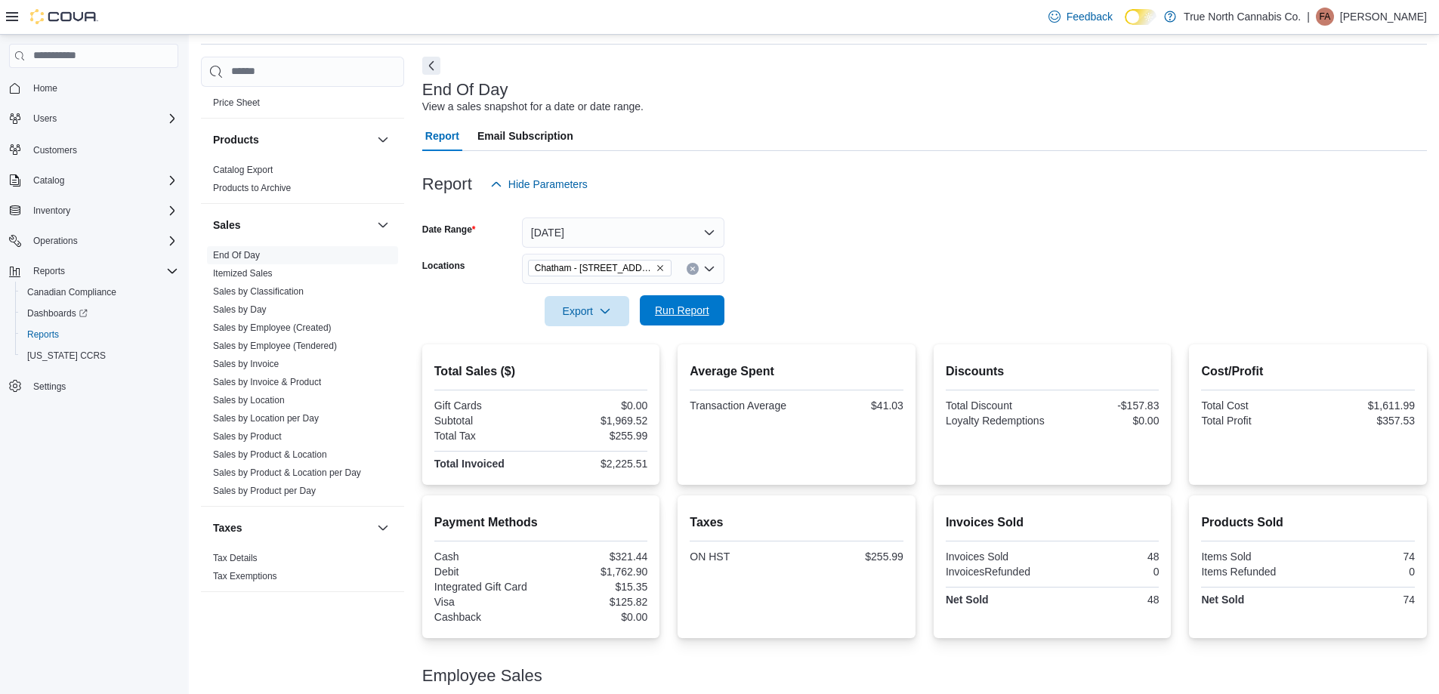
click at [680, 315] on span "Run Report" at bounding box center [682, 310] width 54 height 15
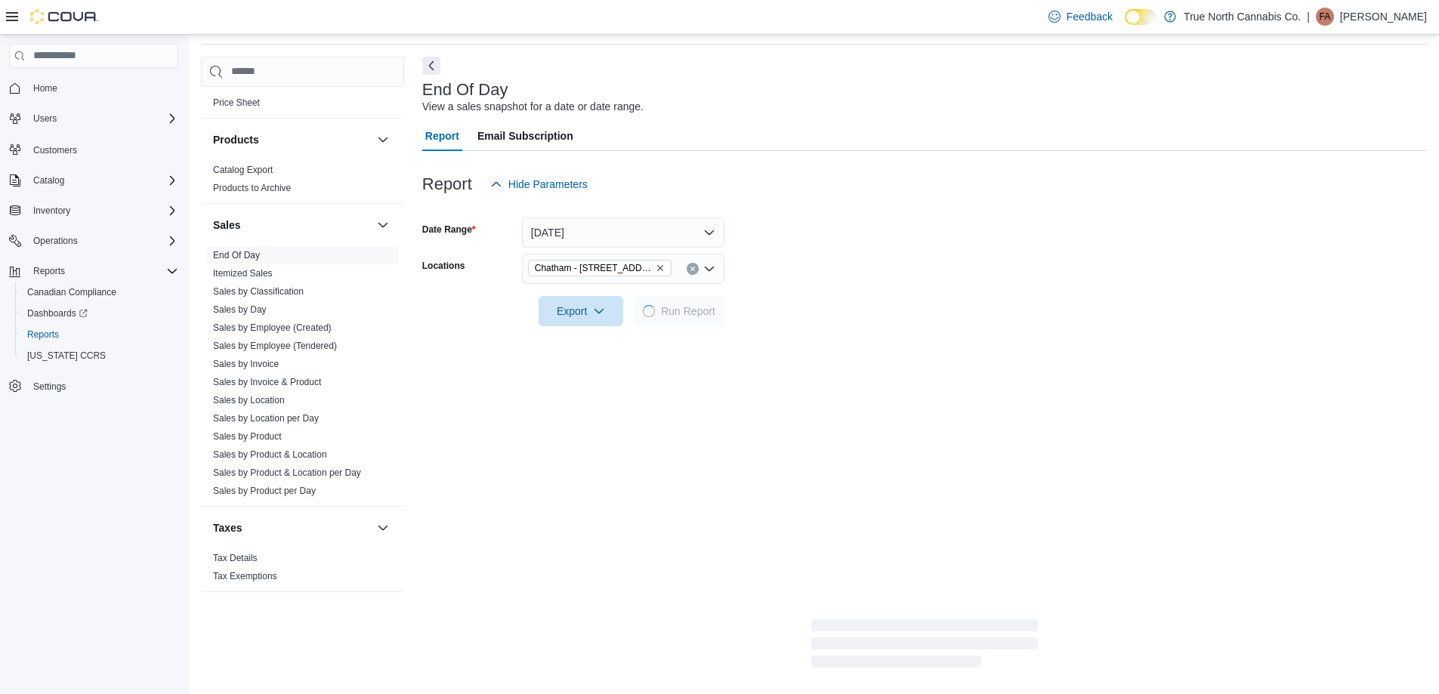
click at [810, 277] on form "Date Range [DATE] Locations [GEOGRAPHIC_DATA] - [STREET_ADDRESS] Export Run Rep…" at bounding box center [924, 262] width 1005 height 127
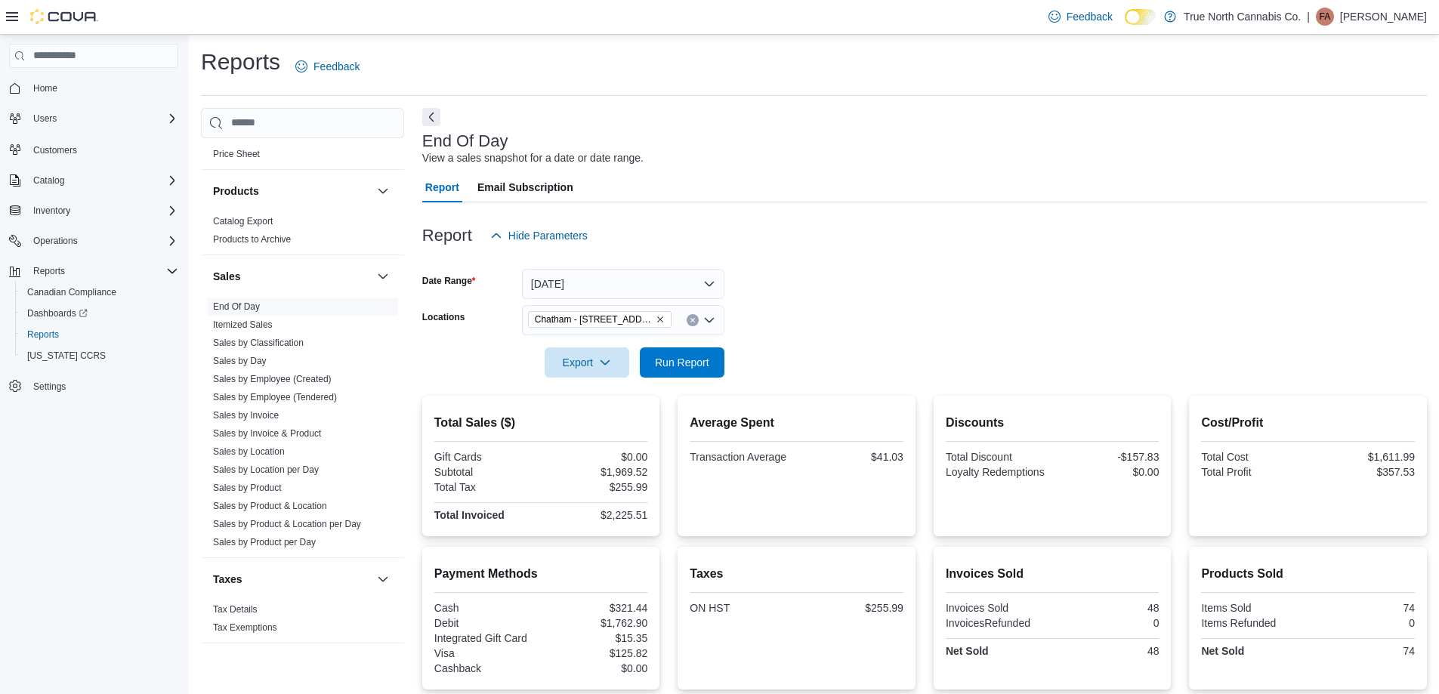
click at [809, 264] on div at bounding box center [924, 260] width 1005 height 18
click at [835, 281] on form "Date Range [DATE] Locations [GEOGRAPHIC_DATA] - [STREET_ADDRESS] Export Run Rep…" at bounding box center [924, 314] width 1005 height 127
click at [691, 364] on span "Run Report" at bounding box center [682, 361] width 54 height 15
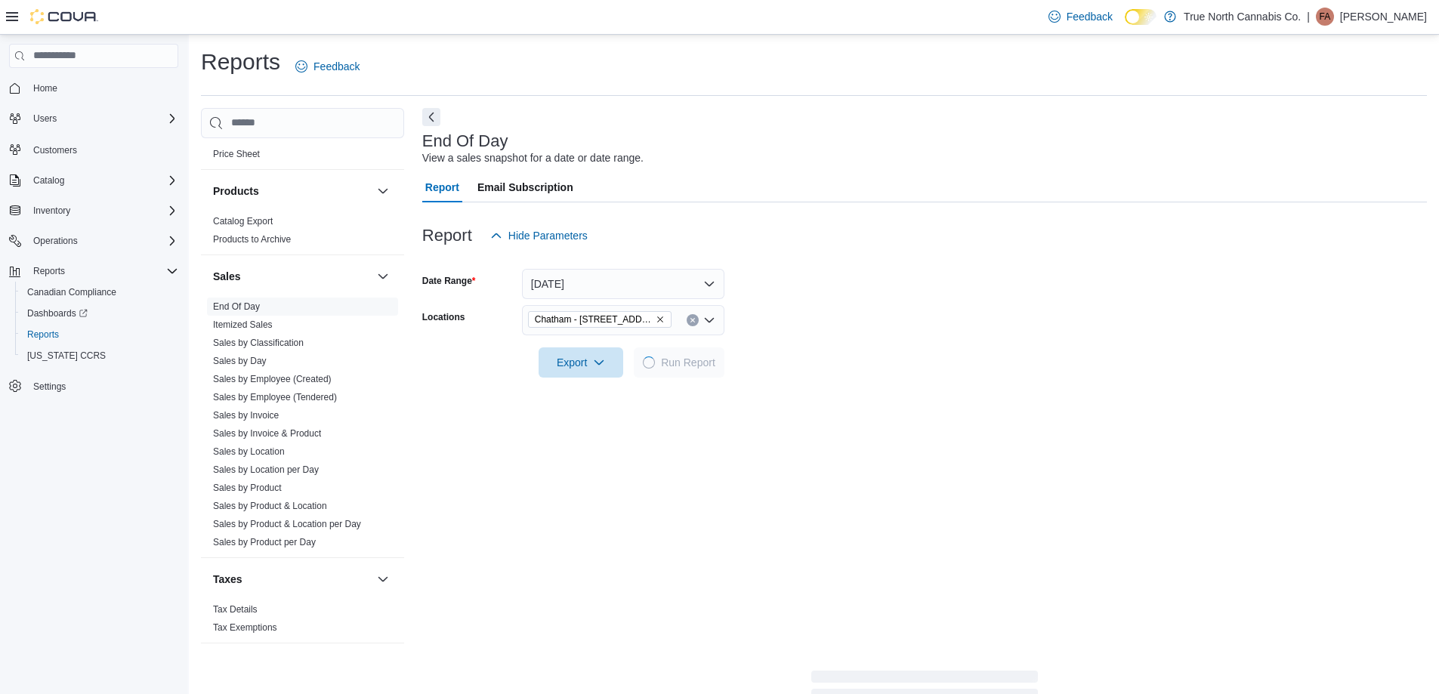
click at [832, 314] on form "Date Range [DATE] Locations [GEOGRAPHIC_DATA] - [STREET_ADDRESS] Export Run Rep…" at bounding box center [924, 314] width 1005 height 127
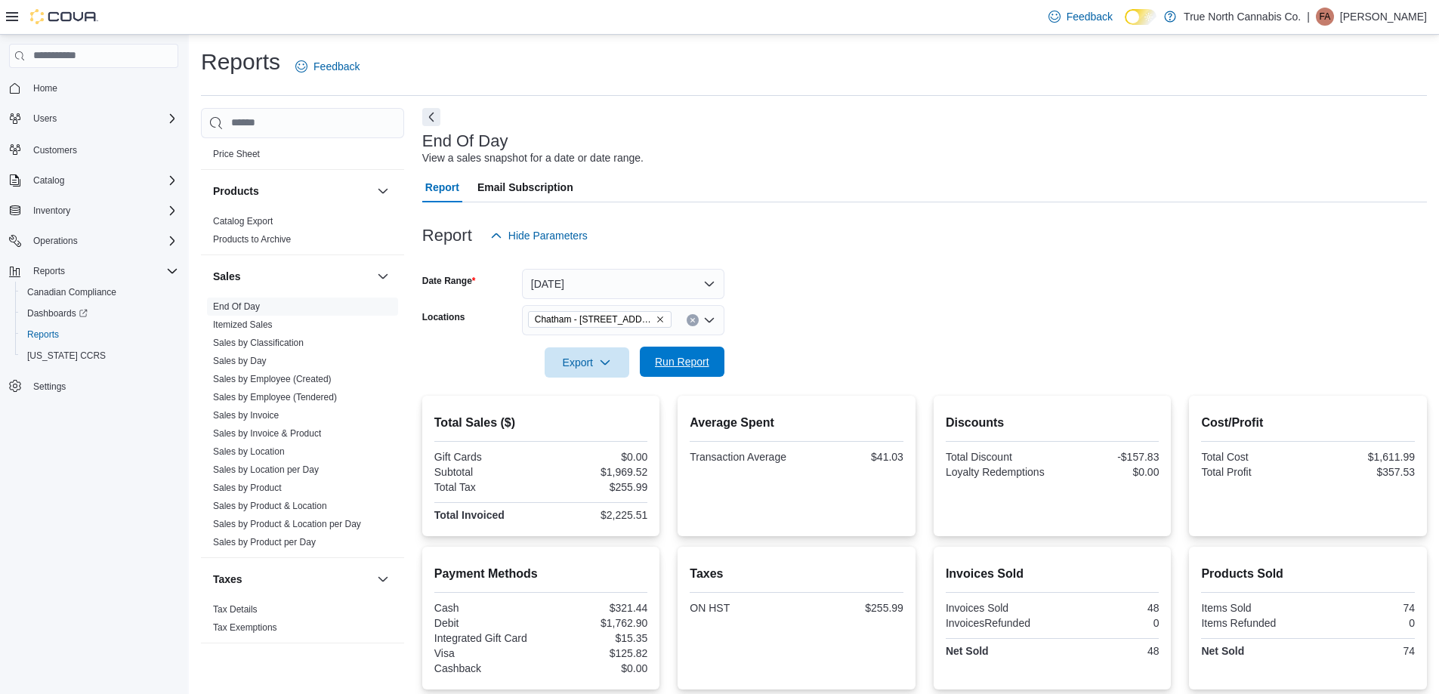
click at [707, 360] on span "Run Report" at bounding box center [682, 361] width 54 height 15
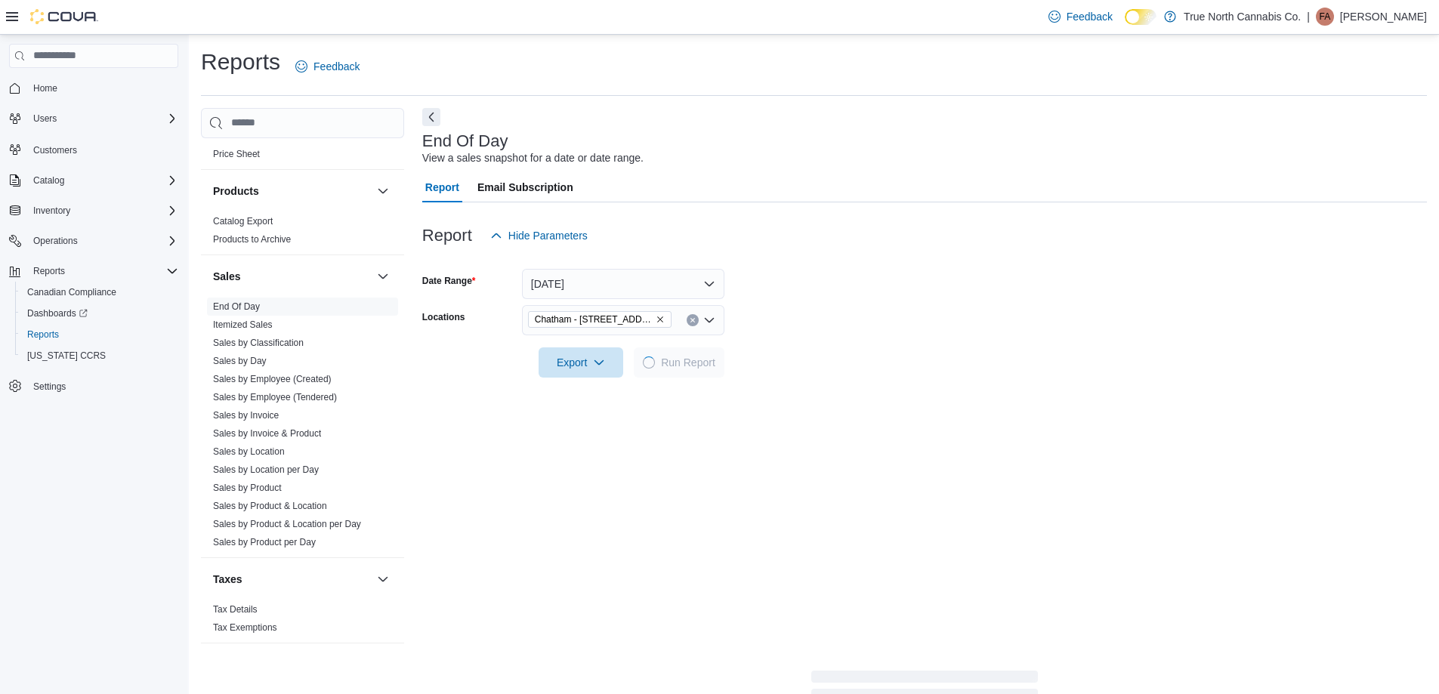
click at [827, 289] on form "Date Range [DATE] Locations [GEOGRAPHIC_DATA] - [STREET_ADDRESS] Export Run Rep…" at bounding box center [924, 314] width 1005 height 127
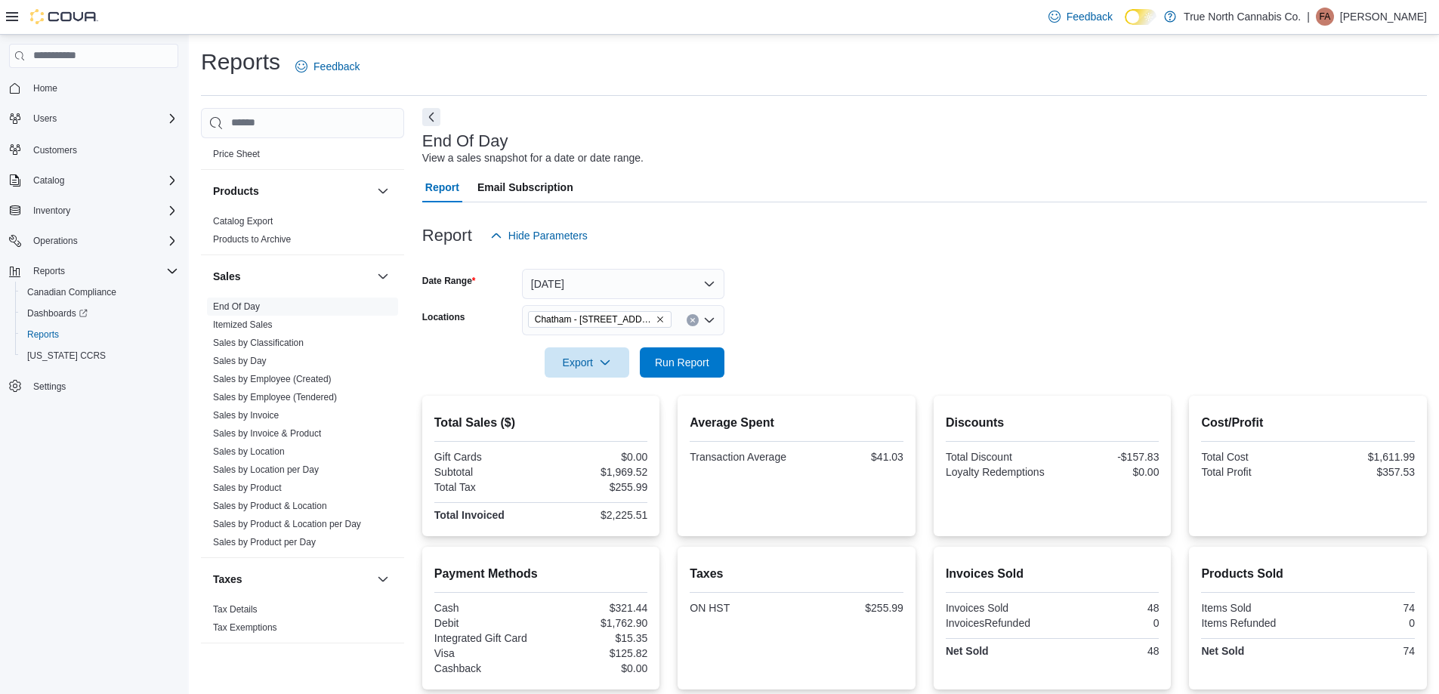
click at [824, 328] on form "Date Range [DATE] Locations [GEOGRAPHIC_DATA] - [STREET_ADDRESS] Export Run Rep…" at bounding box center [924, 314] width 1005 height 127
click at [841, 283] on form "Date Range [DATE] Locations [GEOGRAPHIC_DATA] - [STREET_ADDRESS] Export Run Rep…" at bounding box center [924, 314] width 1005 height 127
click at [716, 369] on button "Run Report" at bounding box center [682, 363] width 85 height 30
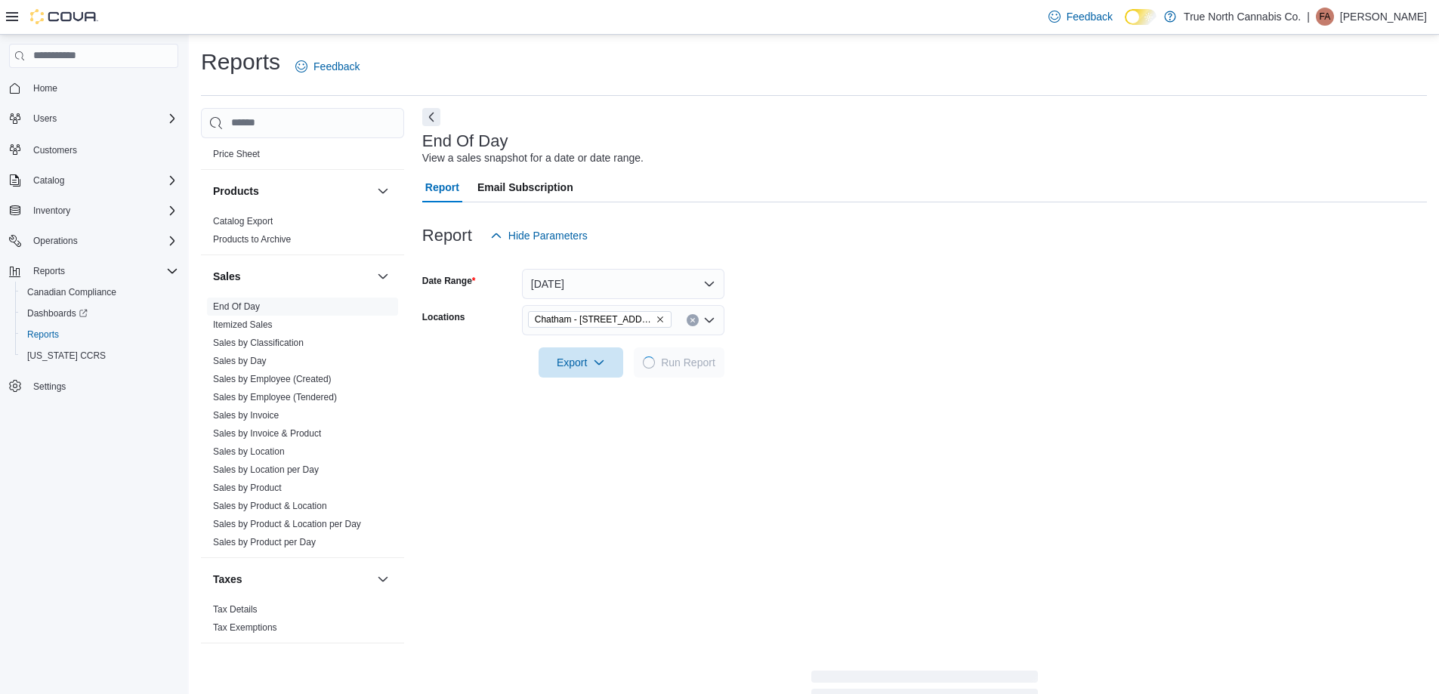
click at [818, 332] on form "Date Range [DATE] Locations [GEOGRAPHIC_DATA] - [STREET_ADDRESS] Export Run Rep…" at bounding box center [924, 314] width 1005 height 127
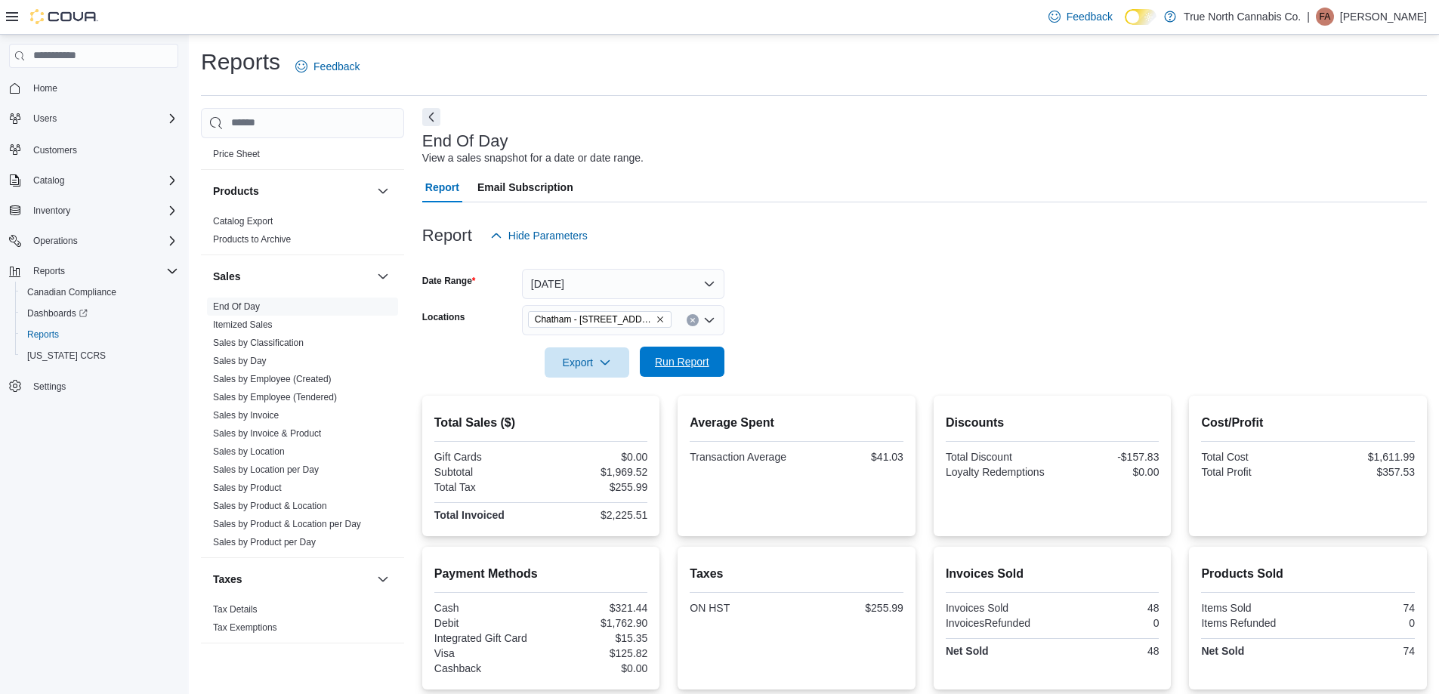
click at [703, 356] on span "Run Report" at bounding box center [682, 361] width 54 height 15
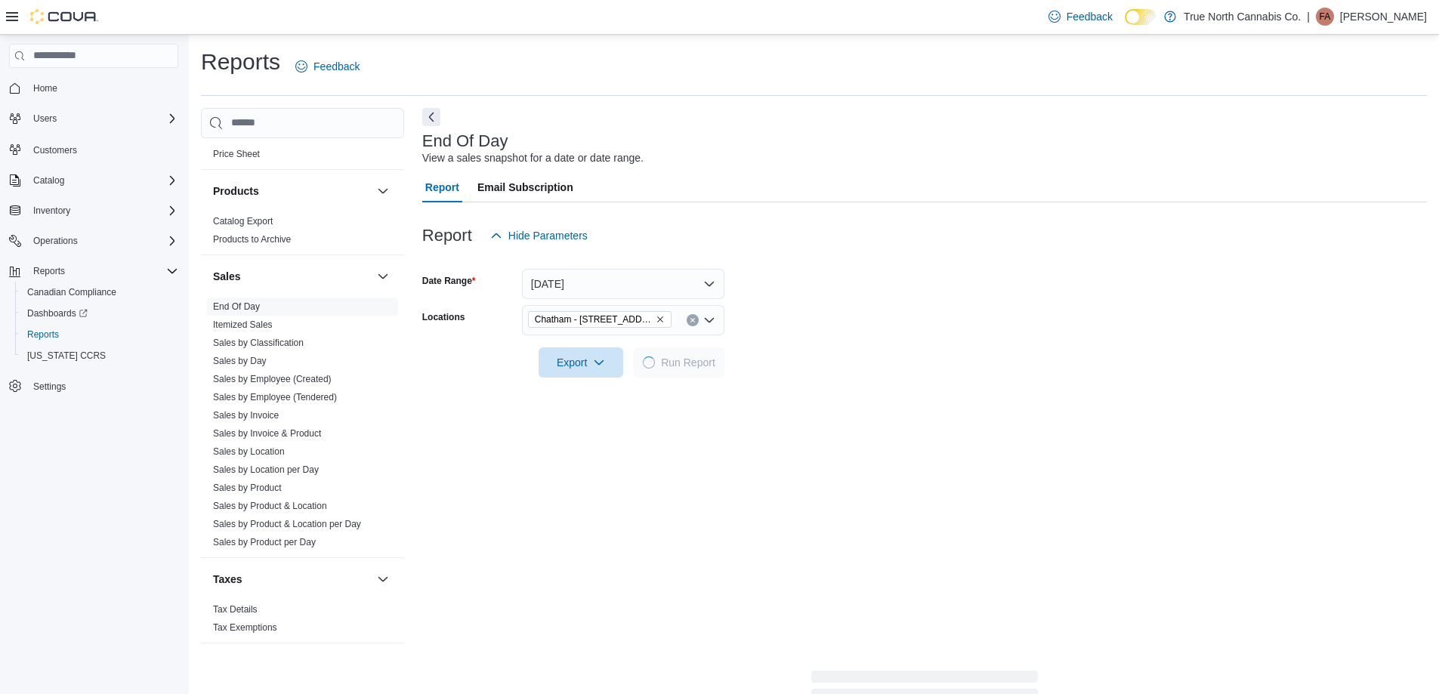
click at [790, 316] on form "Date Range [DATE] Locations [GEOGRAPHIC_DATA] - [STREET_ADDRESS] Export Run Rep…" at bounding box center [924, 314] width 1005 height 127
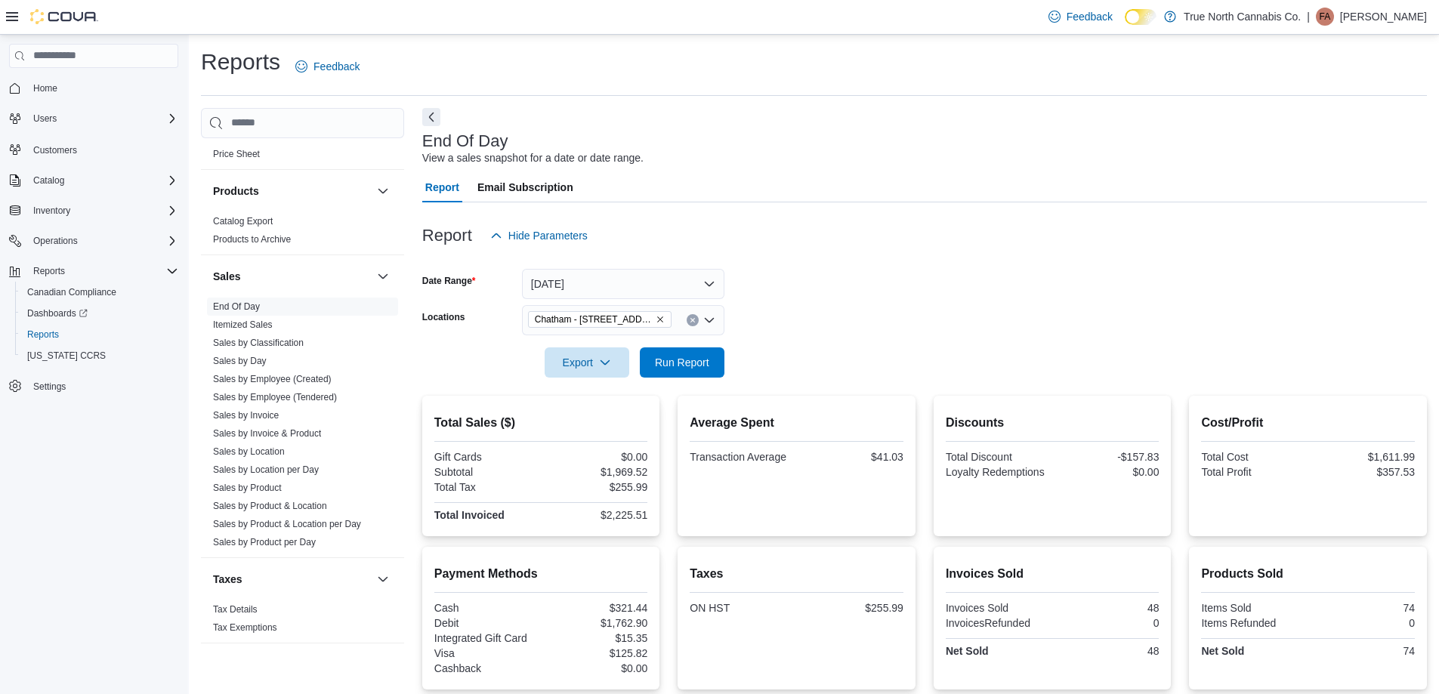
click at [869, 344] on div at bounding box center [924, 341] width 1005 height 12
click at [731, 367] on form "Date Range [DATE] Locations [GEOGRAPHIC_DATA] - [STREET_ADDRESS] Export Run Rep…" at bounding box center [924, 314] width 1005 height 127
drag, startPoint x: 712, startPoint y: 366, endPoint x: 795, endPoint y: 310, distance: 100.2
click at [711, 366] on span "Run Report" at bounding box center [682, 363] width 66 height 30
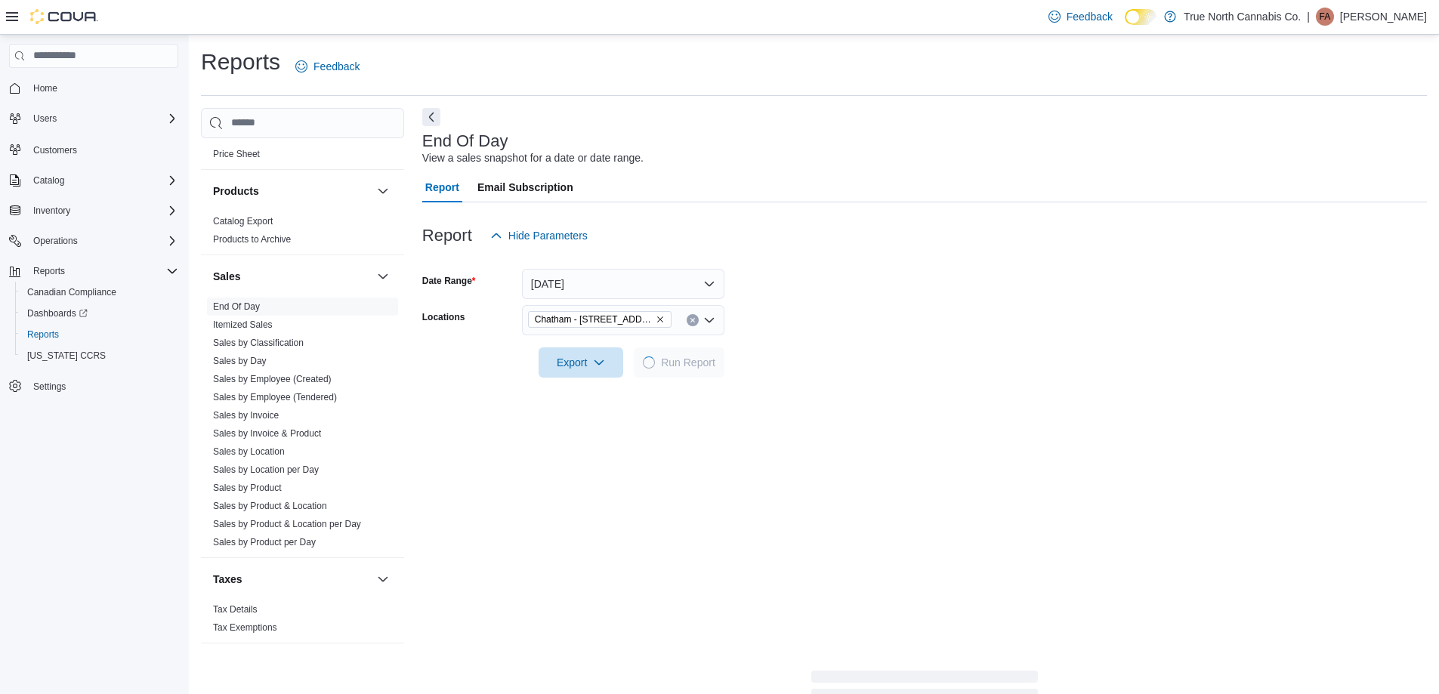
click at [795, 310] on form "Date Range [DATE] Locations [GEOGRAPHIC_DATA] - [STREET_ADDRESS] Export Run Rep…" at bounding box center [924, 314] width 1005 height 127
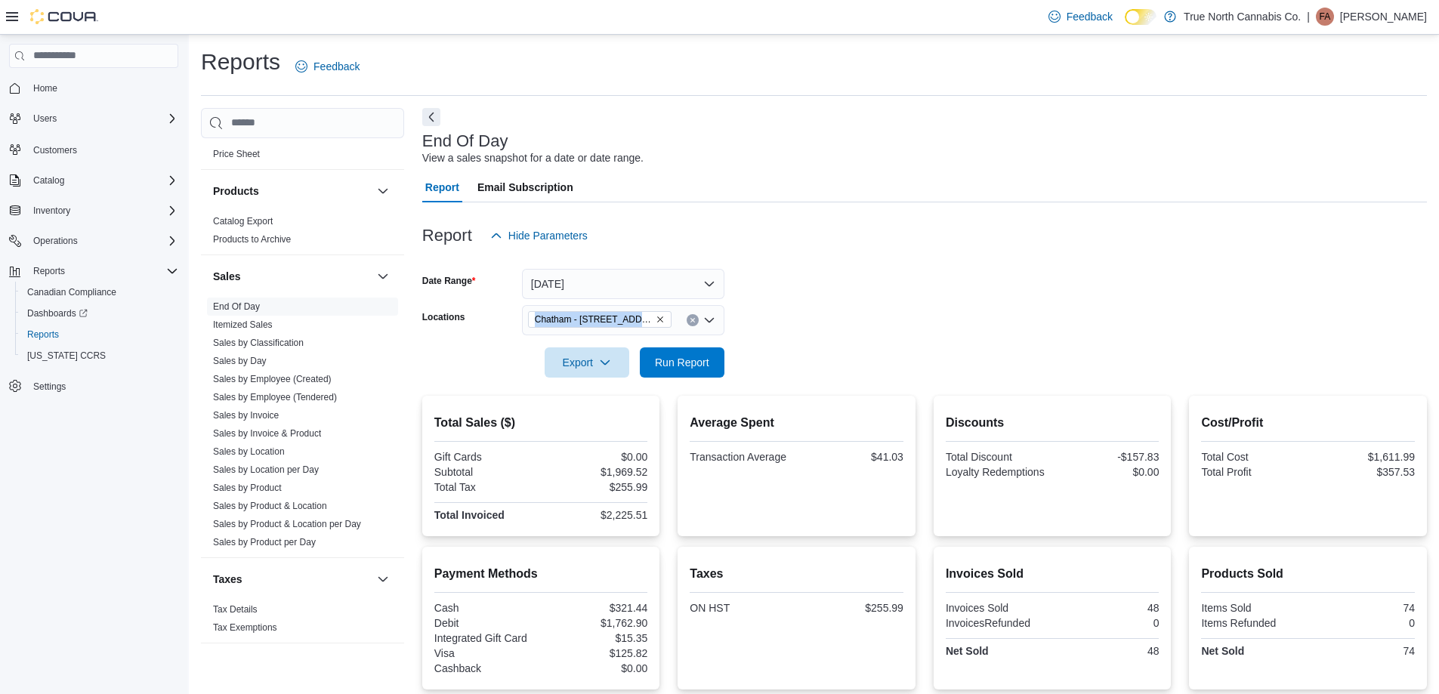
click at [795, 310] on form "Date Range [DATE] Locations [GEOGRAPHIC_DATA] - [STREET_ADDRESS] Export Run Rep…" at bounding box center [924, 314] width 1005 height 127
click at [847, 298] on form "Date Range [DATE] Locations [GEOGRAPHIC_DATA] - [STREET_ADDRESS] Export Run Rep…" at bounding box center [924, 314] width 1005 height 127
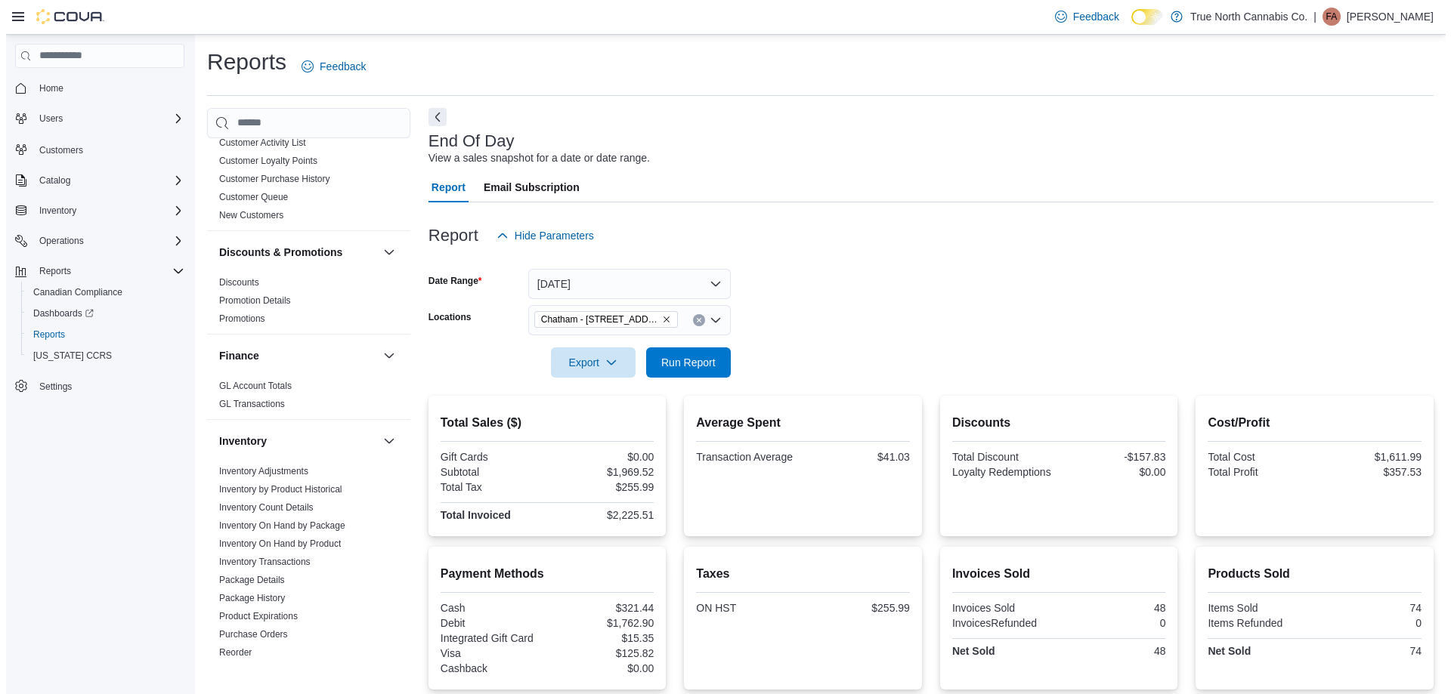
scroll to position [181, 0]
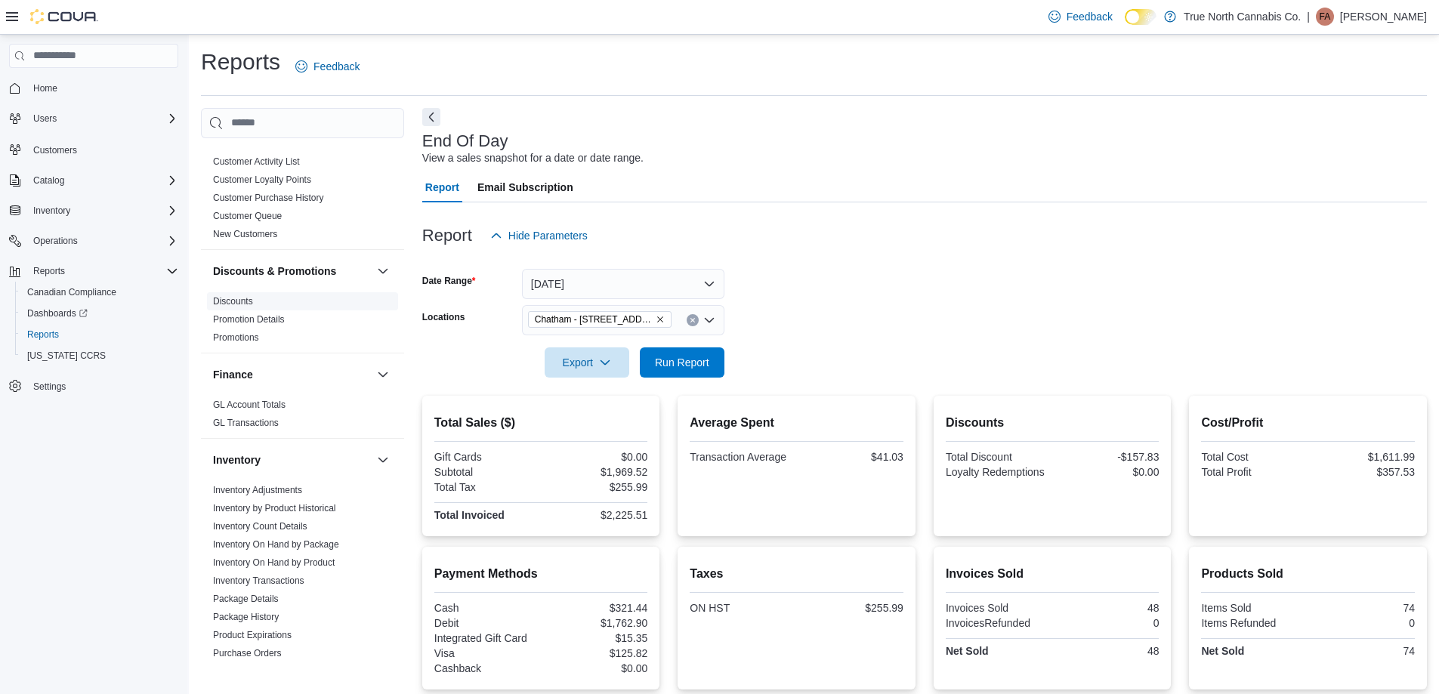
click at [227, 296] on link "Discounts" at bounding box center [233, 301] width 40 height 11
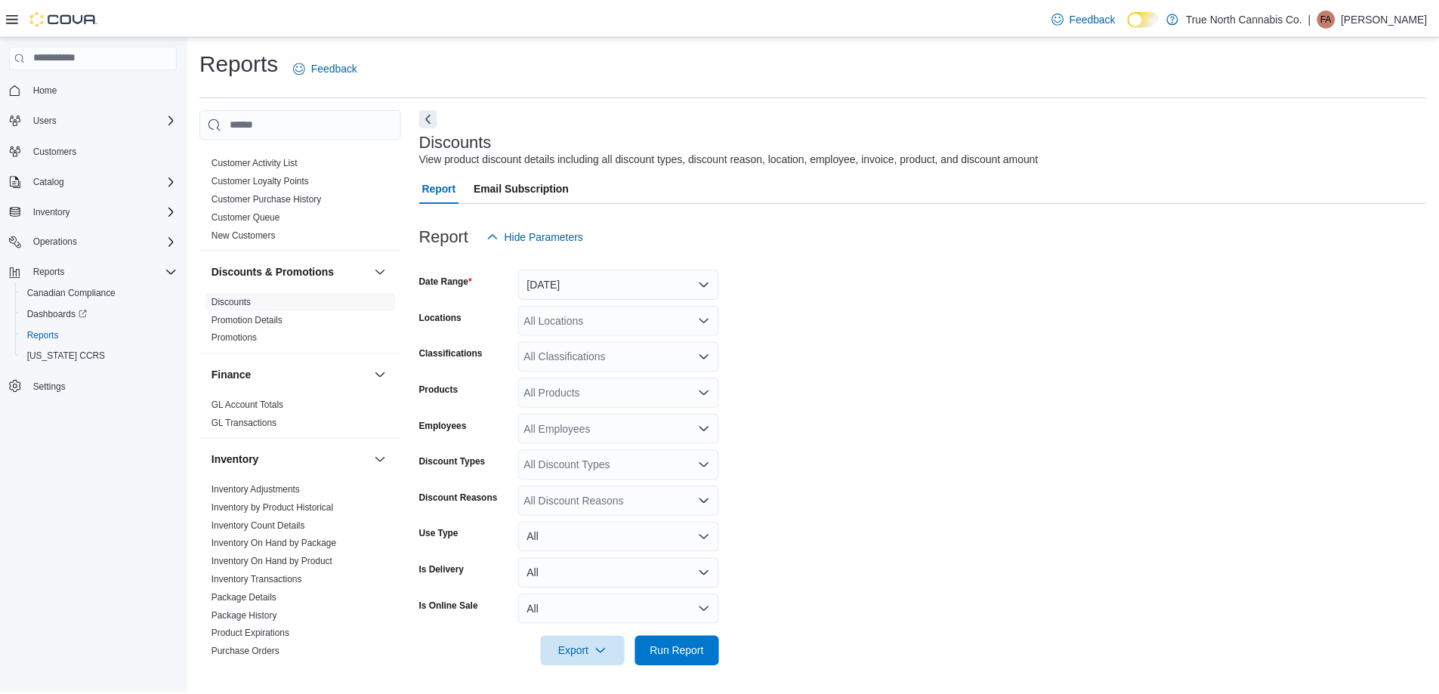
scroll to position [4, 0]
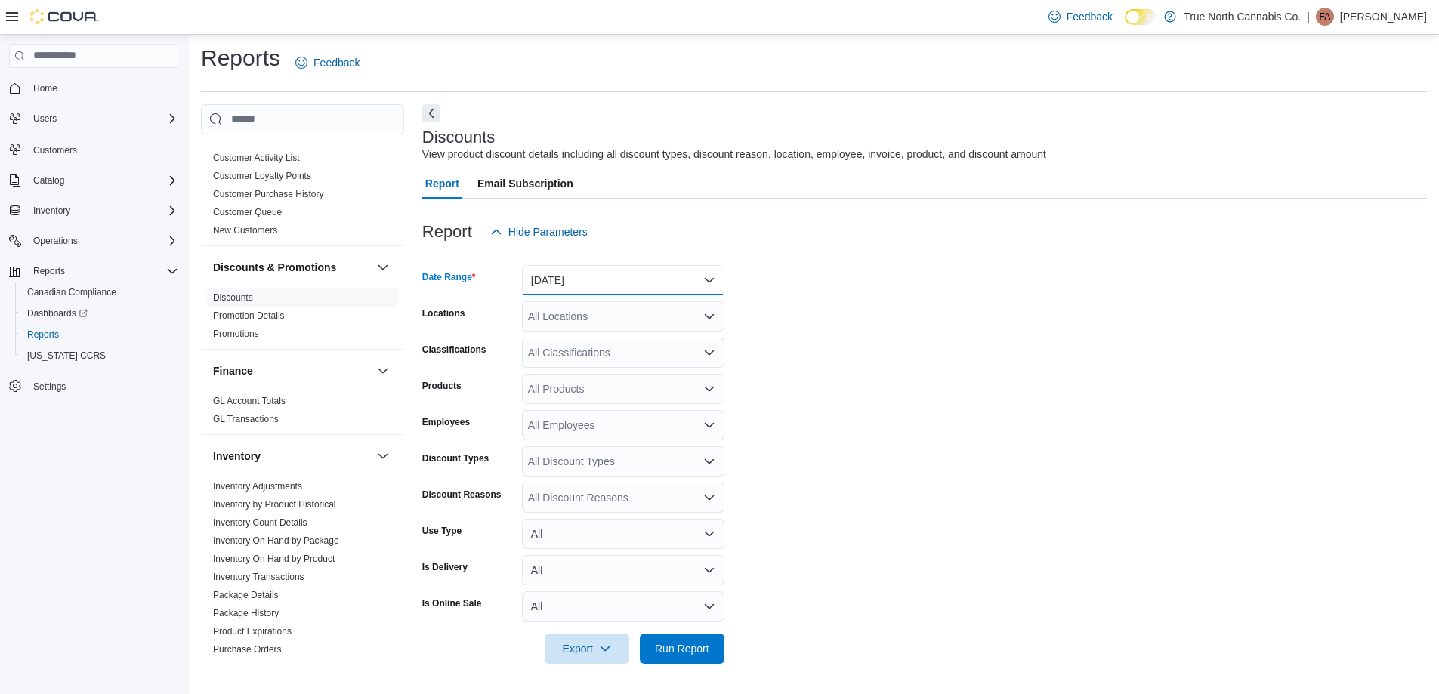
click at [602, 289] on button "[DATE]" at bounding box center [623, 280] width 202 height 30
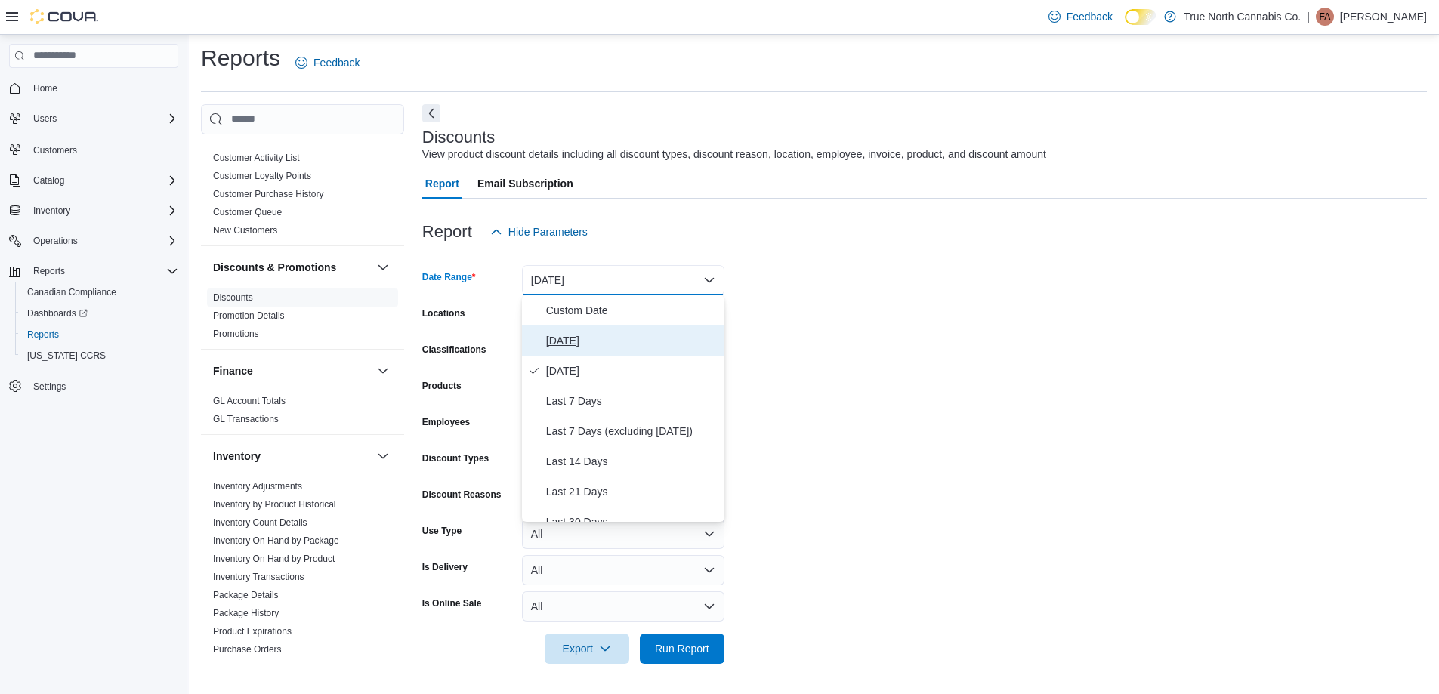
click at [586, 339] on span "[DATE]" at bounding box center [632, 341] width 172 height 18
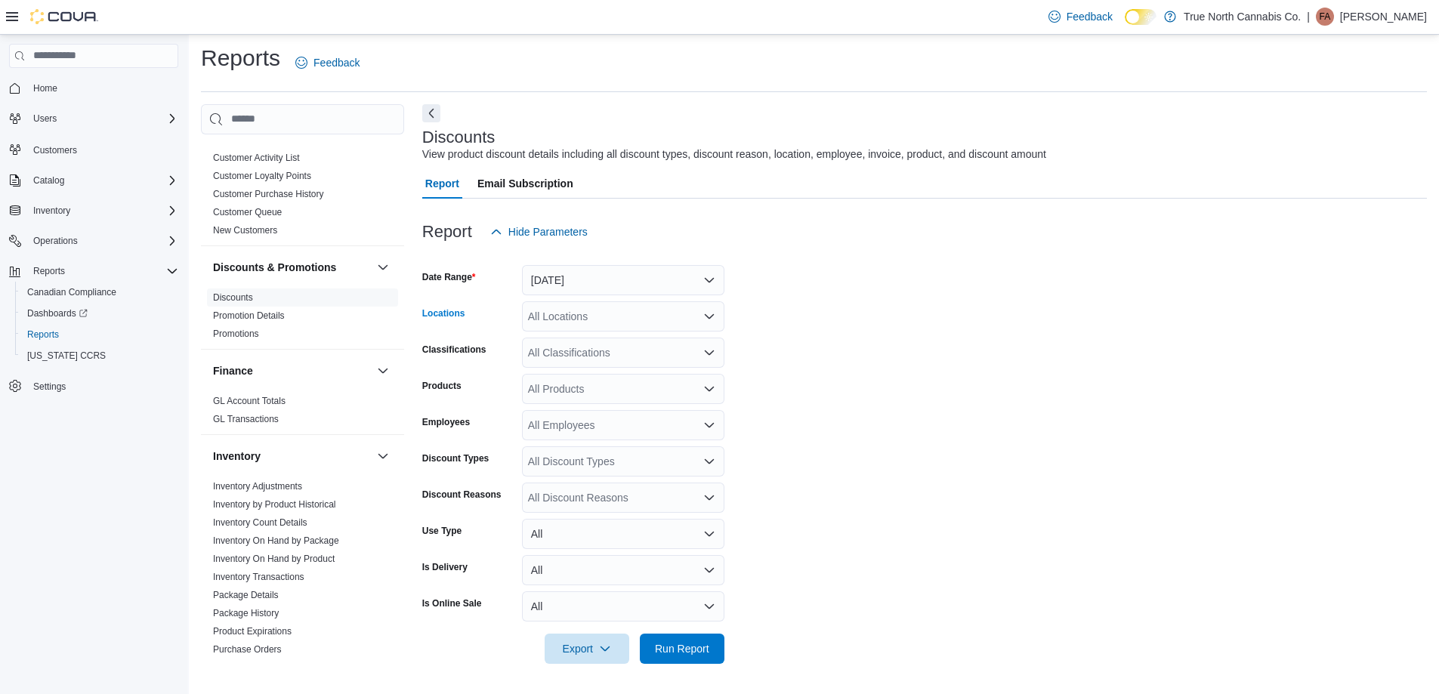
click at [606, 317] on div "All Locations" at bounding box center [623, 316] width 202 height 30
type input "***"
click at [636, 332] on button "Chatham - [STREET_ADDRESS]" at bounding box center [623, 343] width 202 height 22
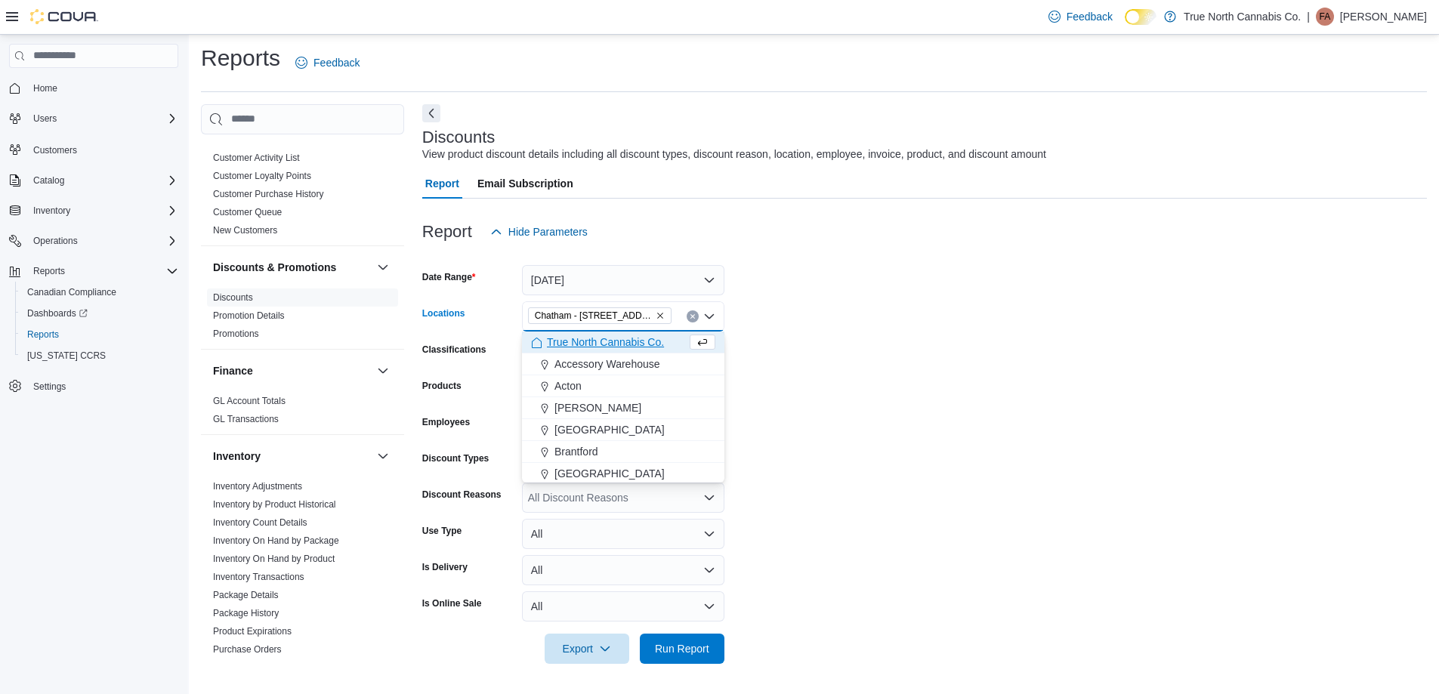
click at [701, 666] on div at bounding box center [924, 673] width 1005 height 18
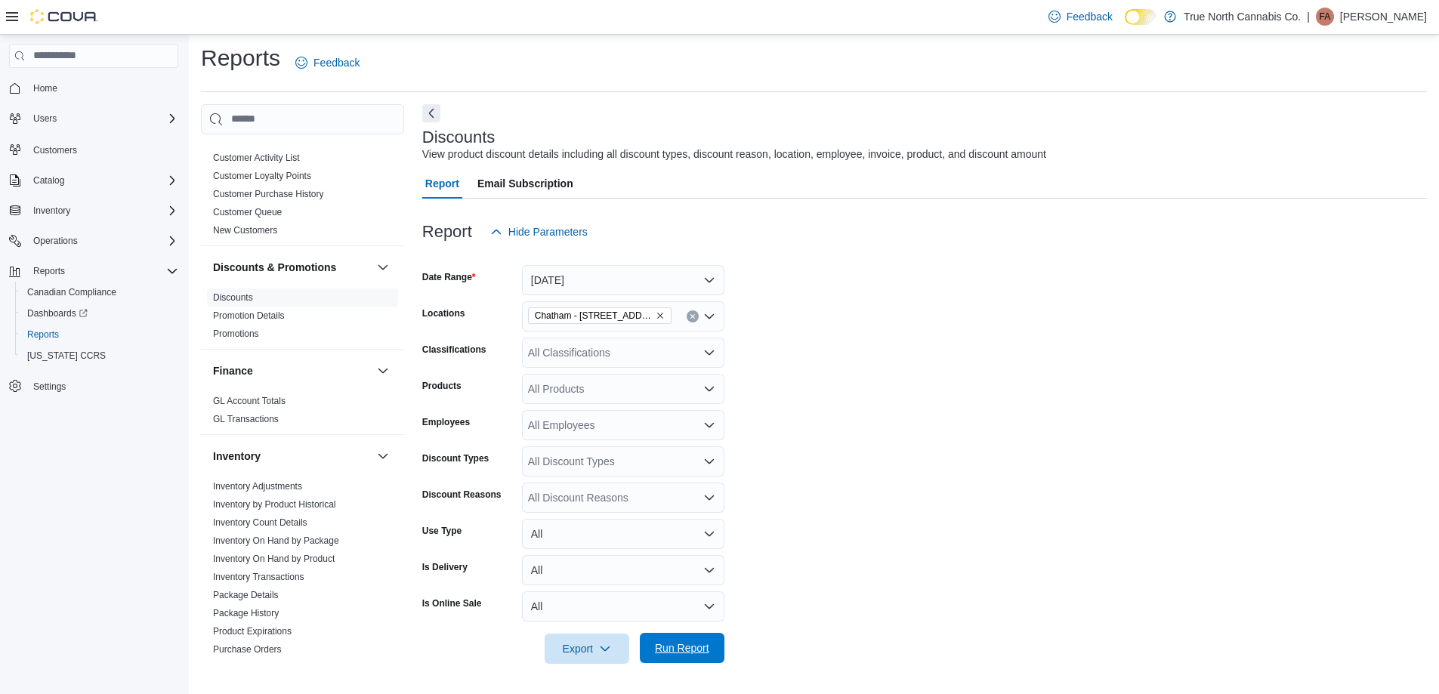
click at [697, 656] on span "Run Report" at bounding box center [682, 648] width 54 height 15
click at [854, 481] on form "Date Range [DATE] Locations [GEOGRAPHIC_DATA] - [STREET_ADDRESS] Classification…" at bounding box center [924, 455] width 1005 height 417
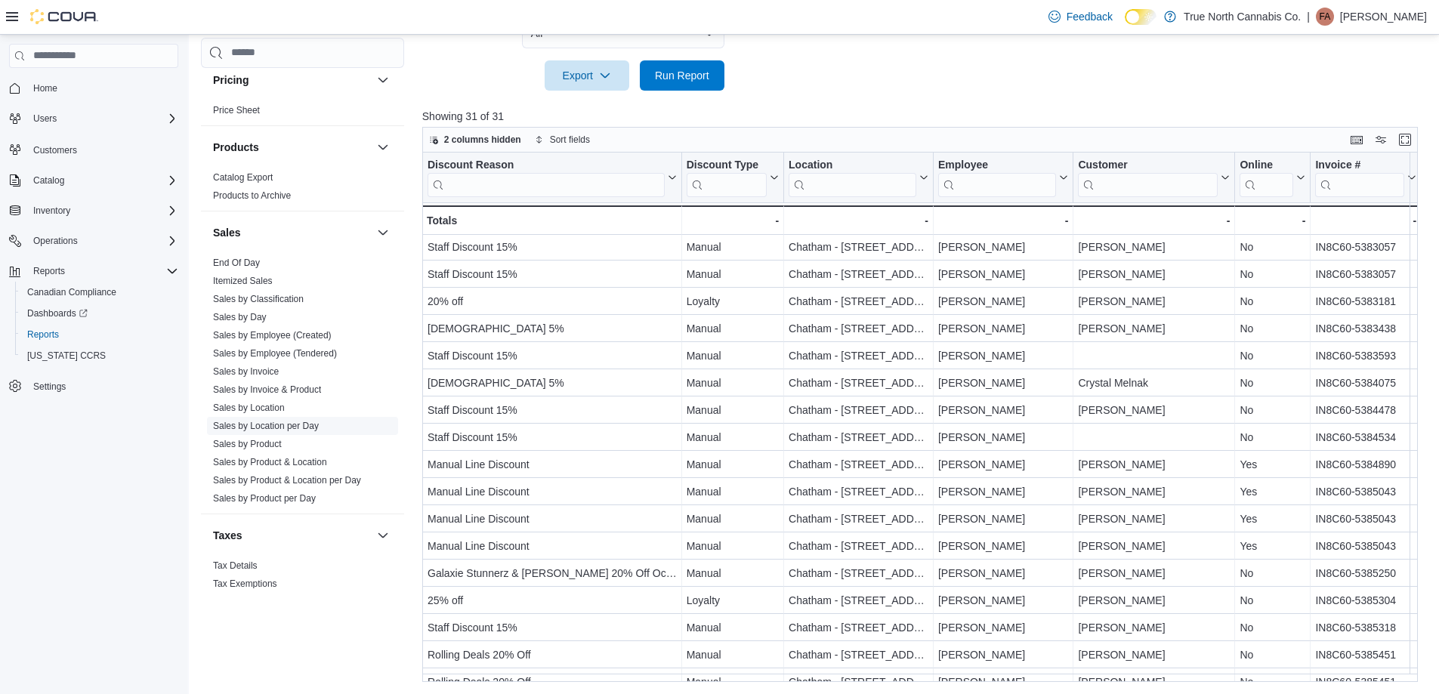
scroll to position [936, 0]
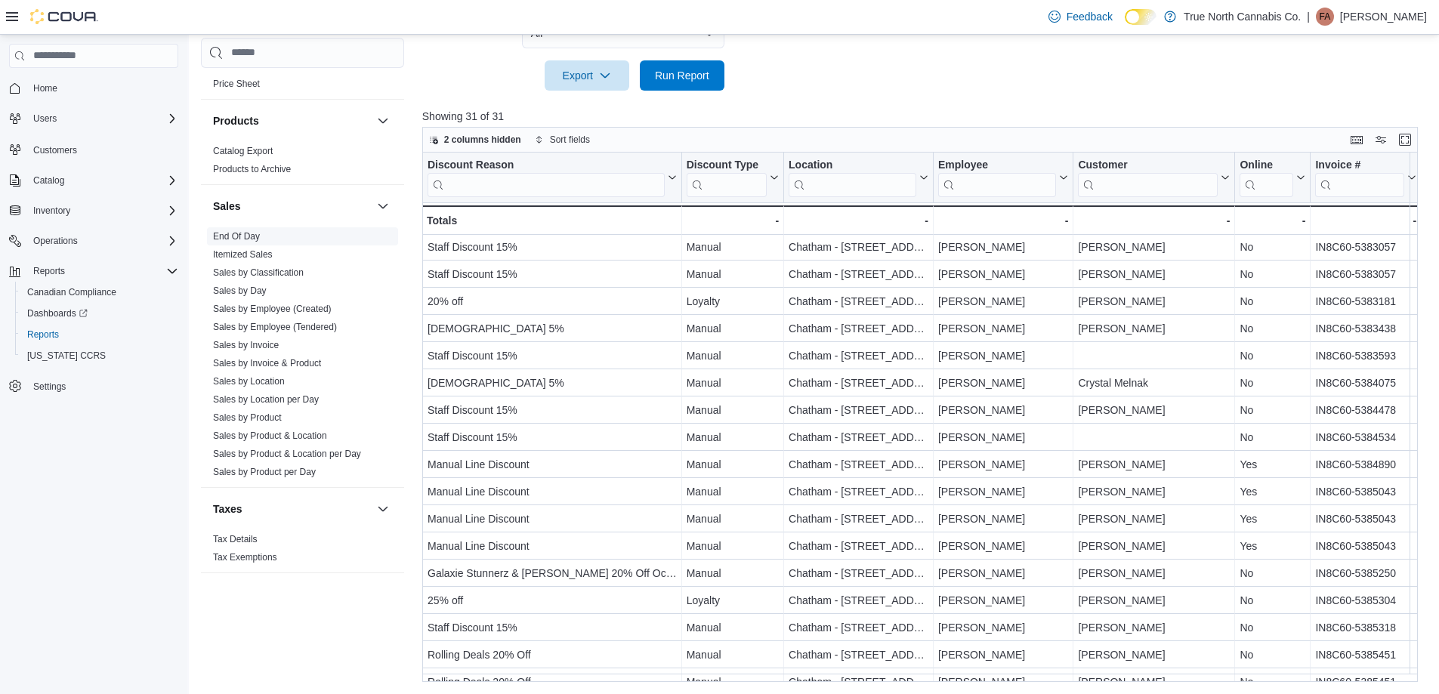
click at [236, 232] on link "End Of Day" at bounding box center [236, 236] width 47 height 11
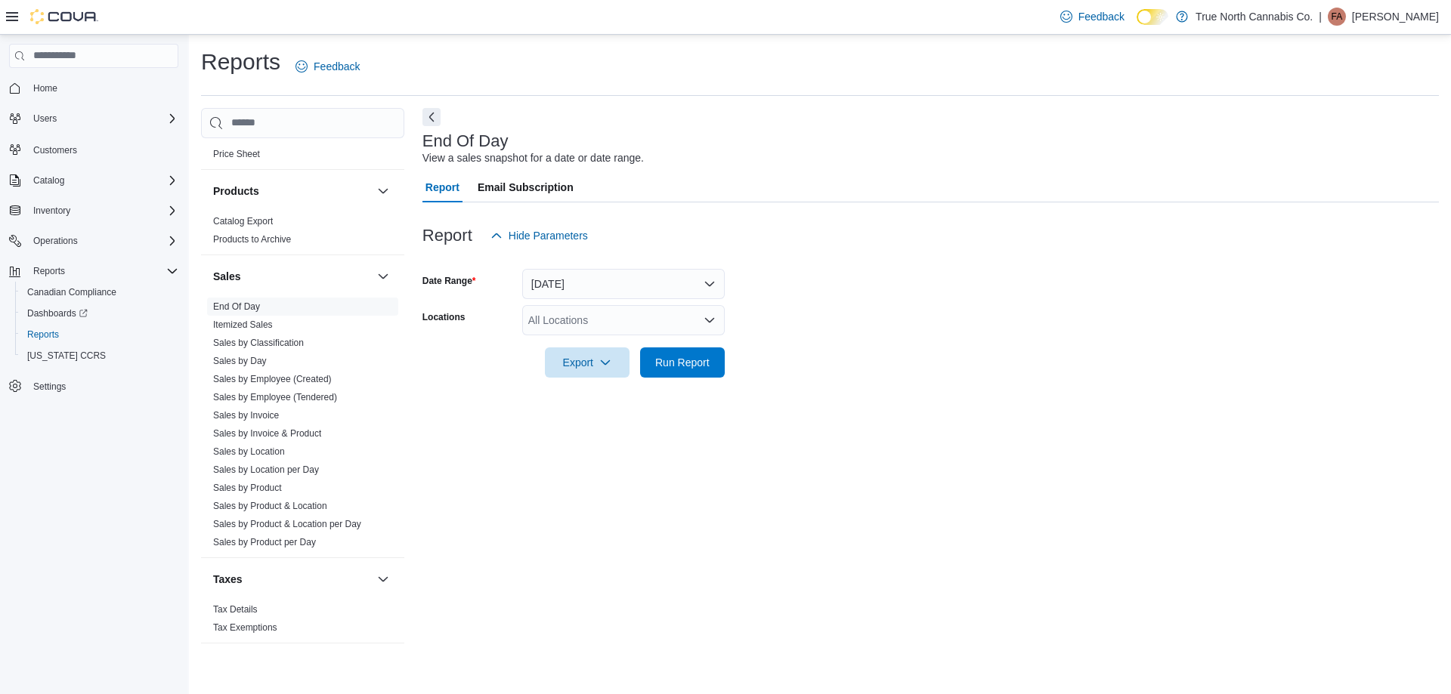
click at [641, 332] on div "All Locations" at bounding box center [623, 320] width 202 height 30
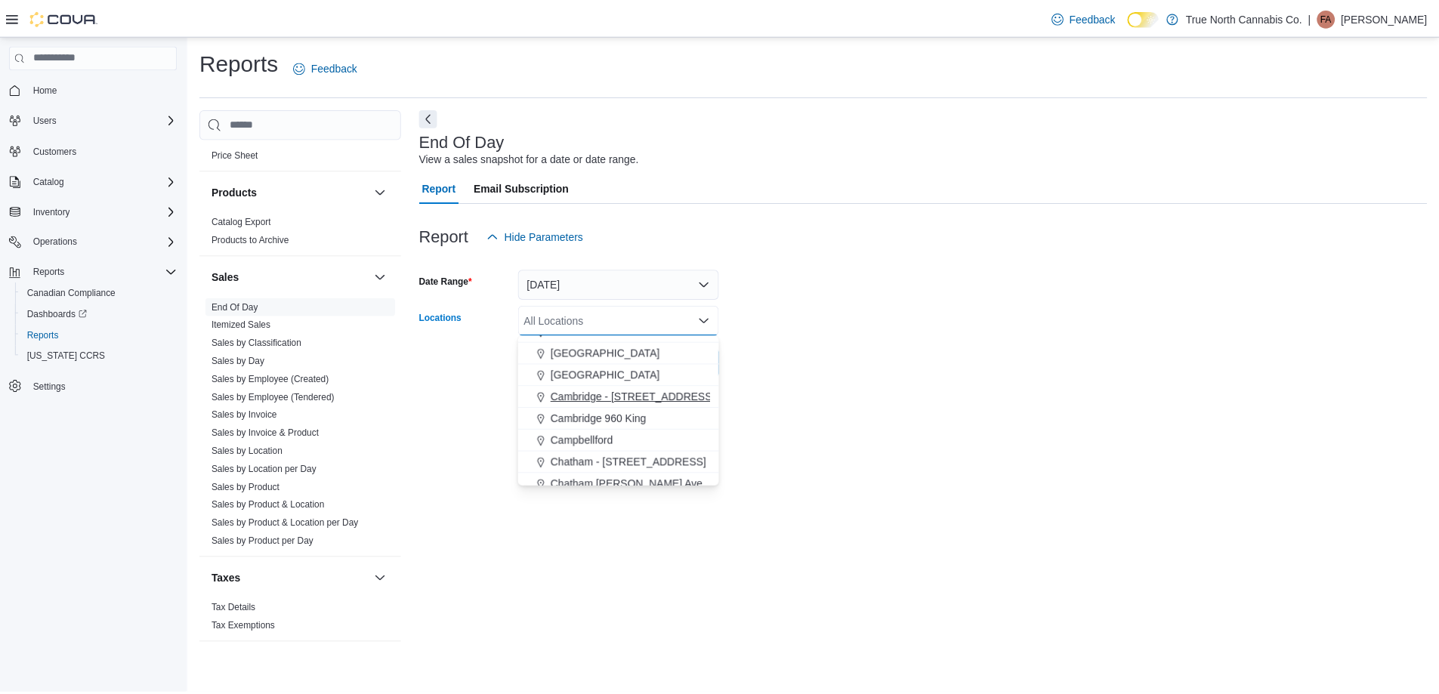
scroll to position [151, 0]
click at [638, 436] on span "Chatham - [STREET_ADDRESS]" at bounding box center [633, 435] width 157 height 15
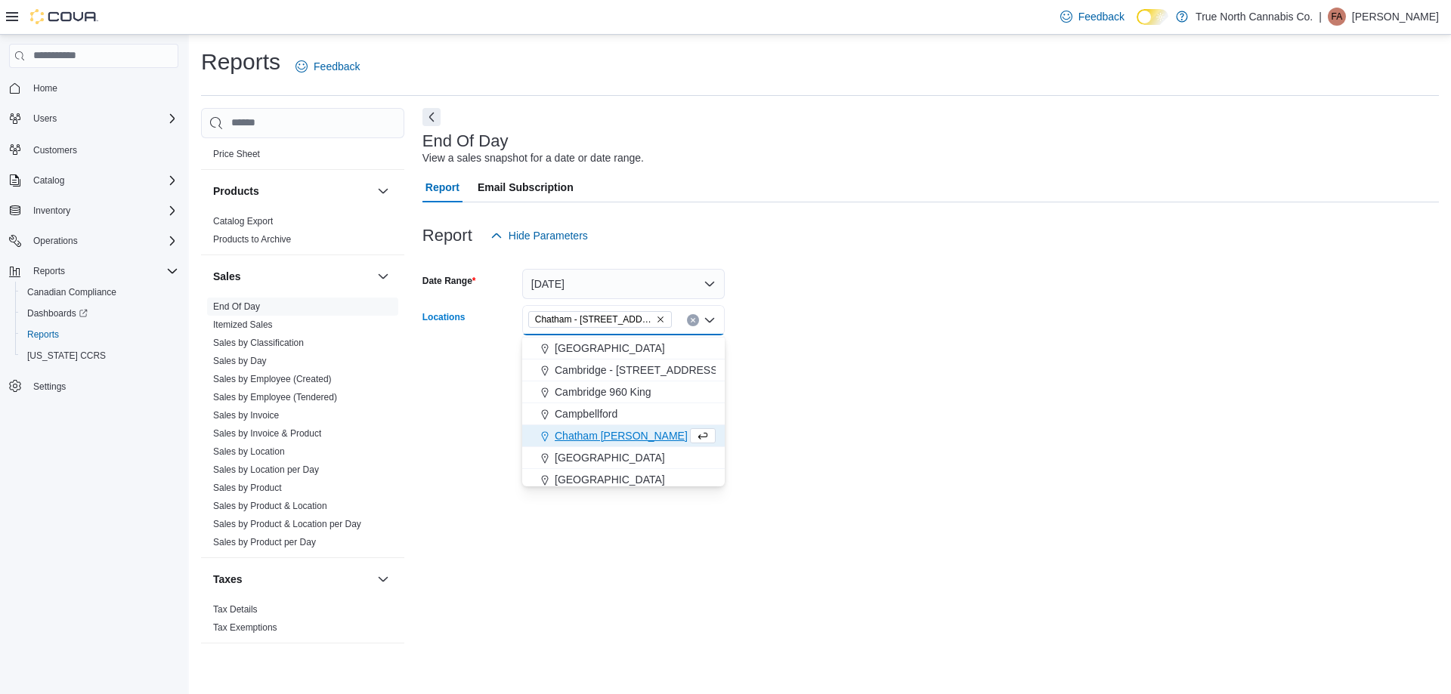
click at [762, 366] on form "Date Range [DATE] Locations [GEOGRAPHIC_DATA] - [STREET_ADDRESS] Combo box. Sel…" at bounding box center [930, 314] width 1016 height 127
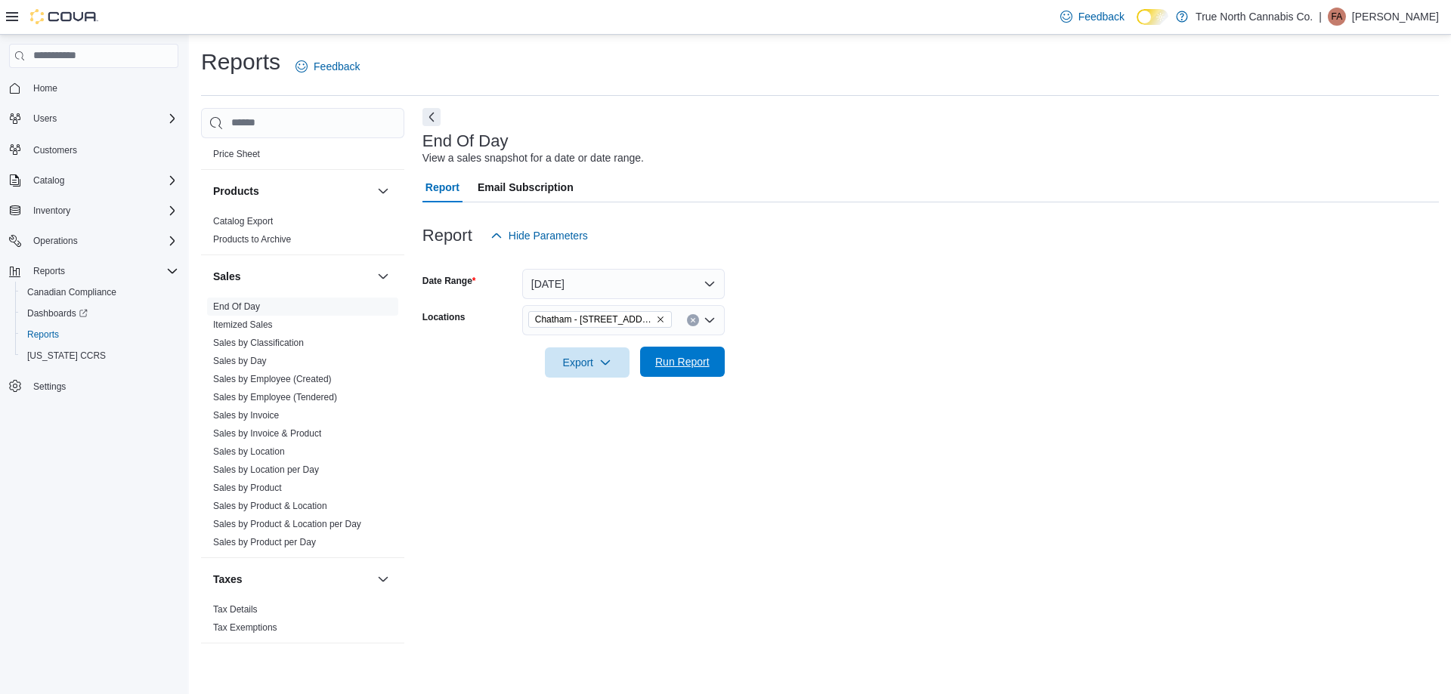
click at [708, 366] on span "Run Report" at bounding box center [682, 361] width 54 height 15
click at [821, 311] on form "Date Range [DATE] Locations [GEOGRAPHIC_DATA] - [STREET_ADDRESS] Export Run Rep…" at bounding box center [924, 314] width 1005 height 127
